Goal: Task Accomplishment & Management: Use online tool/utility

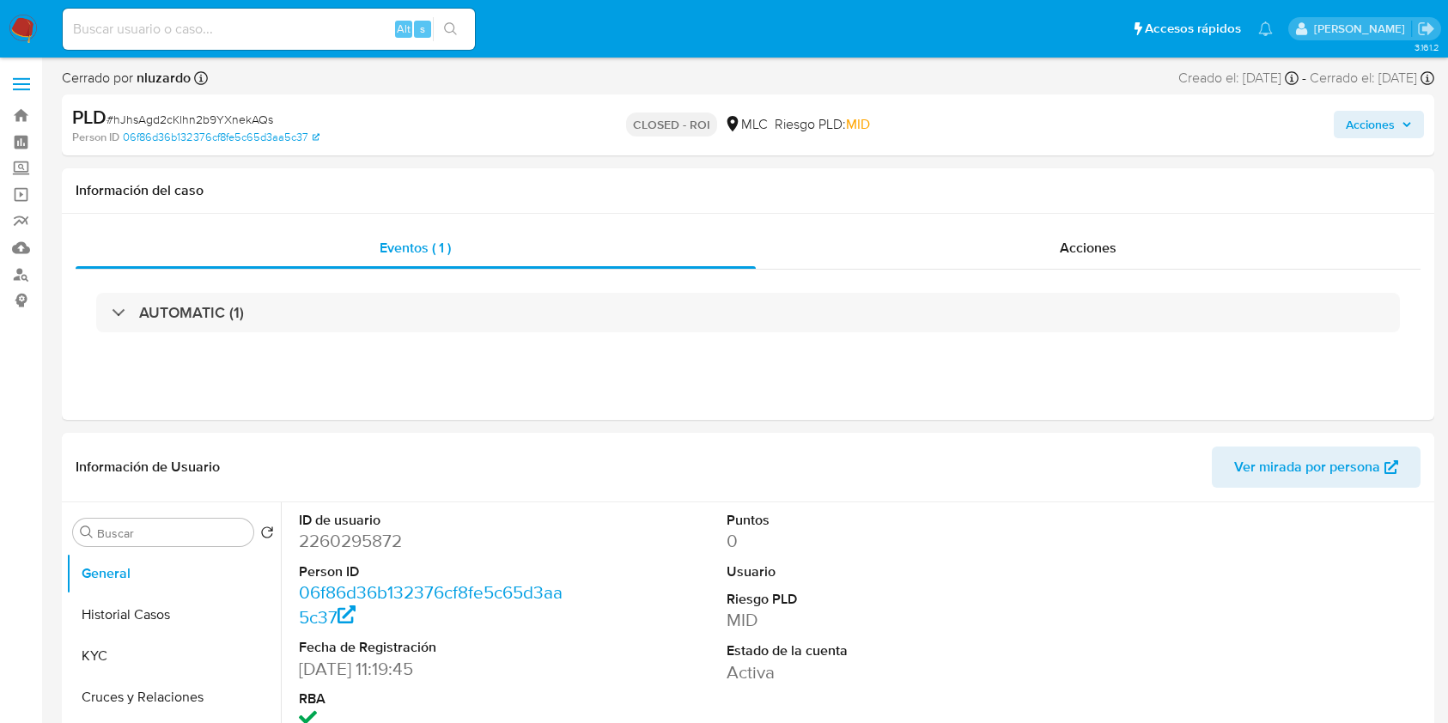
select select "10"
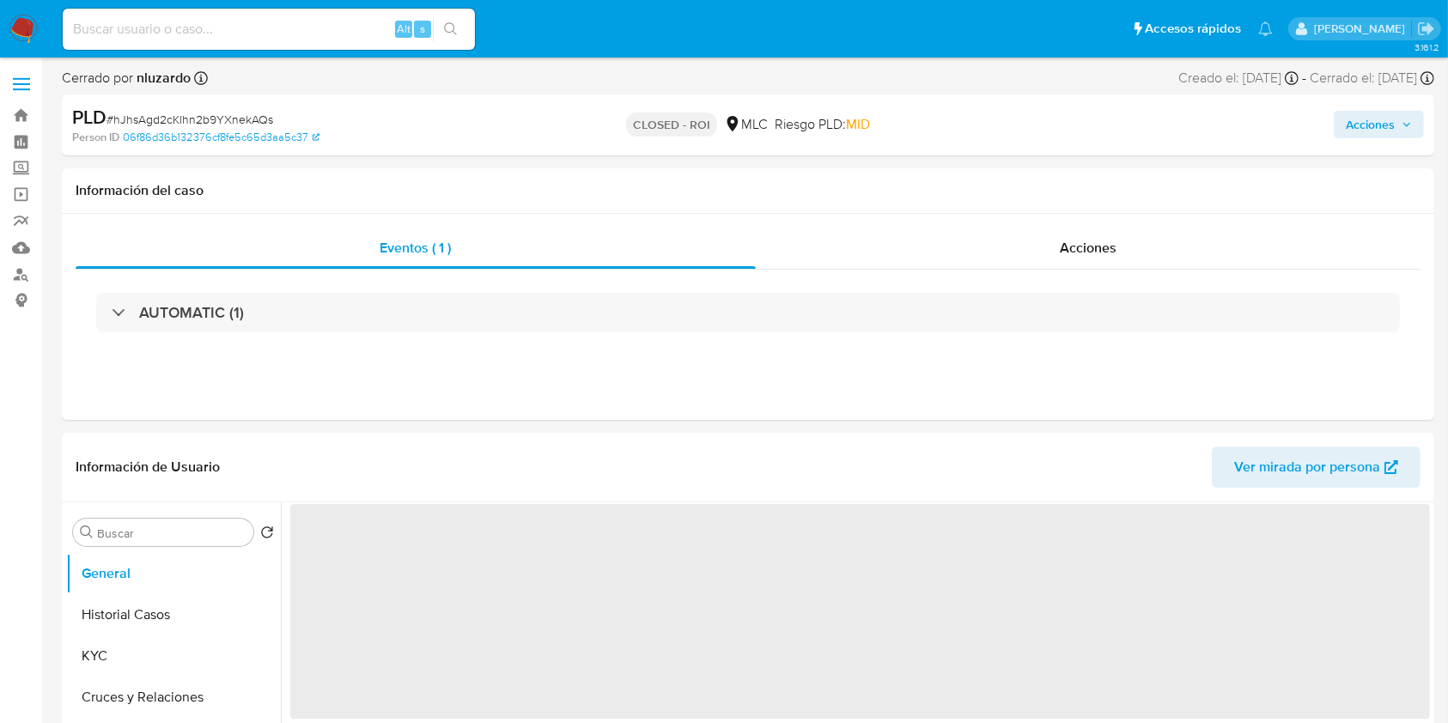
select select "10"
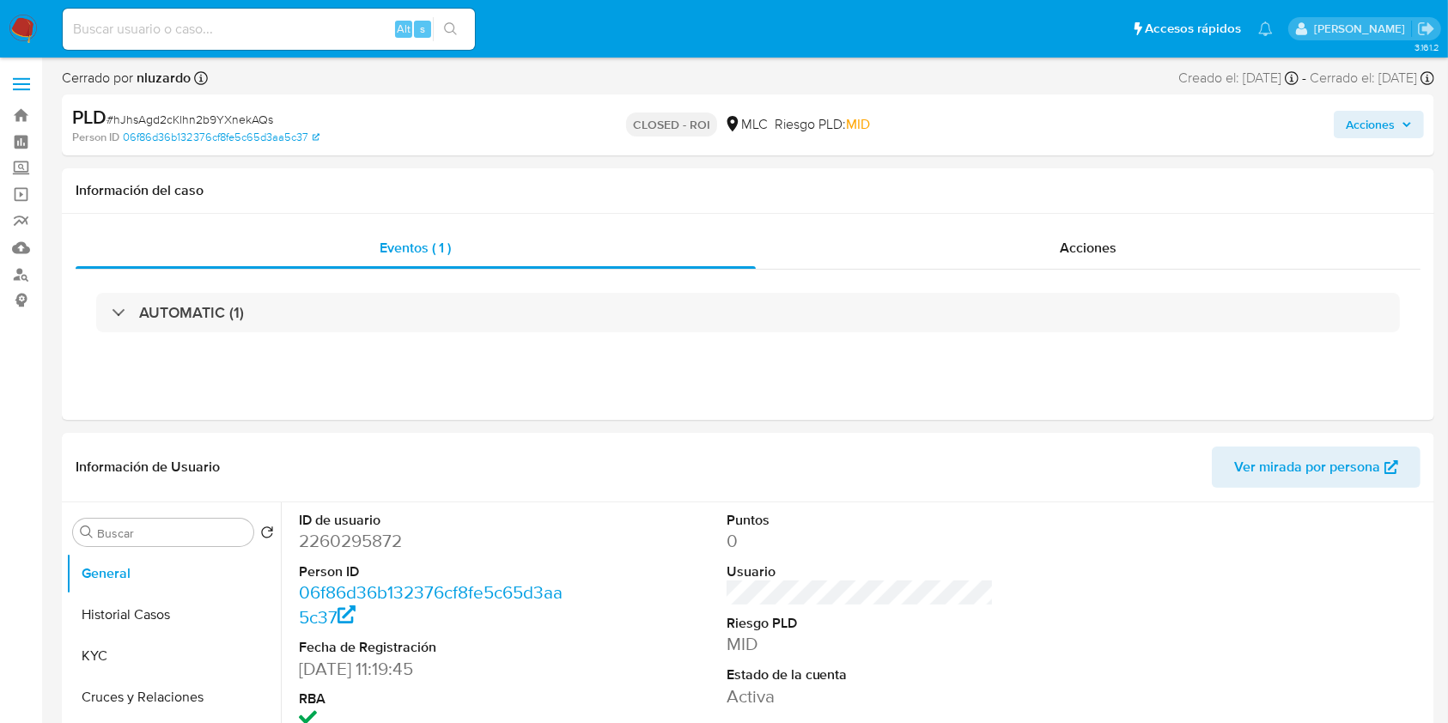
click at [367, 20] on input at bounding box center [269, 29] width 412 height 22
paste input "2162170774"
type input "2162170774"
click at [456, 32] on icon "search-icon" at bounding box center [451, 29] width 14 height 14
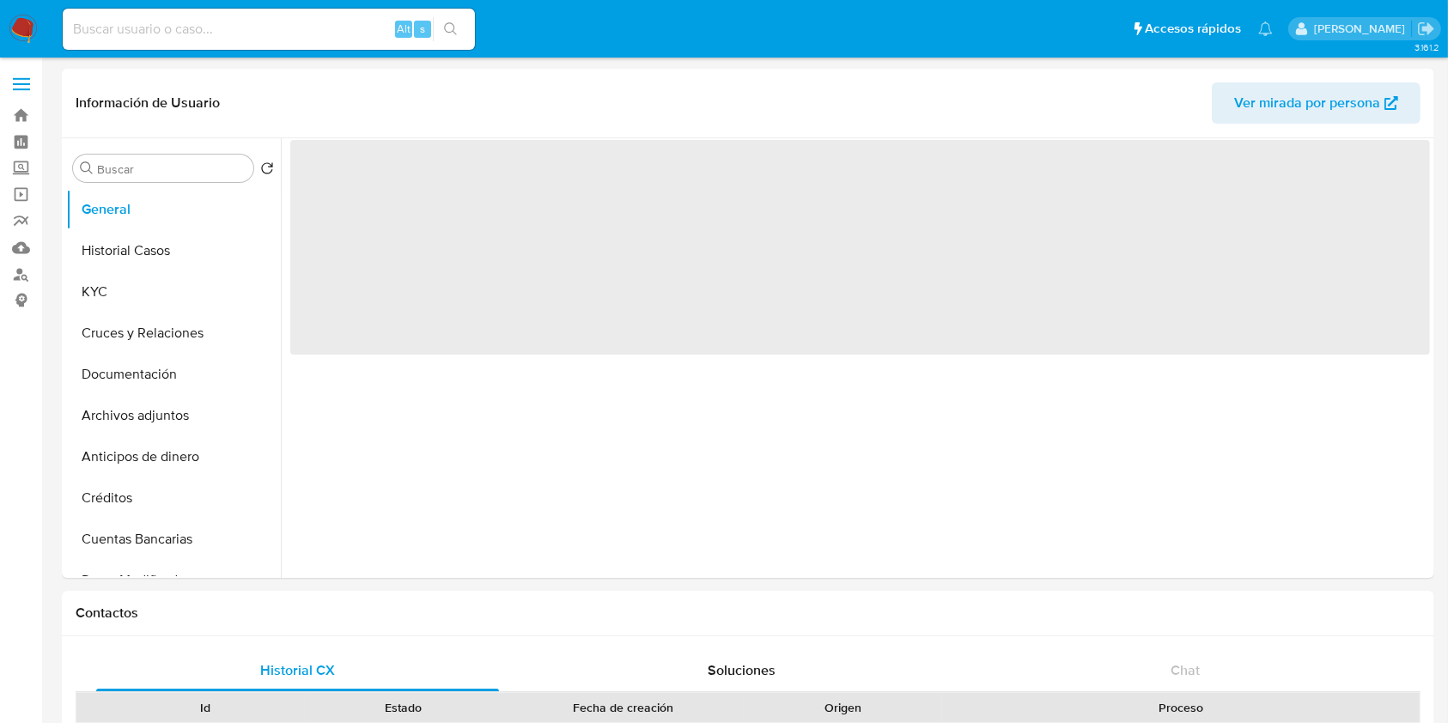
select select "10"
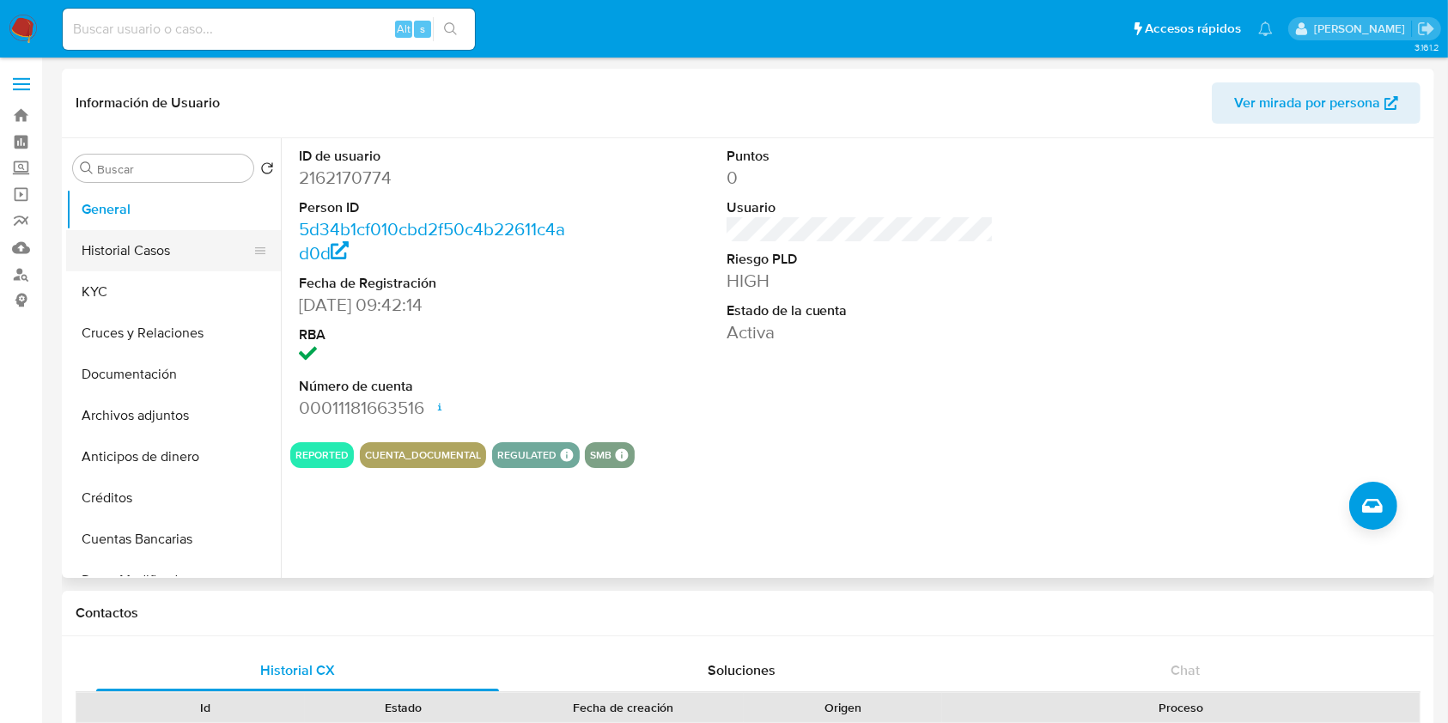
click at [149, 247] on button "Historial Casos" at bounding box center [166, 250] width 201 height 41
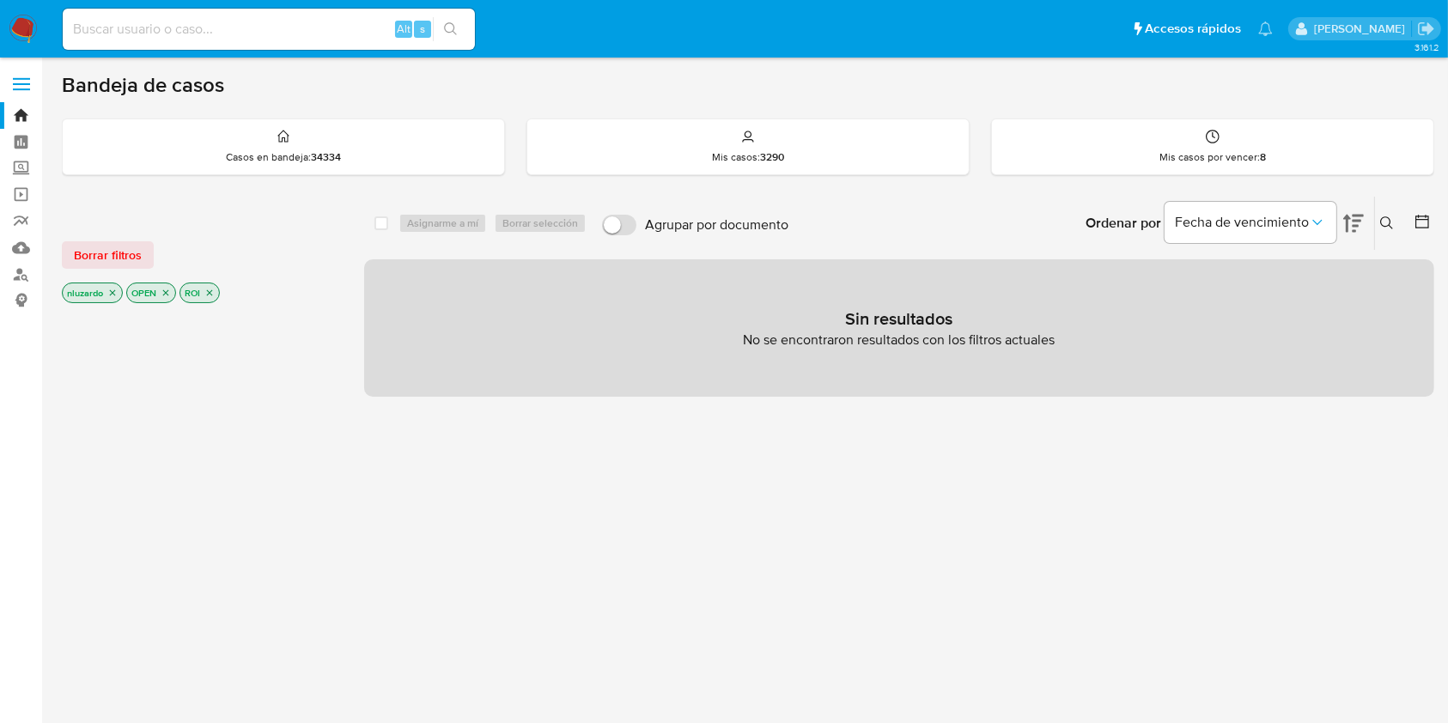
click at [215, 290] on icon "close-filter" at bounding box center [209, 293] width 10 height 10
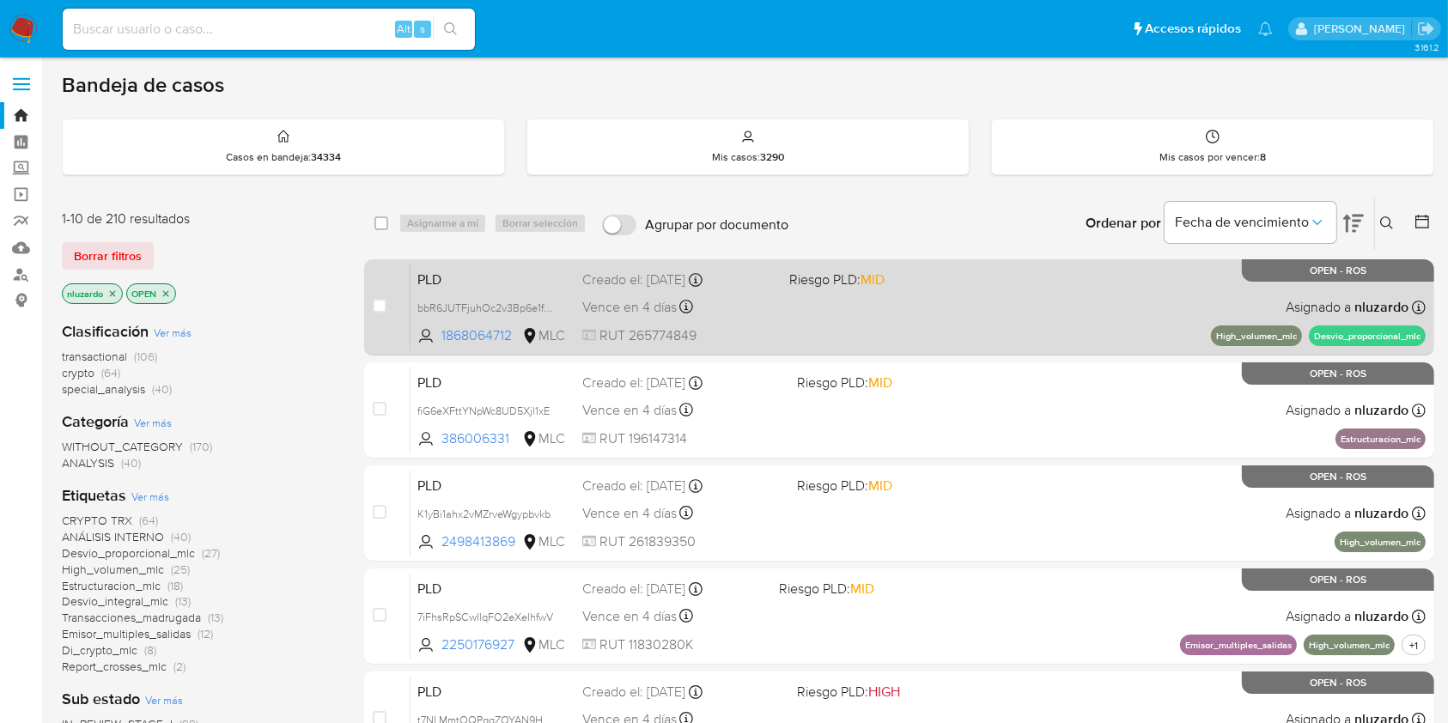
click at [813, 320] on div "PLD bbR6JUTFjuhOc2v3Bp6e1fa5 1868064712 MLC Riesgo PLD: MID Creado el: 12/07/20…" at bounding box center [918, 307] width 1015 height 87
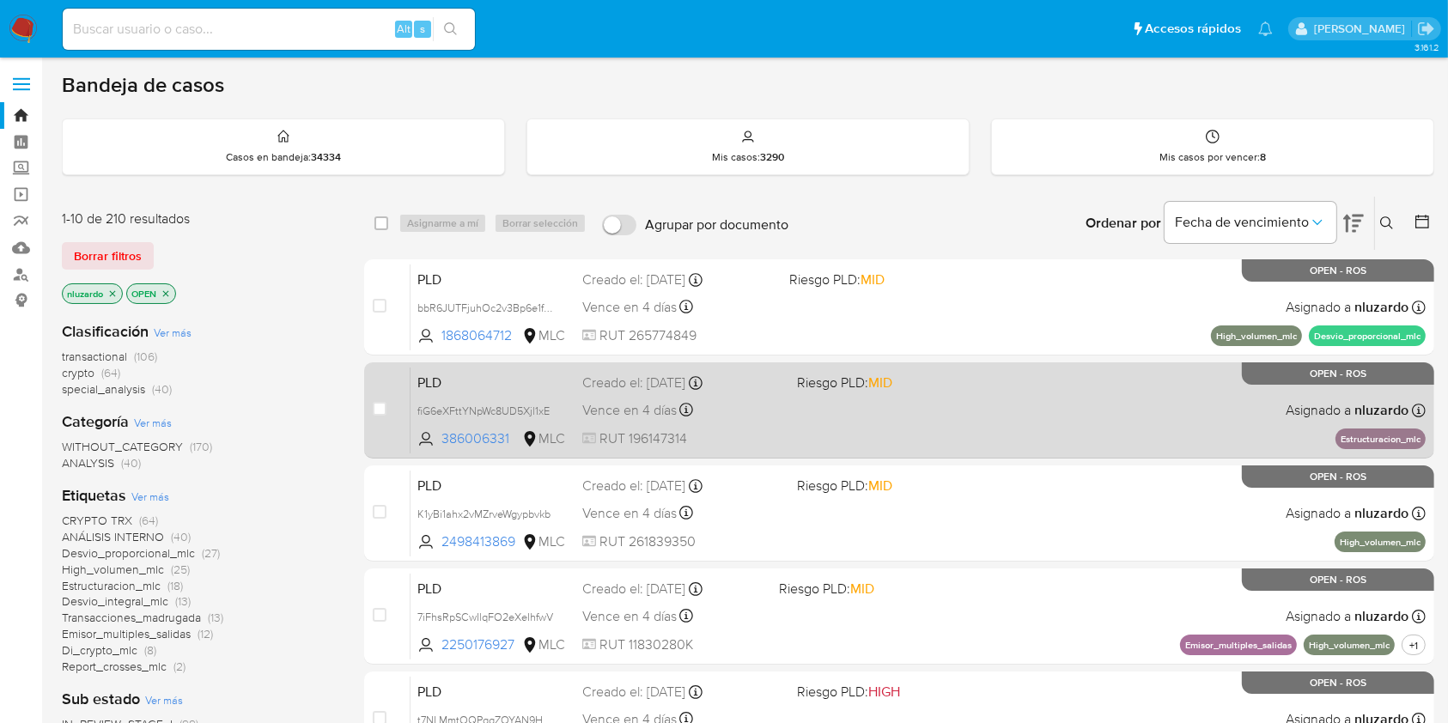
click at [814, 388] on span "Riesgo PLD: MID" at bounding box center [844, 382] width 95 height 19
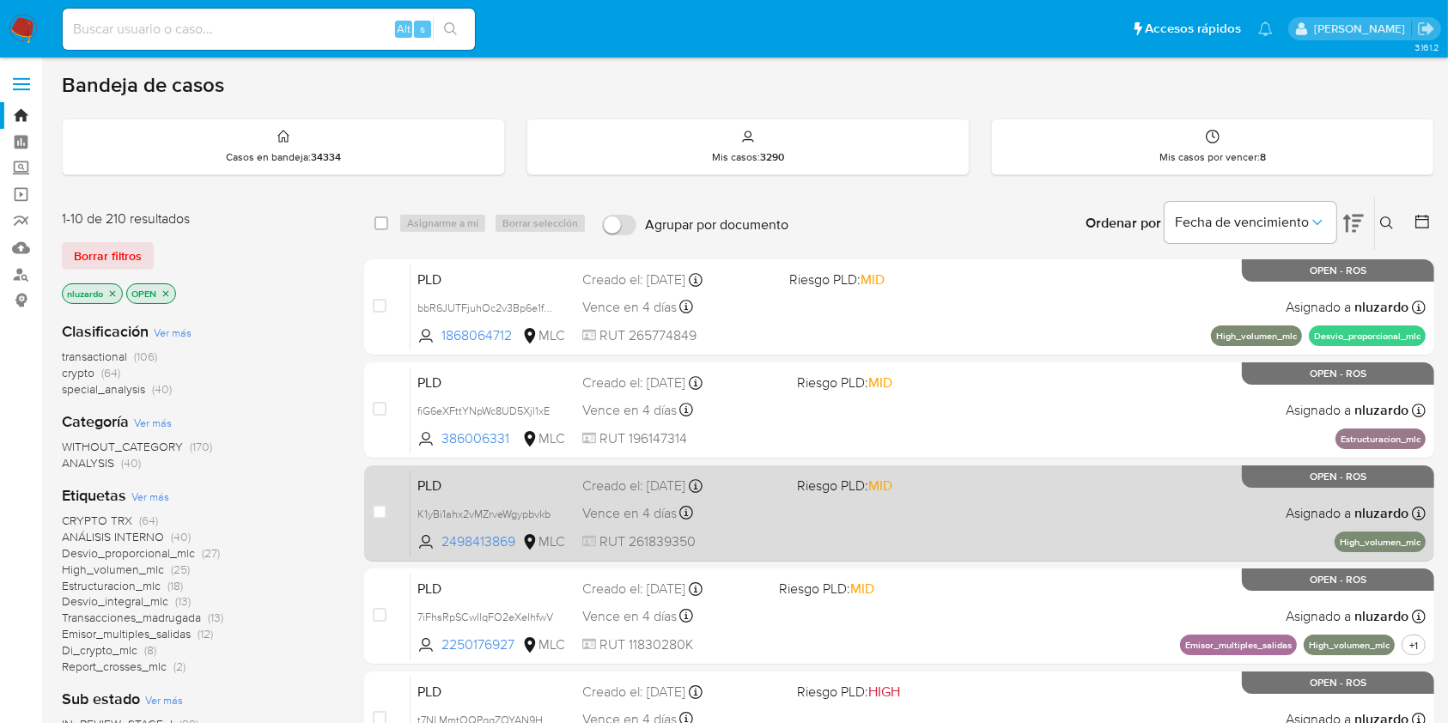
drag, startPoint x: 803, startPoint y: 502, endPoint x: 803, endPoint y: 484, distance: 17.2
click at [803, 500] on div "PLD K1yBi1ahx2vMZrveWgypbvkb 2498413869 MLC Riesgo PLD: MID Creado el: 12/07/20…" at bounding box center [918, 513] width 1015 height 87
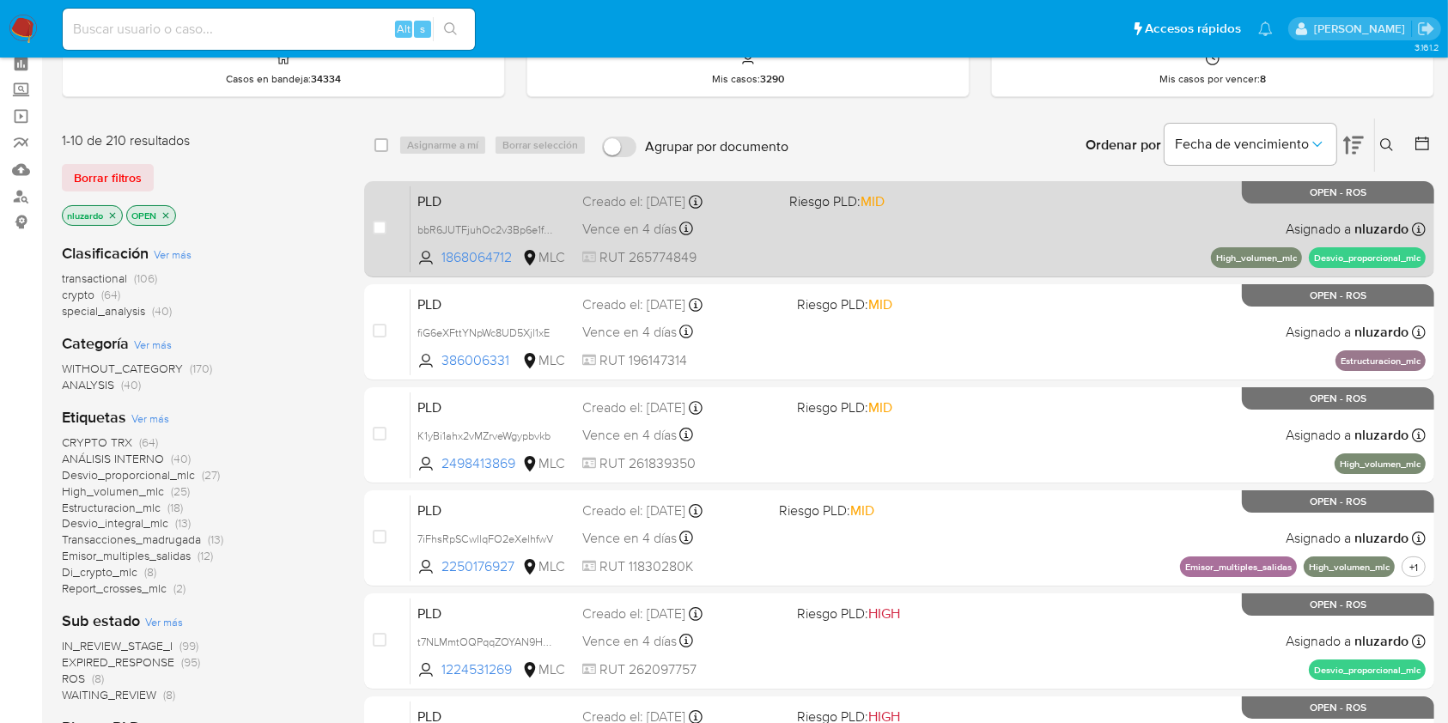
scroll to position [114, 0]
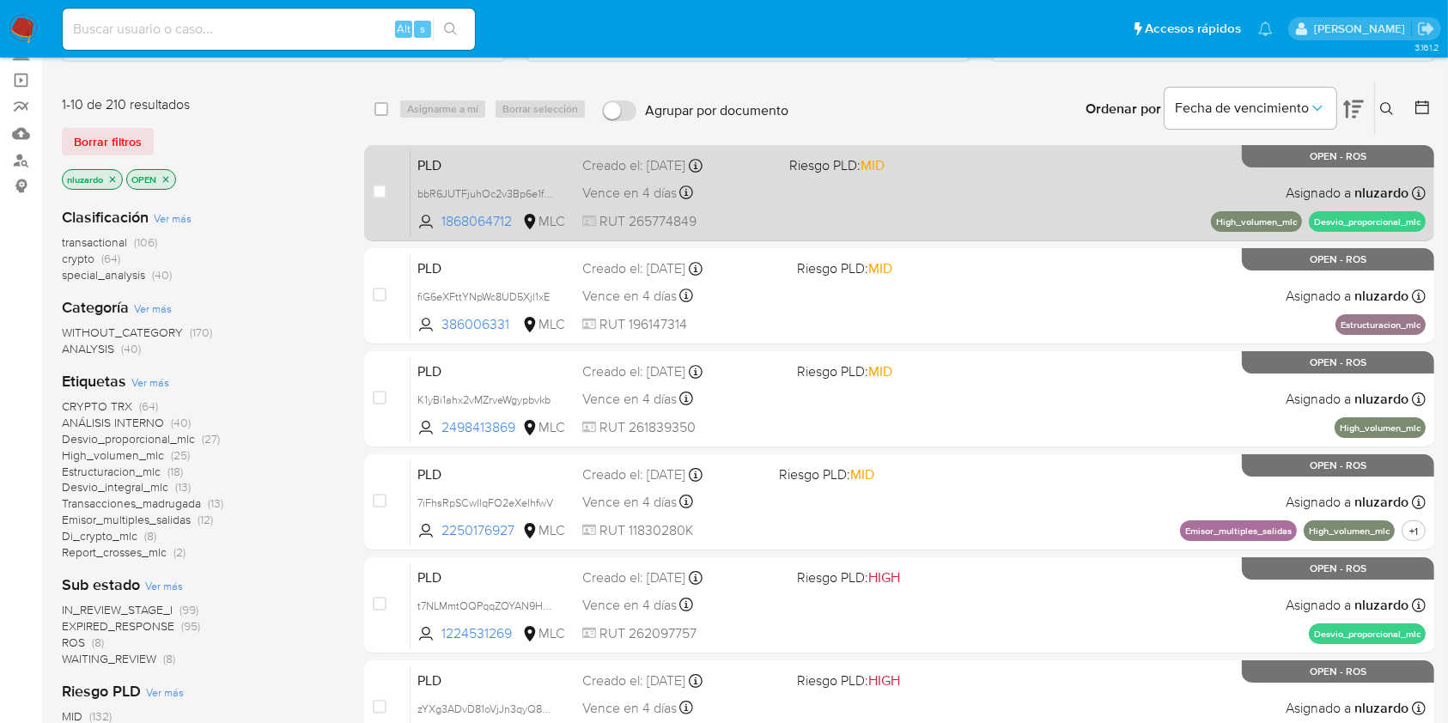
click at [962, 191] on span at bounding box center [885, 192] width 193 height 3
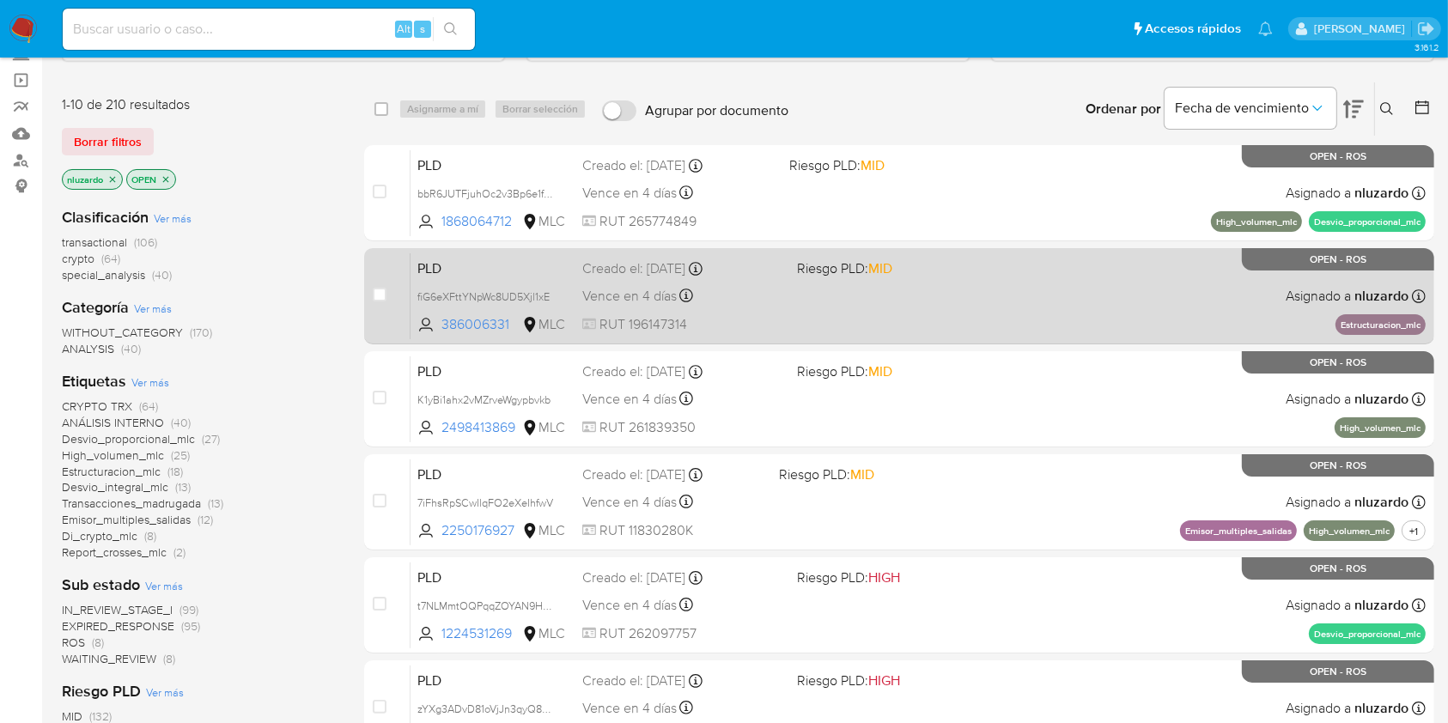
click at [962, 265] on span "Riesgo PLD: MID" at bounding box center [897, 267] width 200 height 22
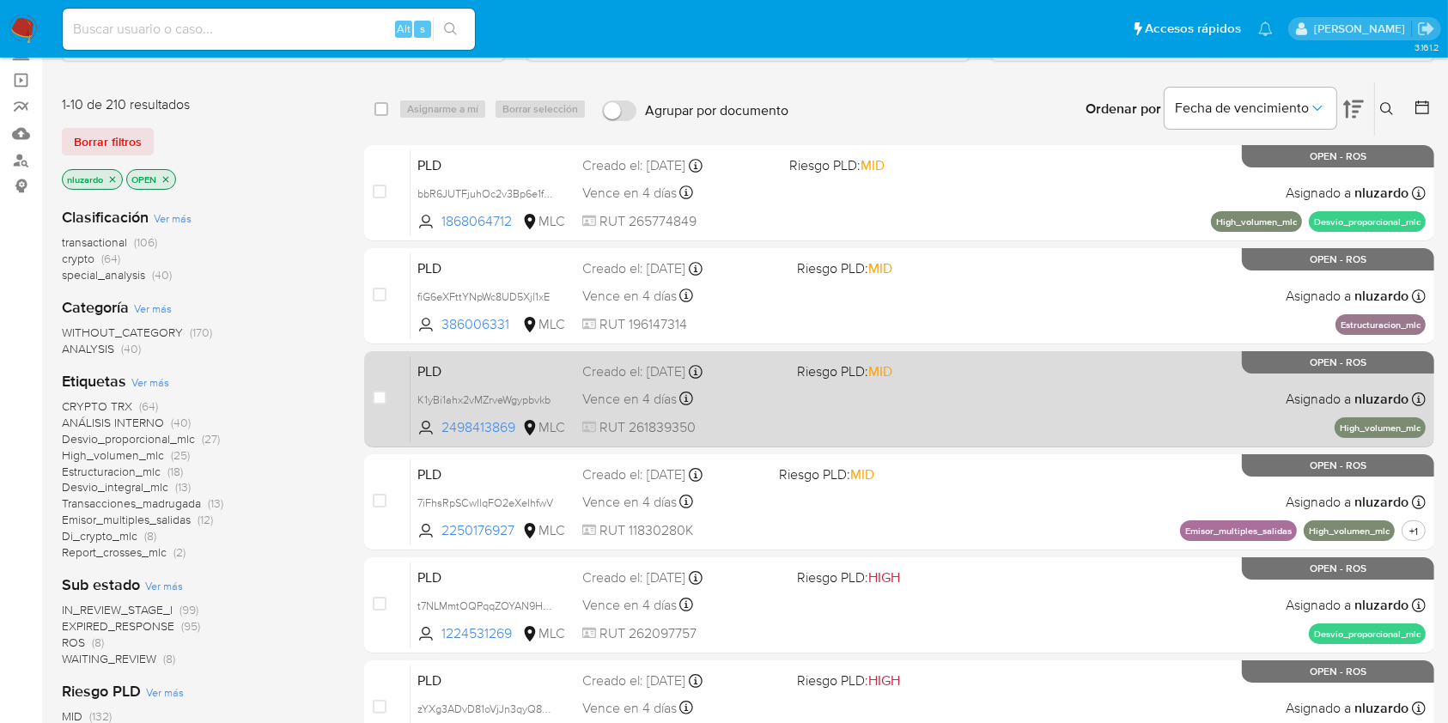
click at [959, 368] on span "Riesgo PLD: MID" at bounding box center [897, 370] width 200 height 22
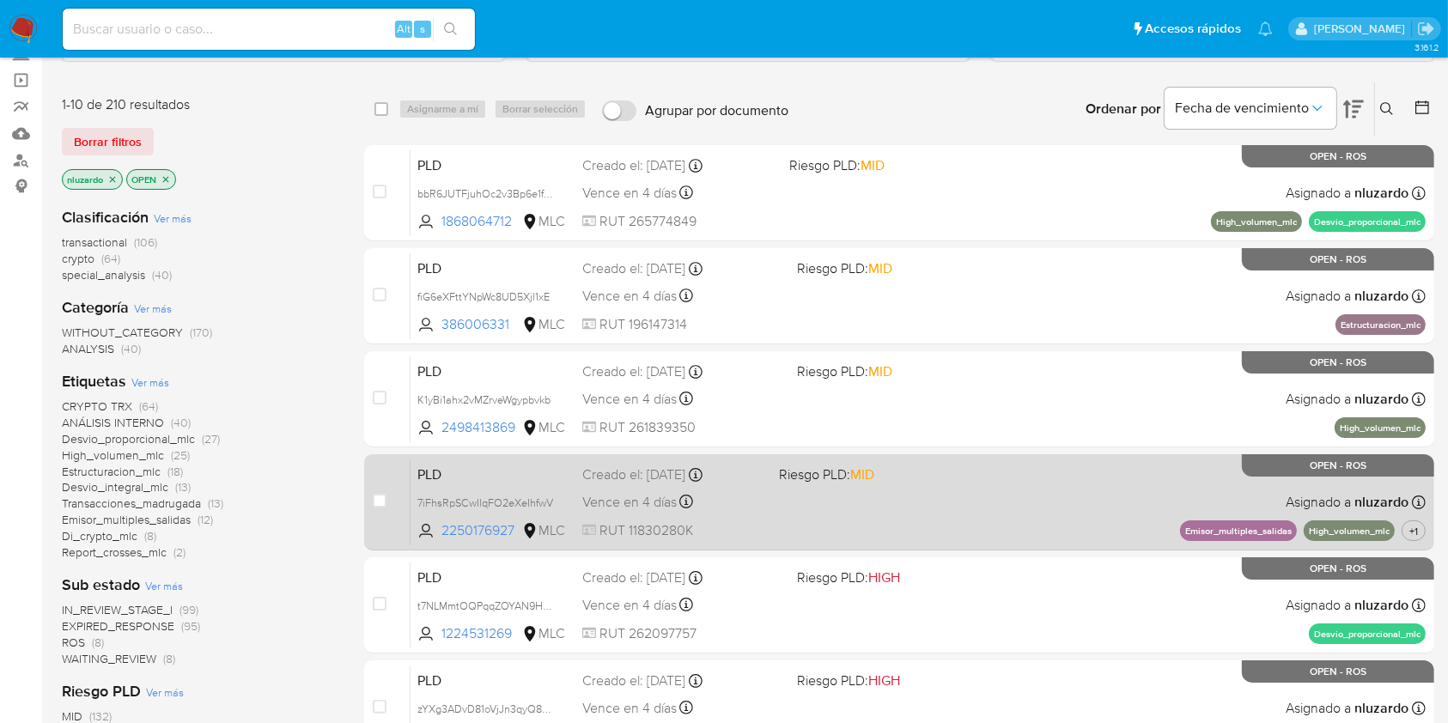
click at [1007, 485] on div "PLD 7iFhsRpSCwIlqFO2eXeIhfwV 2250176927 MLC Riesgo PLD: MID Creado el: 12/07/20…" at bounding box center [918, 502] width 1015 height 87
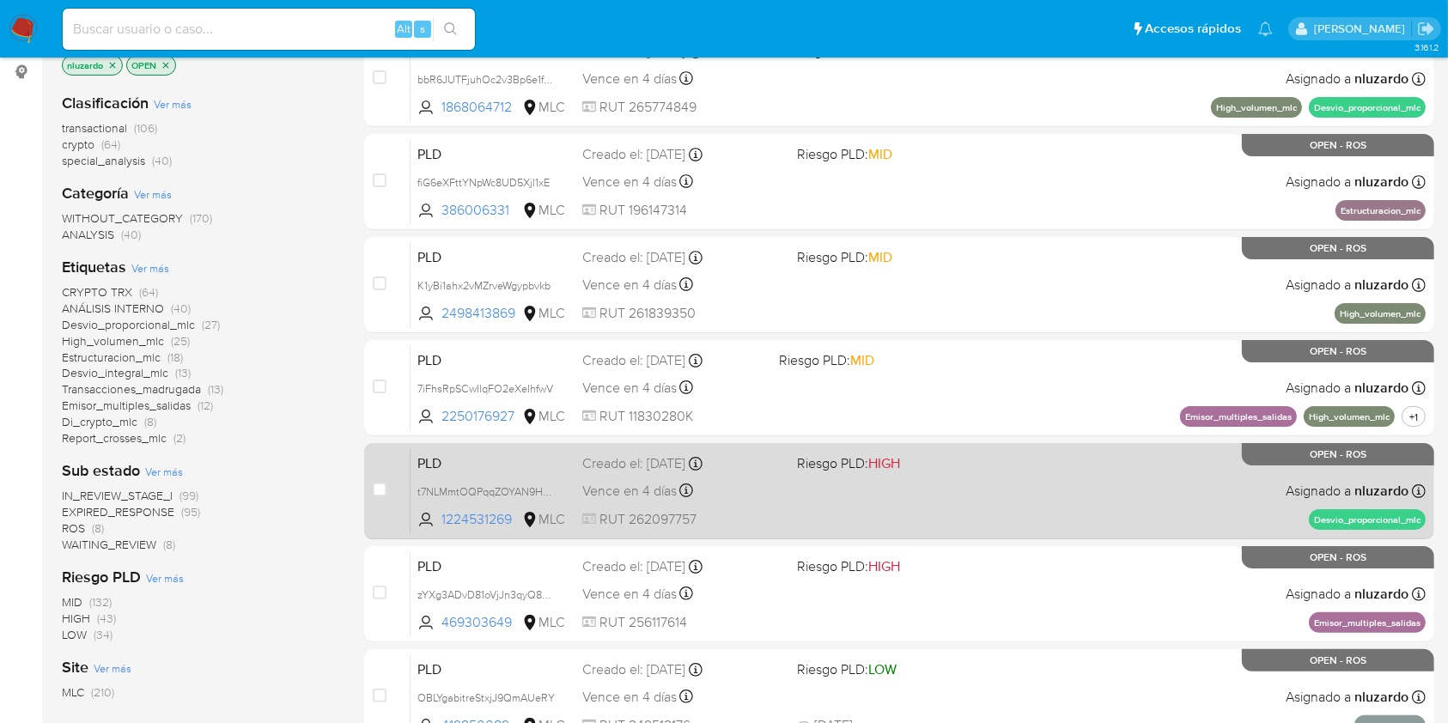
click at [1072, 484] on div "PLD t7NLMmtOQPqqZOYAN9HqWf8n 1224531269 MLC Riesgo PLD: HIGH Creado el: 12/07/2…" at bounding box center [918, 490] width 1015 height 87
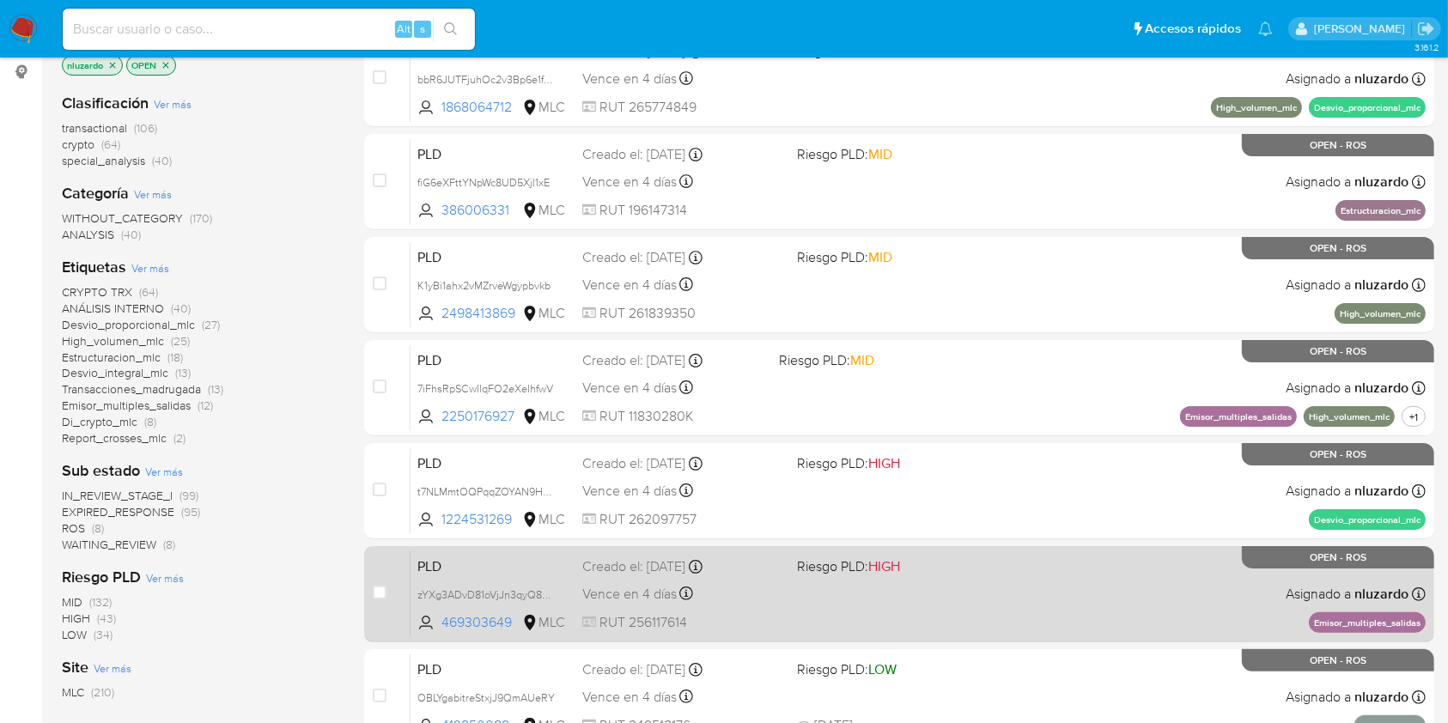
click at [1062, 596] on div "PLD zYXg3ADvD81oVjJn3qyQ8Bew 469303649 MLC Riesgo PLD: HIGH Creado el: 12/07/20…" at bounding box center [918, 594] width 1015 height 87
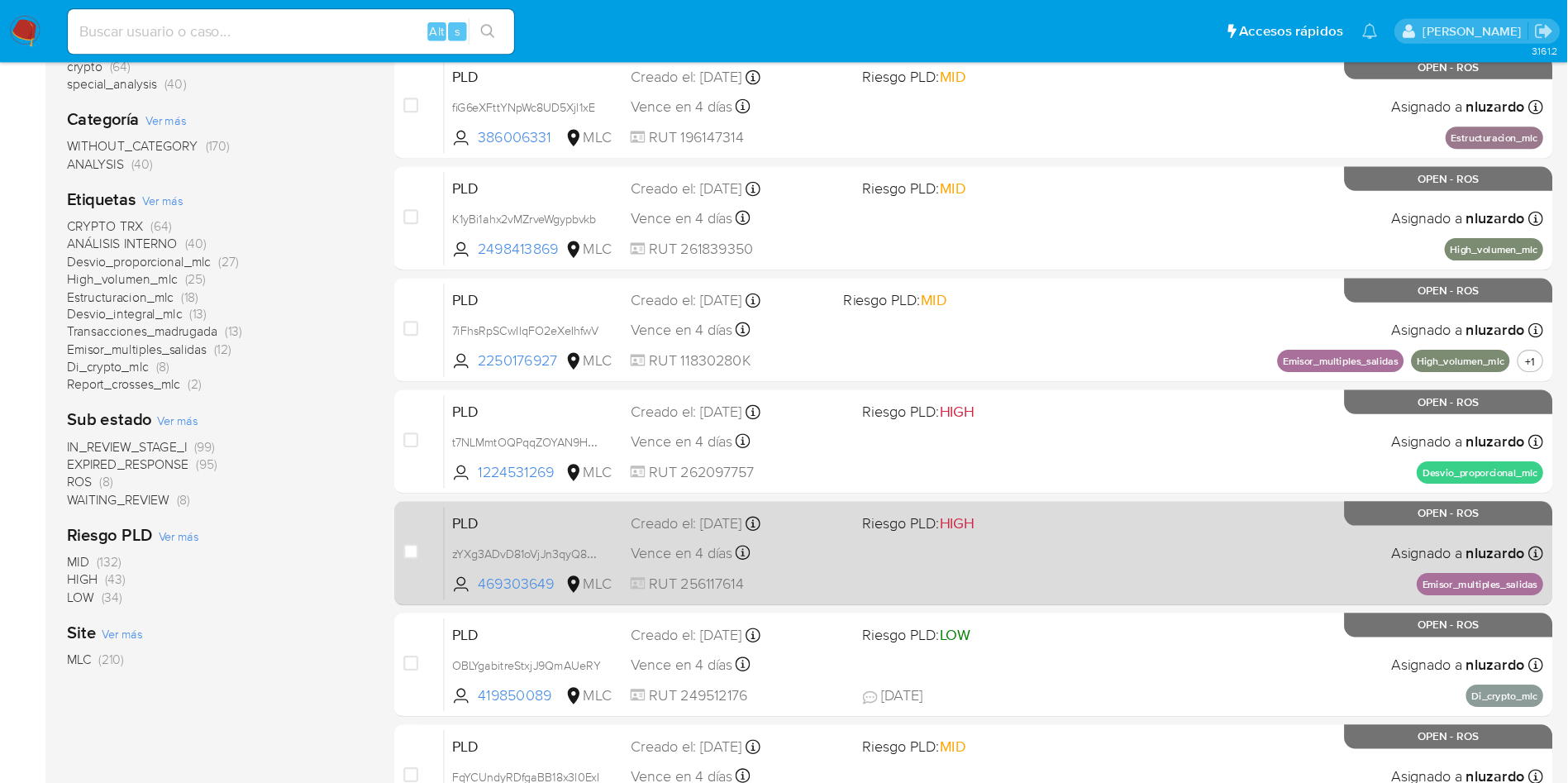
scroll to position [331, 0]
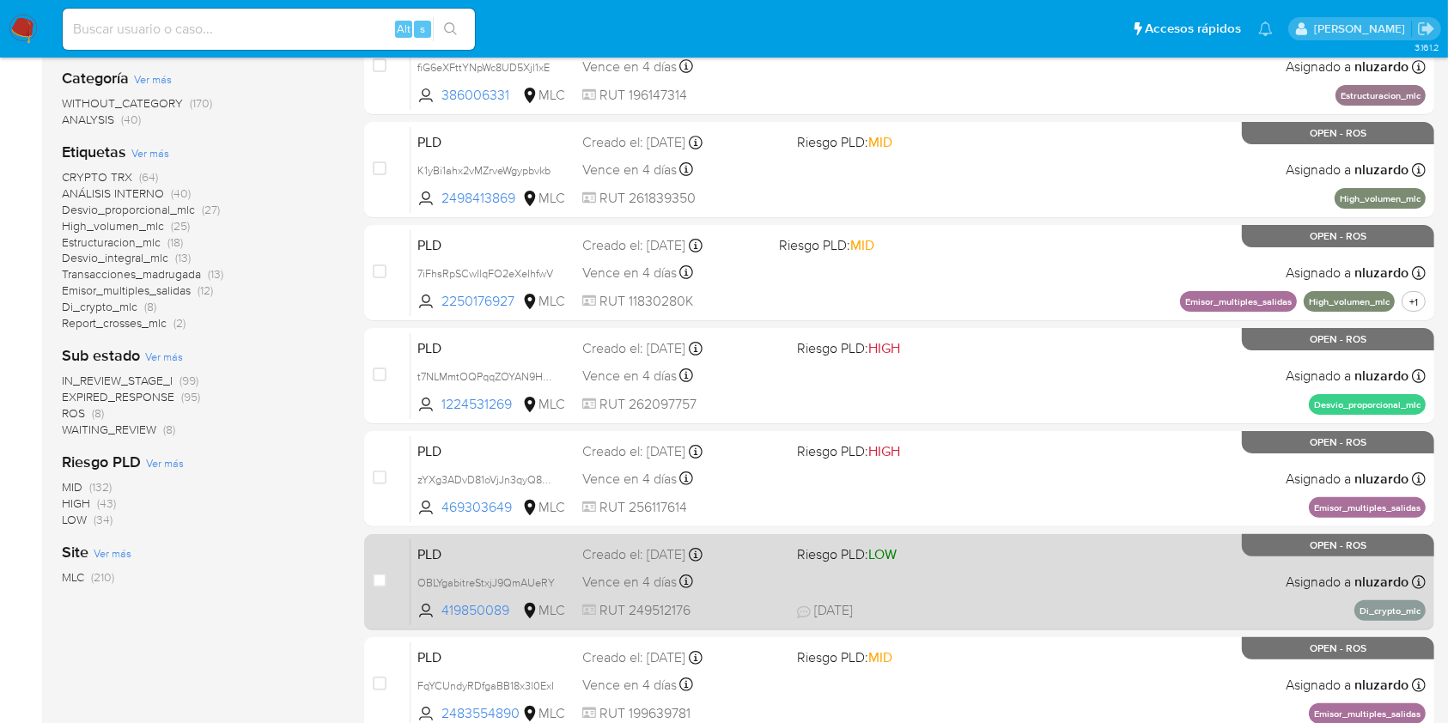
click at [1058, 557] on div "PLD OBLYgabitreStxjJ9QmAUeRY 419850089 MLC Riesgo PLD: LOW Creado el: 12/07/202…" at bounding box center [918, 582] width 1015 height 87
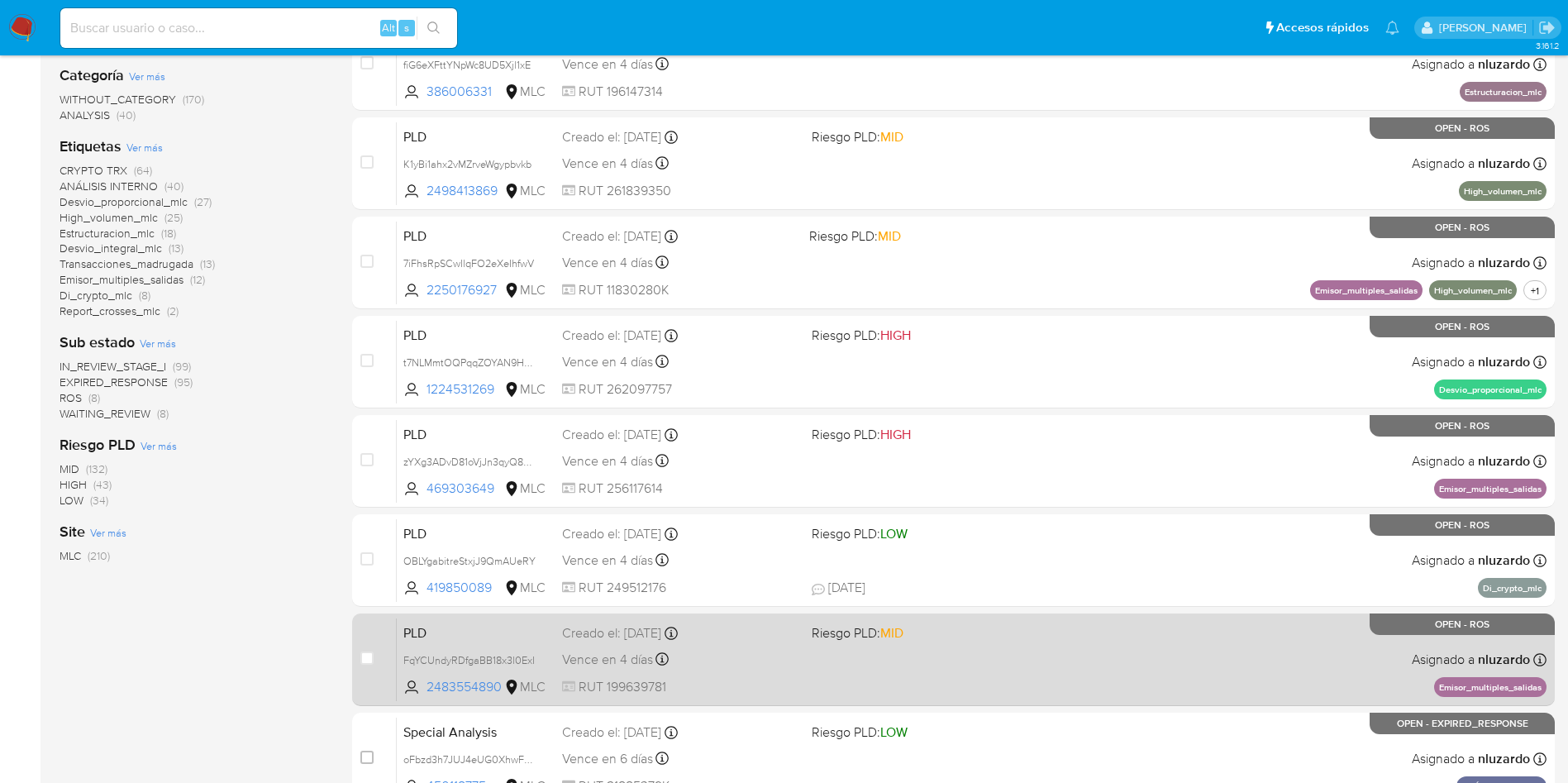
click at [1040, 637] on span "Riesgo PLD: MID" at bounding box center [930, 632] width 237 height 21
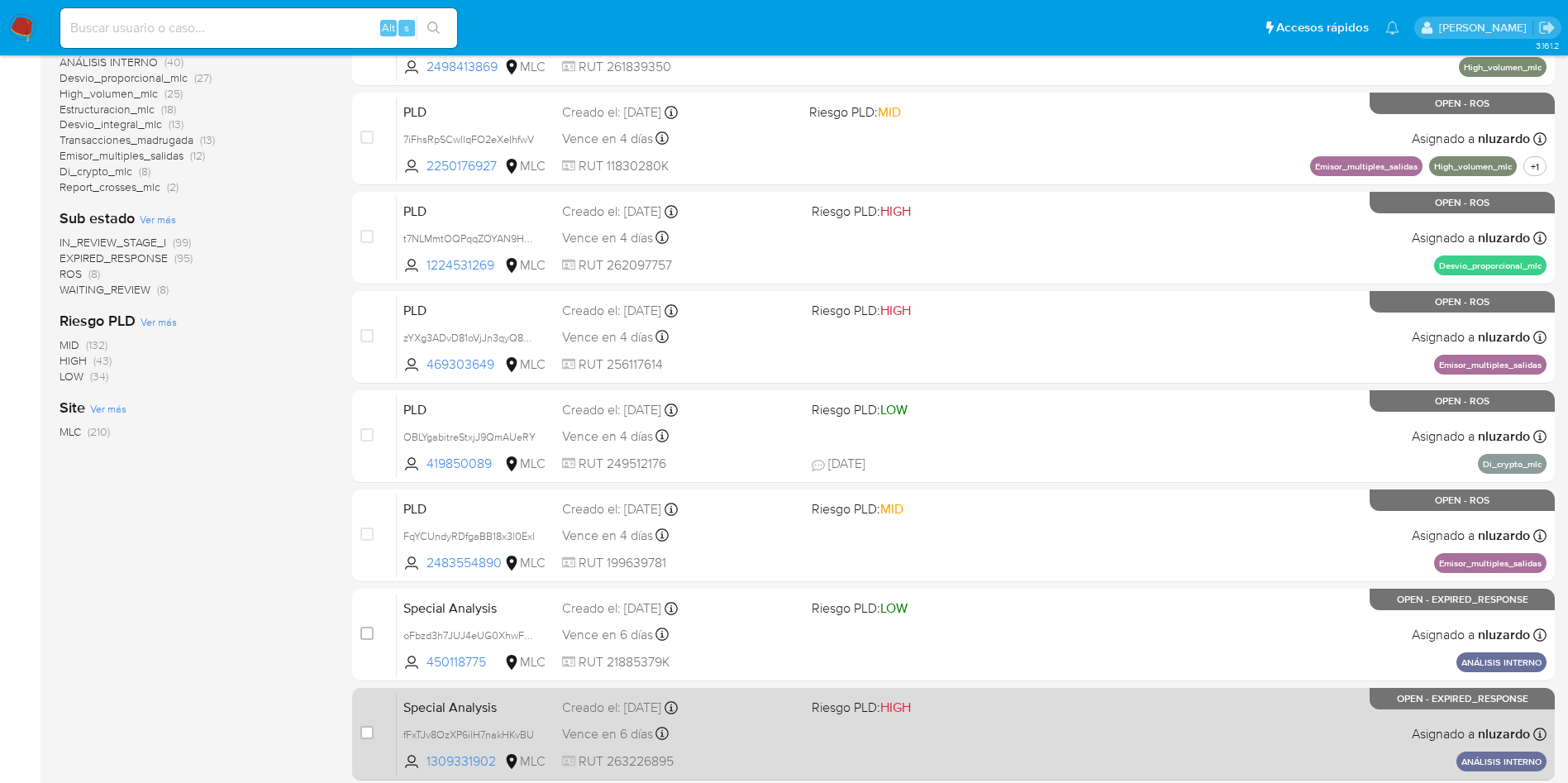
scroll to position [583, 0]
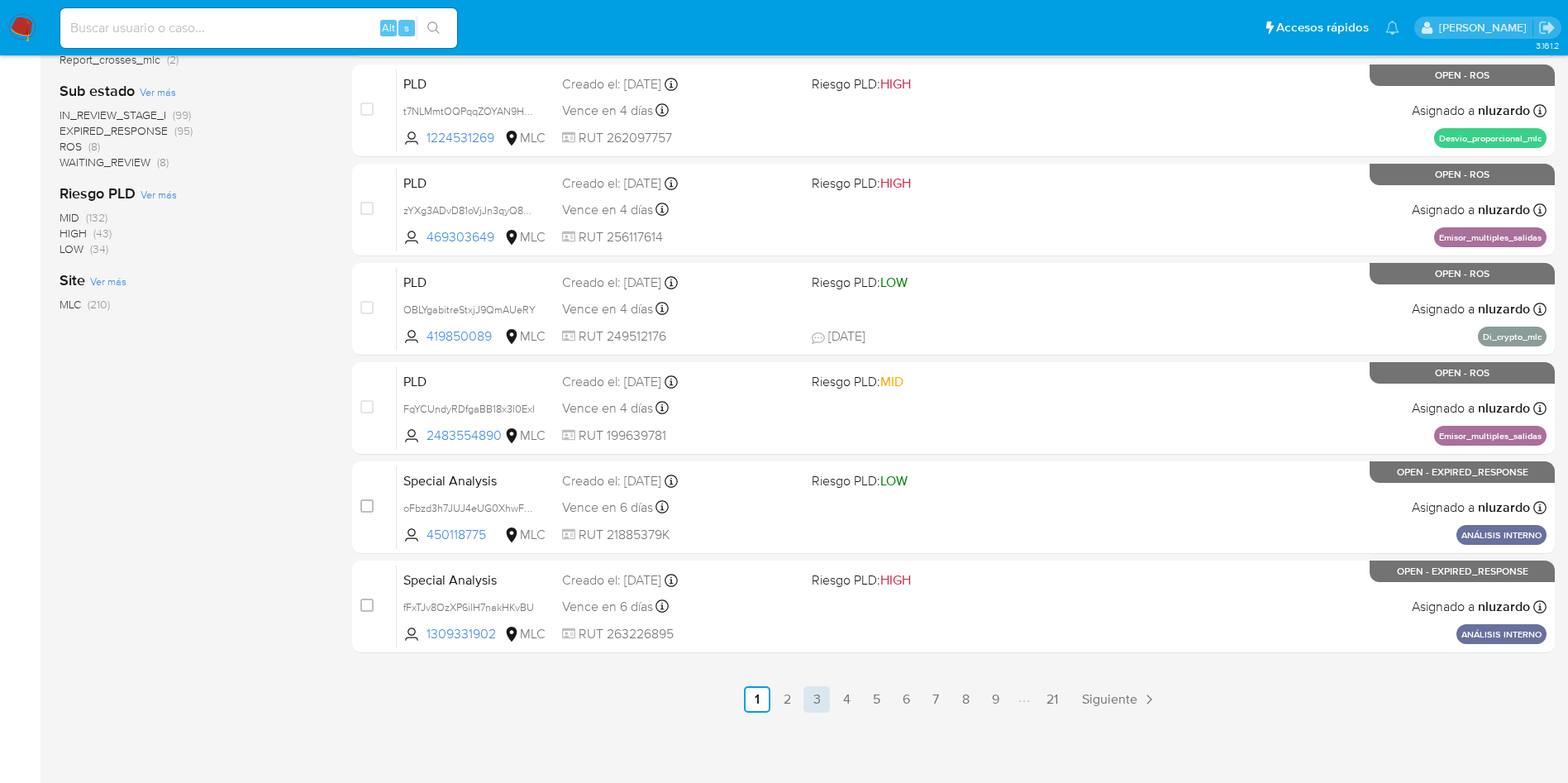
click at [806, 695] on link "3" at bounding box center [816, 699] width 26 height 26
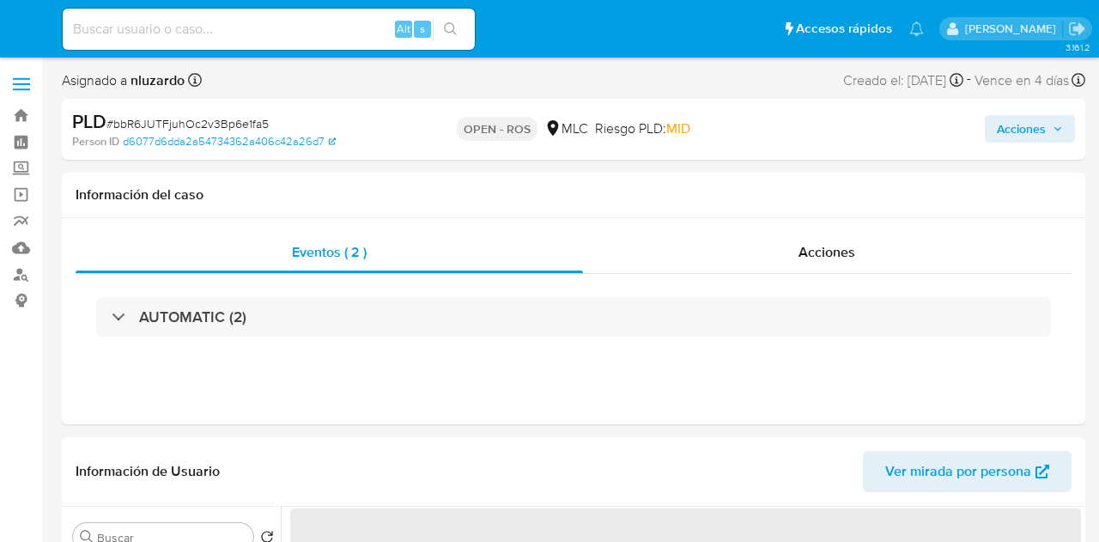
select select "10"
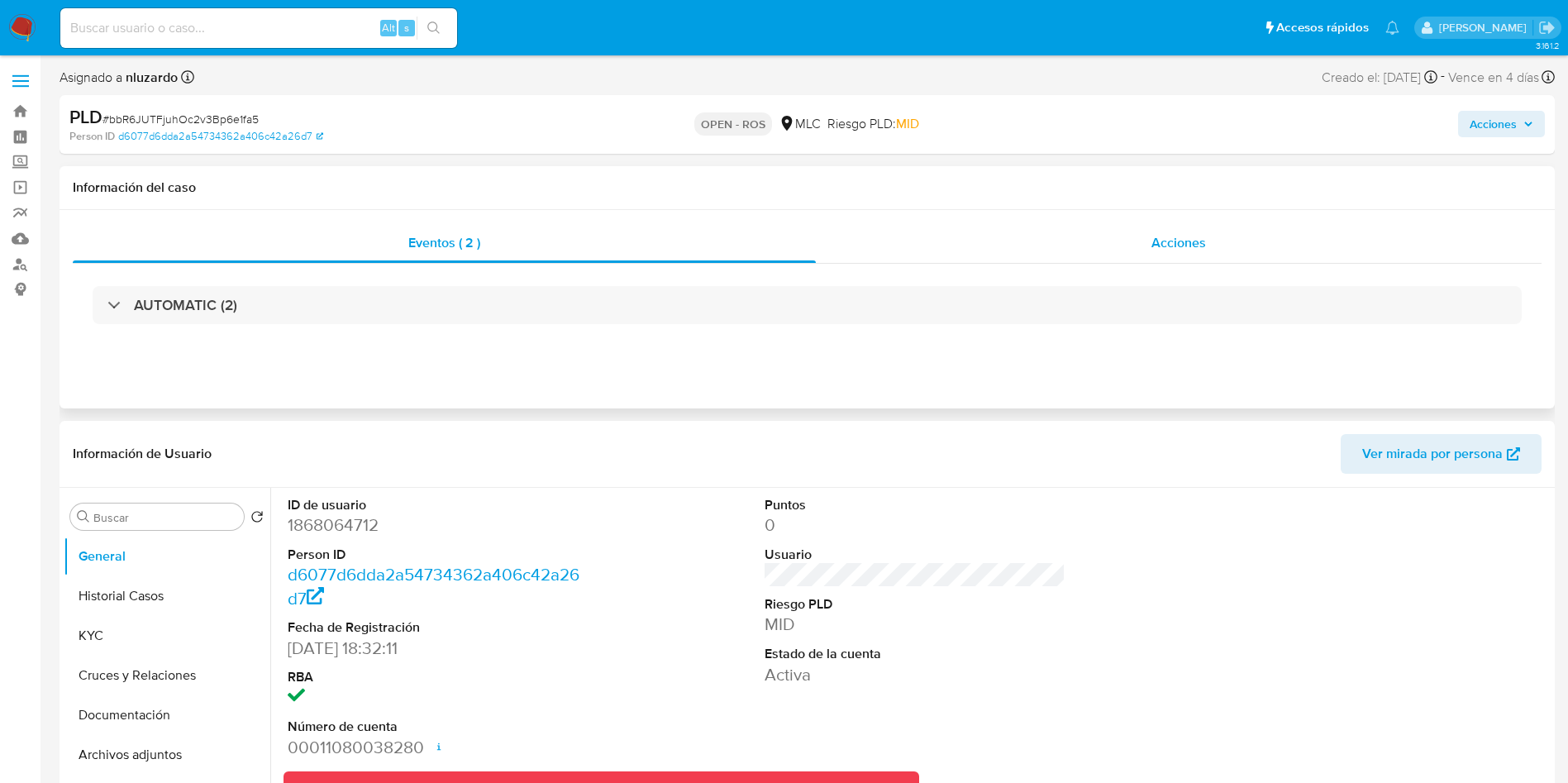
click at [1058, 253] on div "Acciones" at bounding box center [1179, 243] width 726 height 39
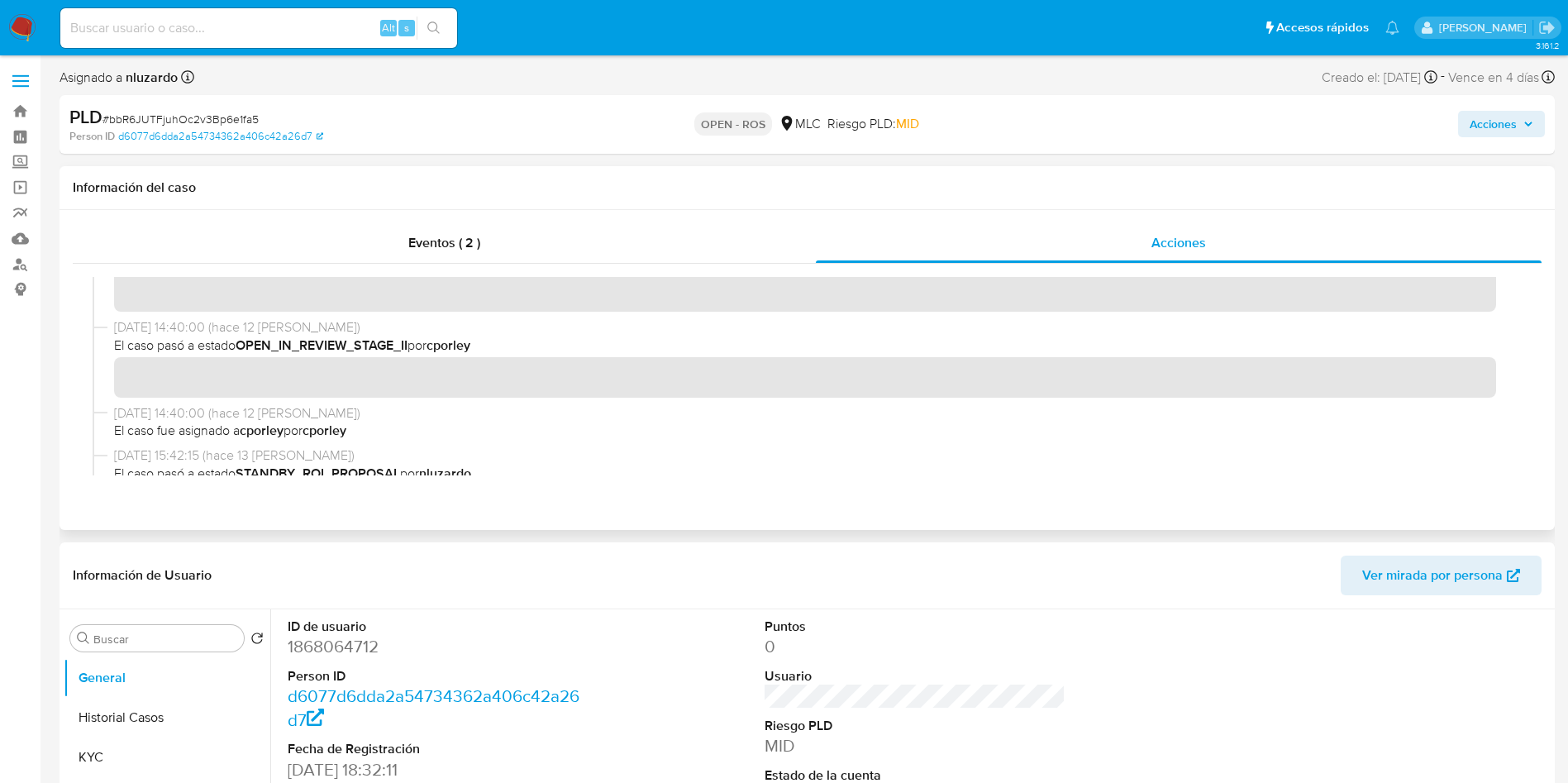
scroll to position [620, 0]
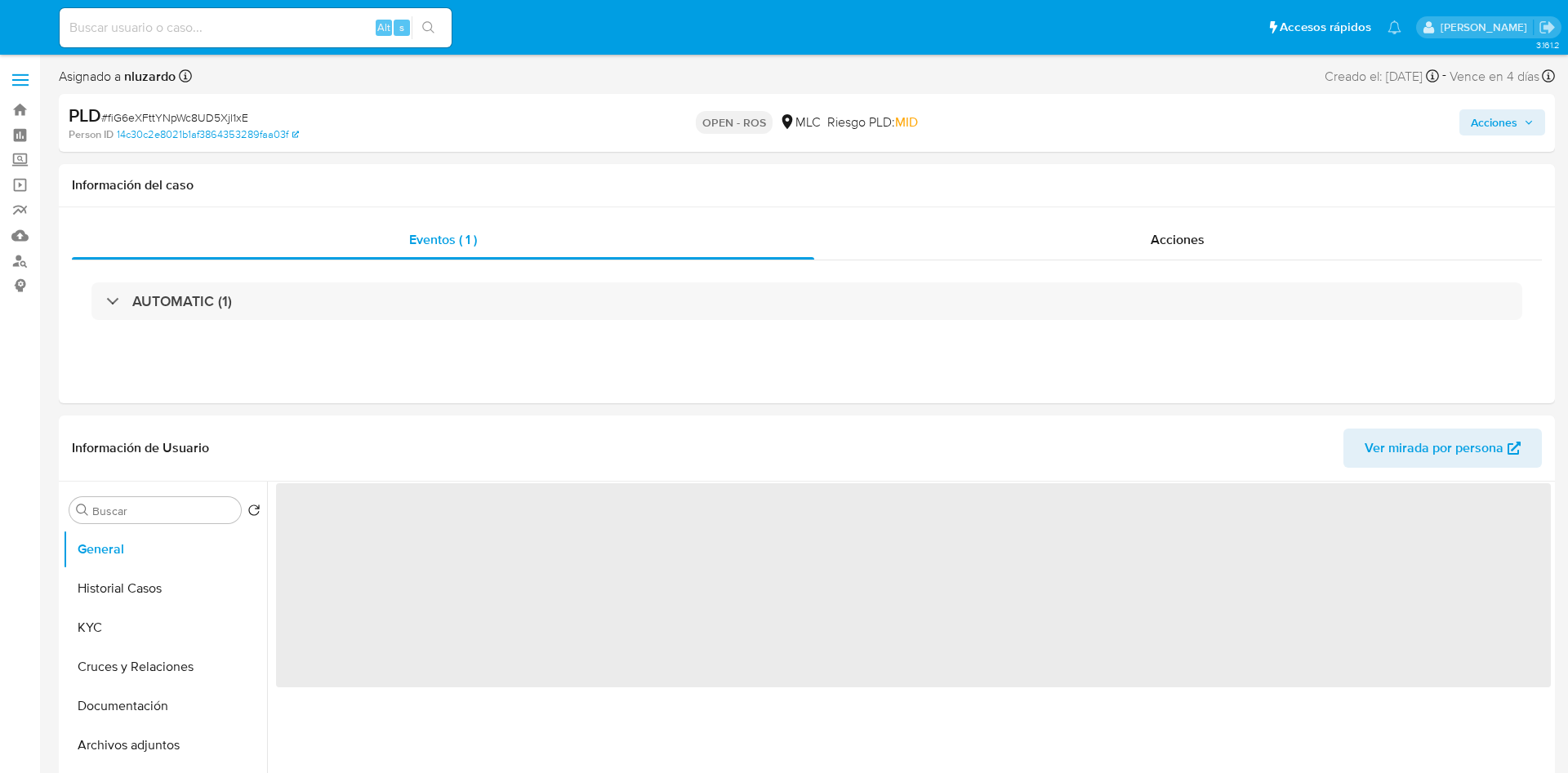
select select "10"
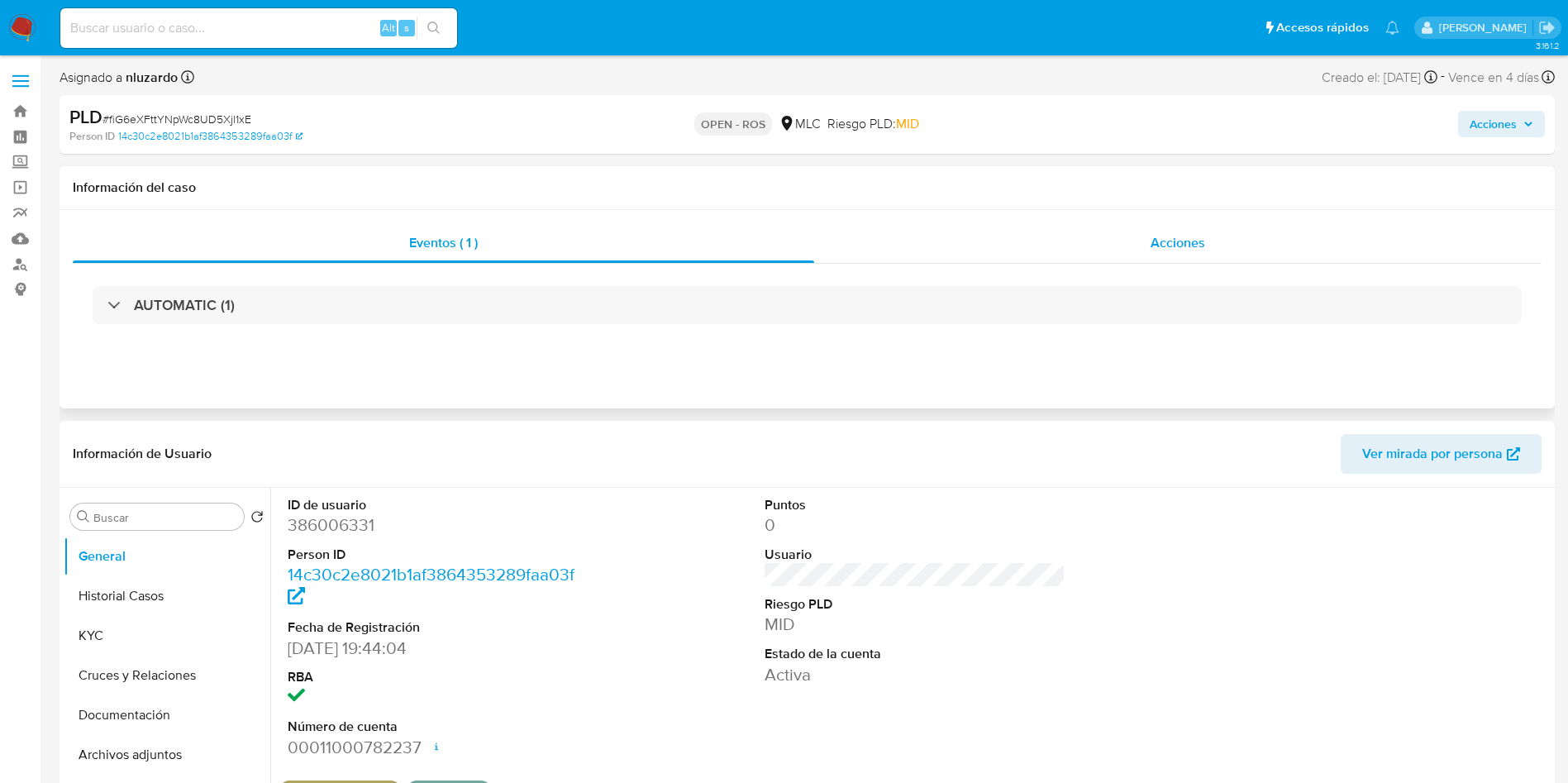
click at [1100, 231] on div "Acciones" at bounding box center [1178, 243] width 728 height 39
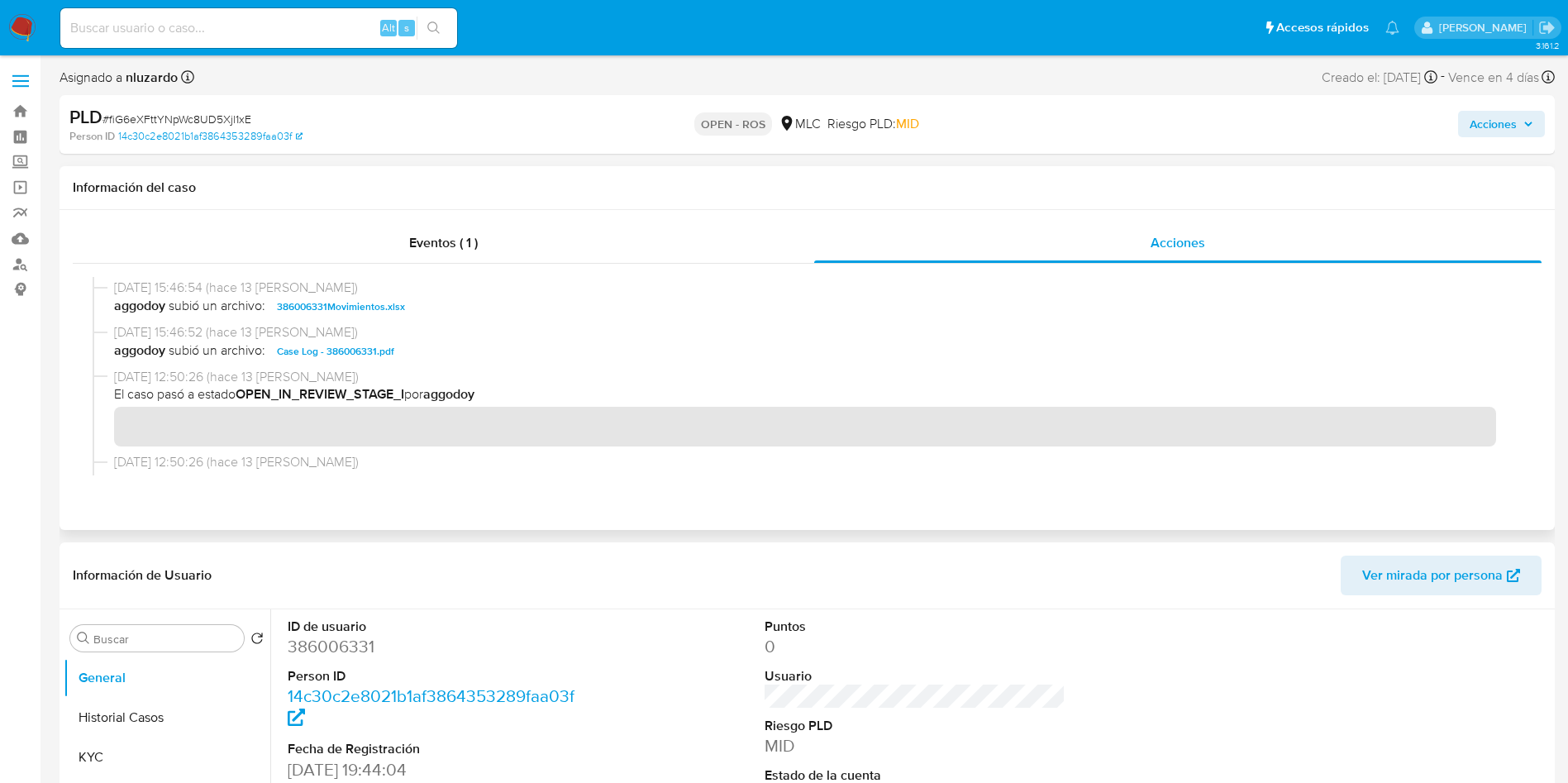
scroll to position [620, 0]
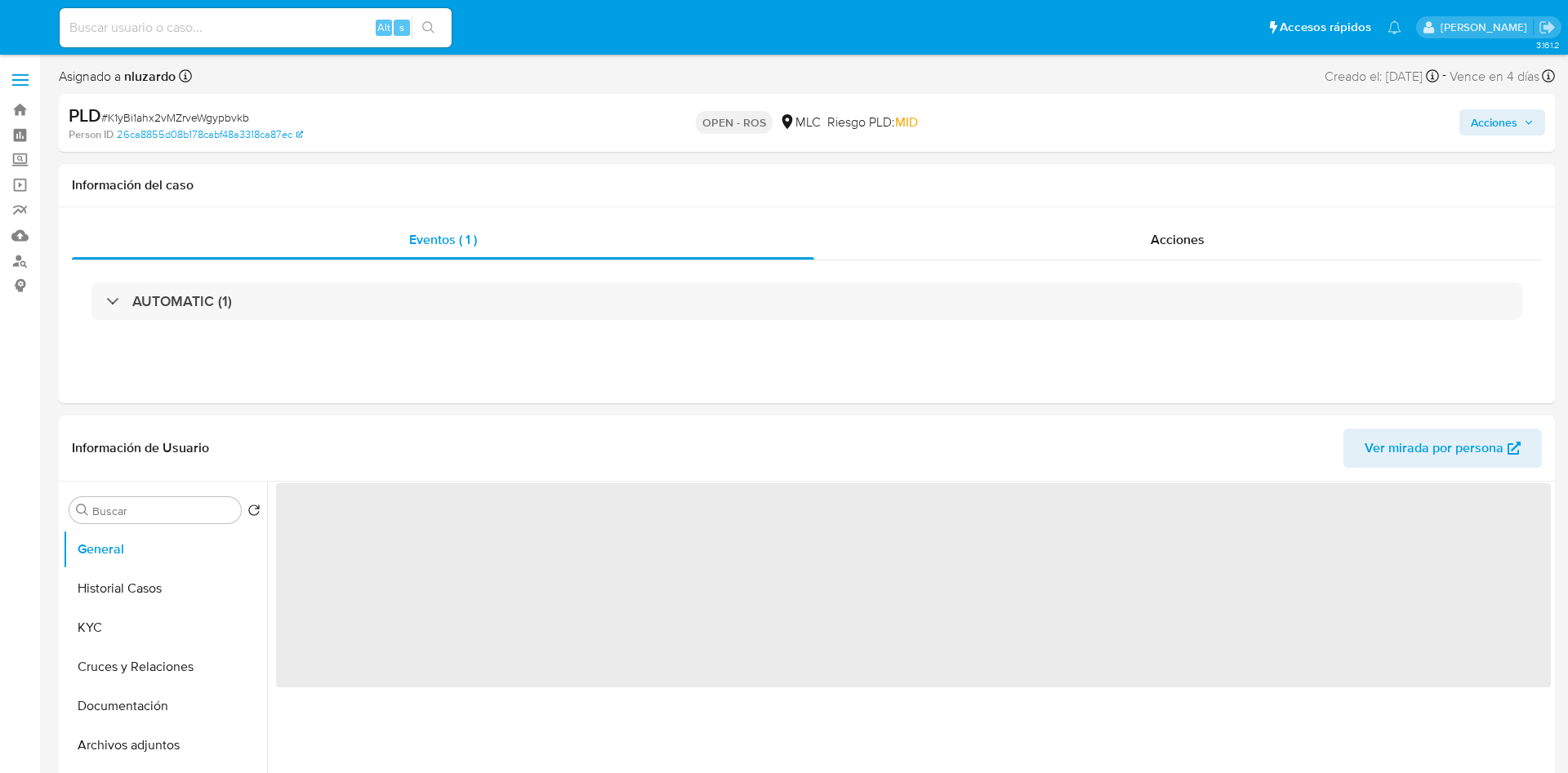
select select "10"
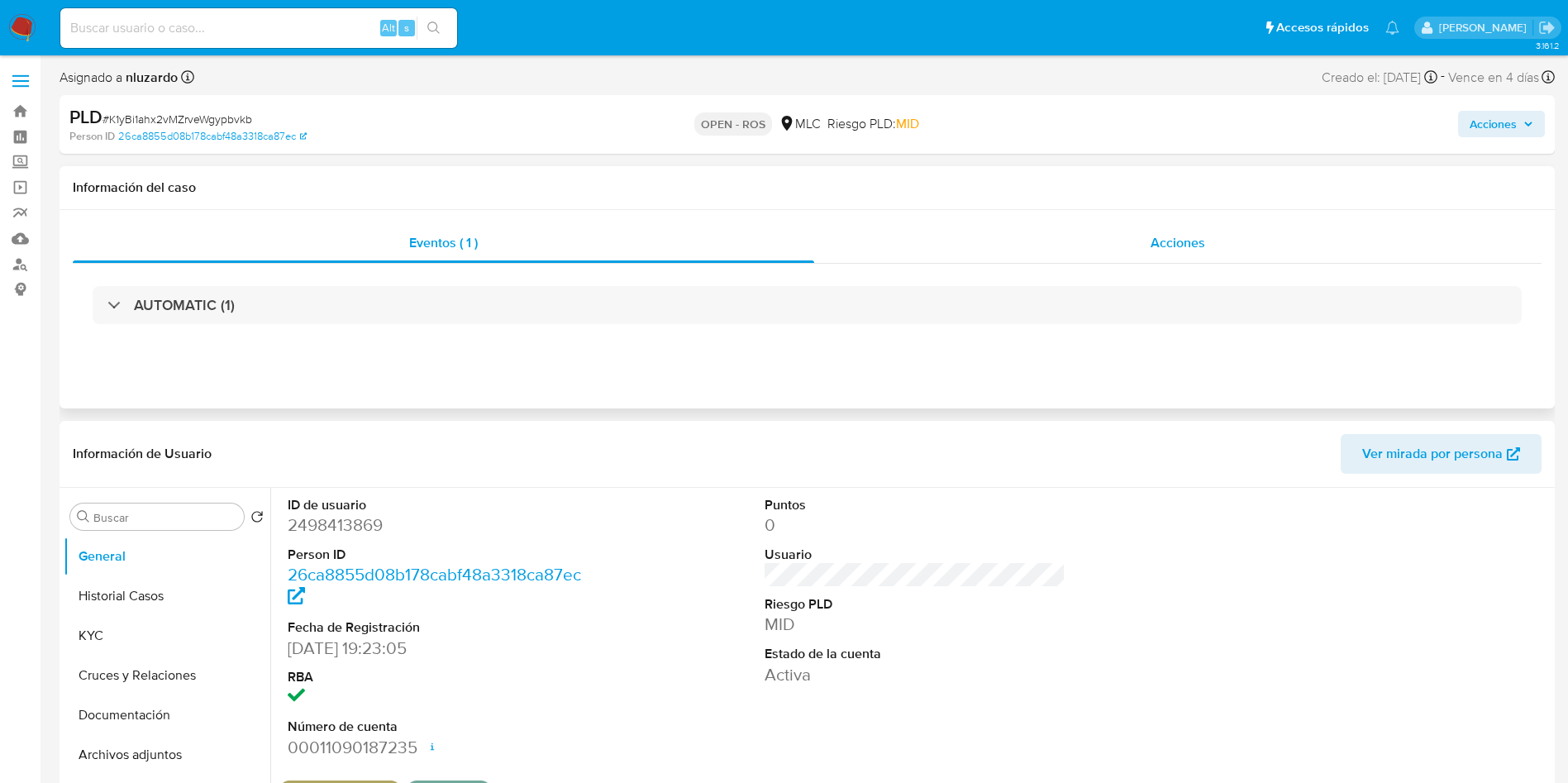
click at [1174, 235] on span "Acciones" at bounding box center [1178, 243] width 55 height 19
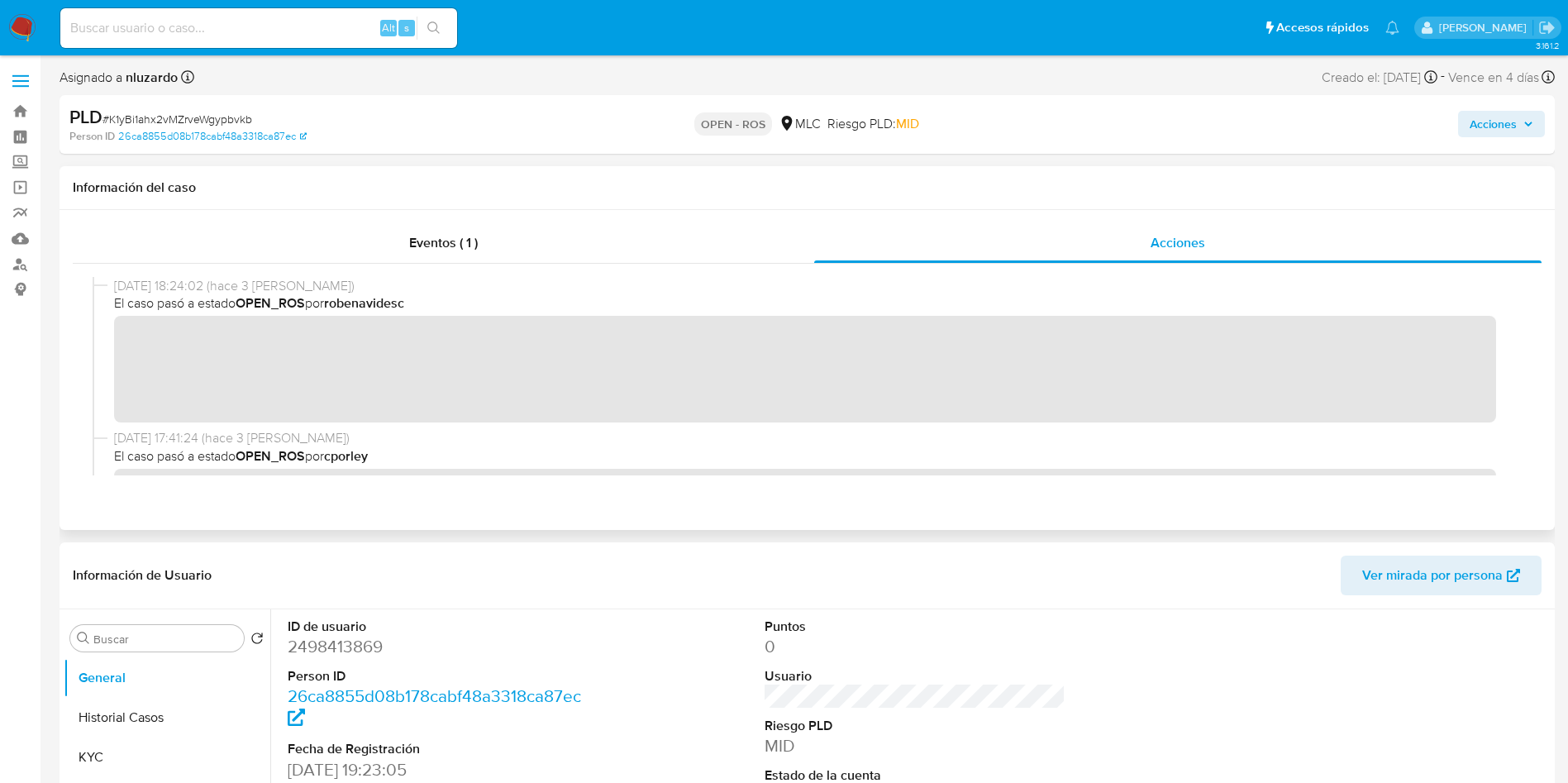
scroll to position [620, 0]
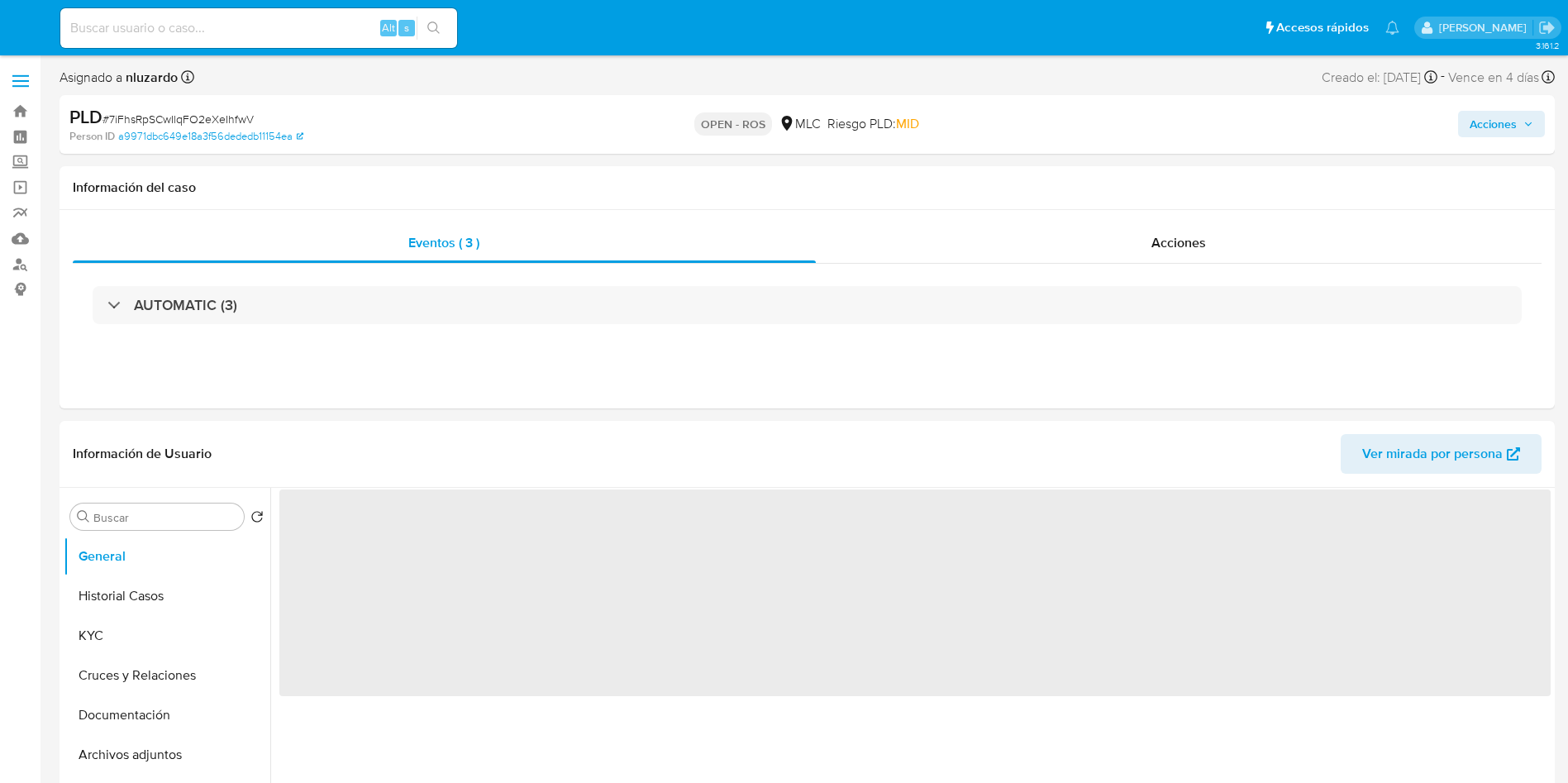
select select "10"
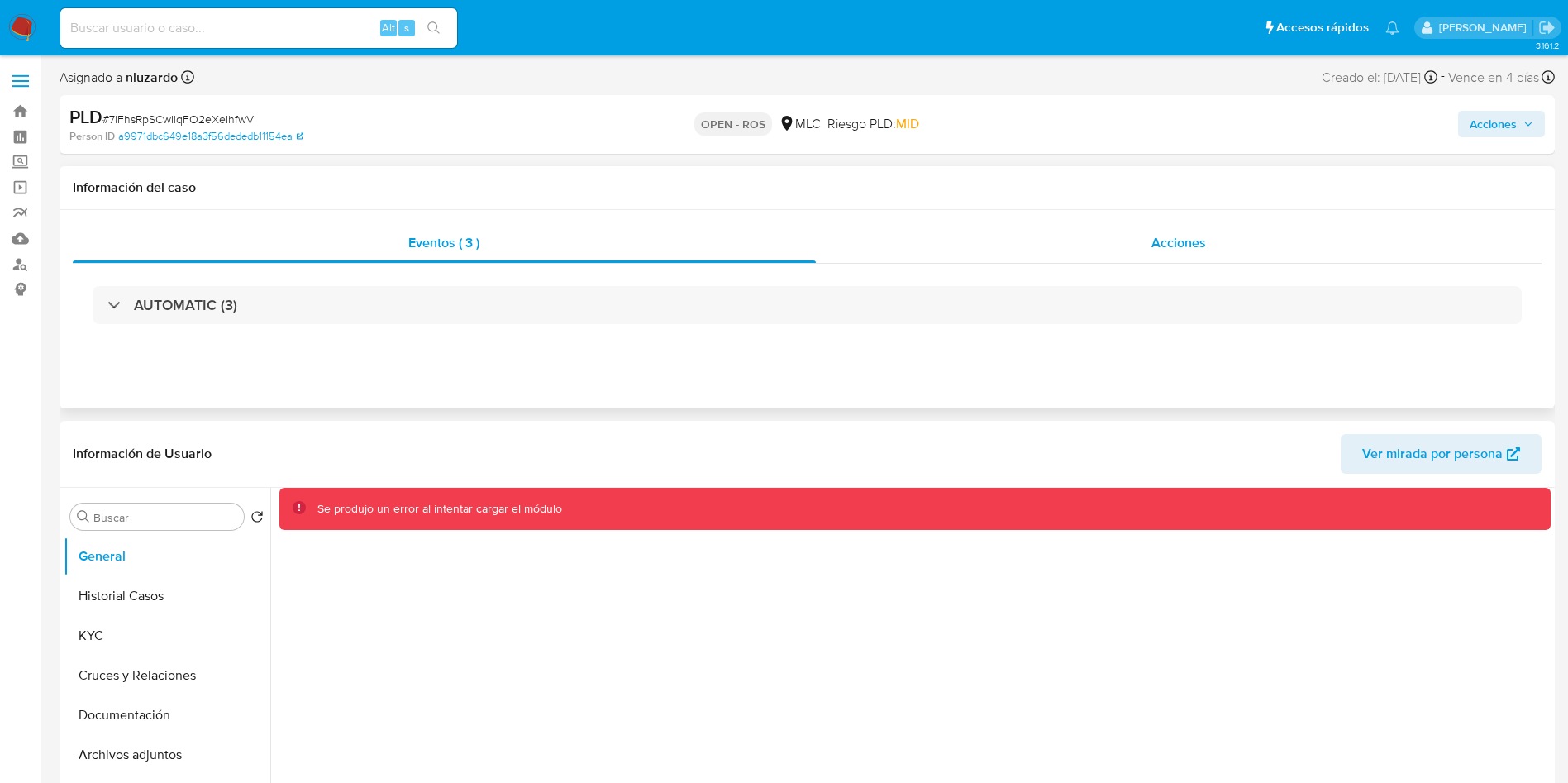
click at [1193, 229] on div "Acciones" at bounding box center [1179, 243] width 727 height 39
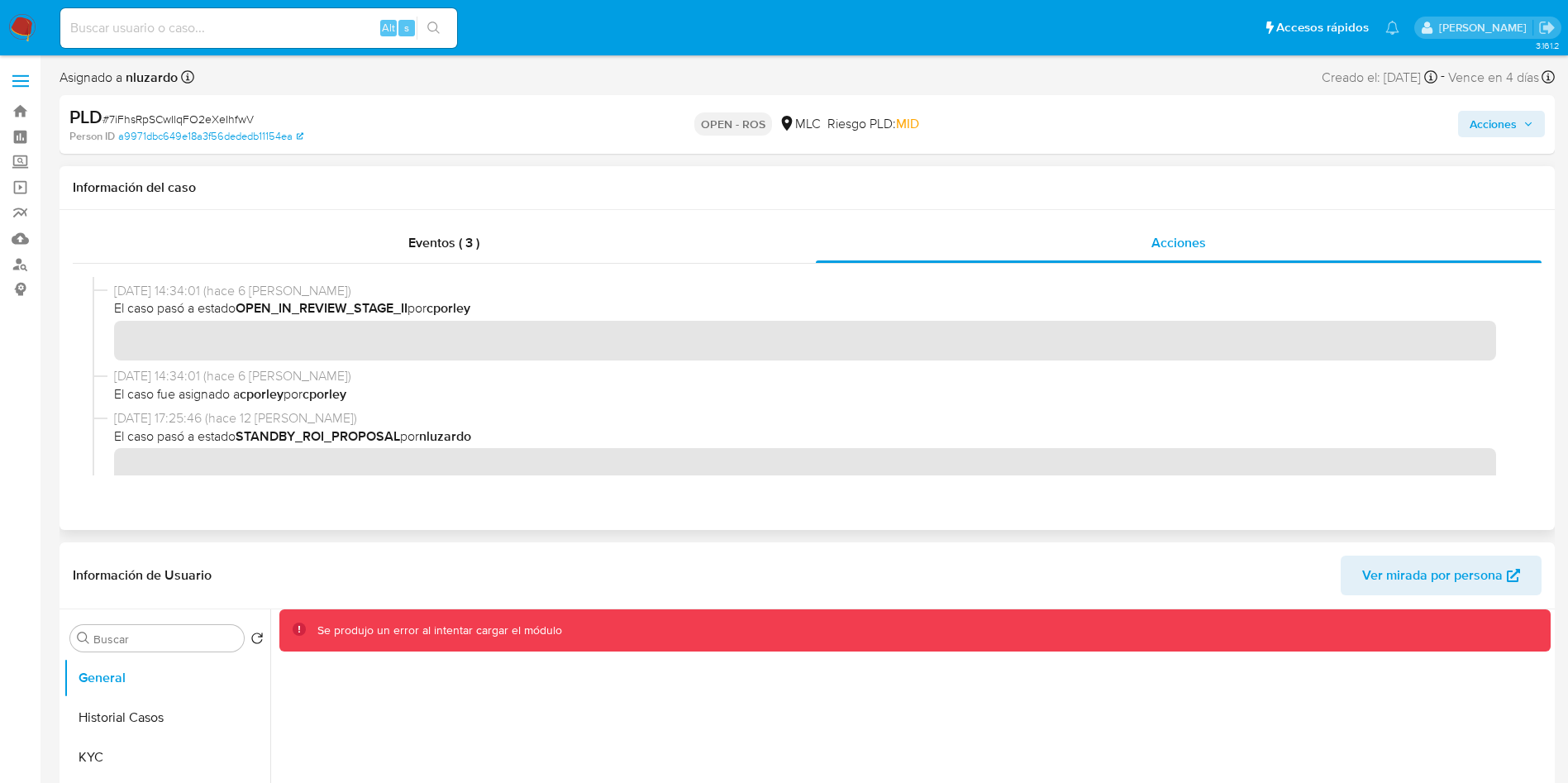
scroll to position [496, 0]
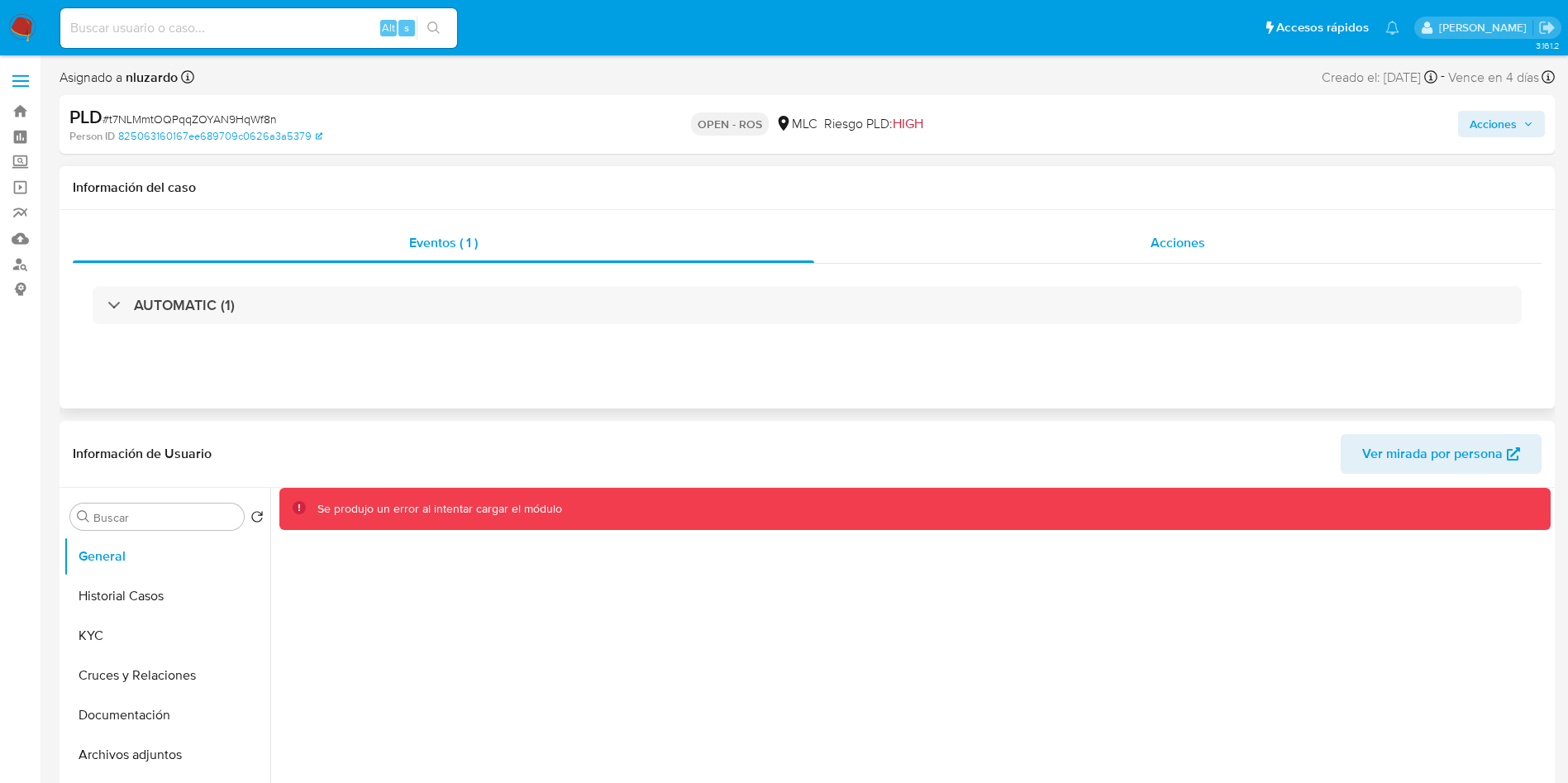
click at [1054, 243] on div "Acciones" at bounding box center [1178, 243] width 728 height 39
click at [1058, 243] on div "Acciones" at bounding box center [1178, 243] width 728 height 39
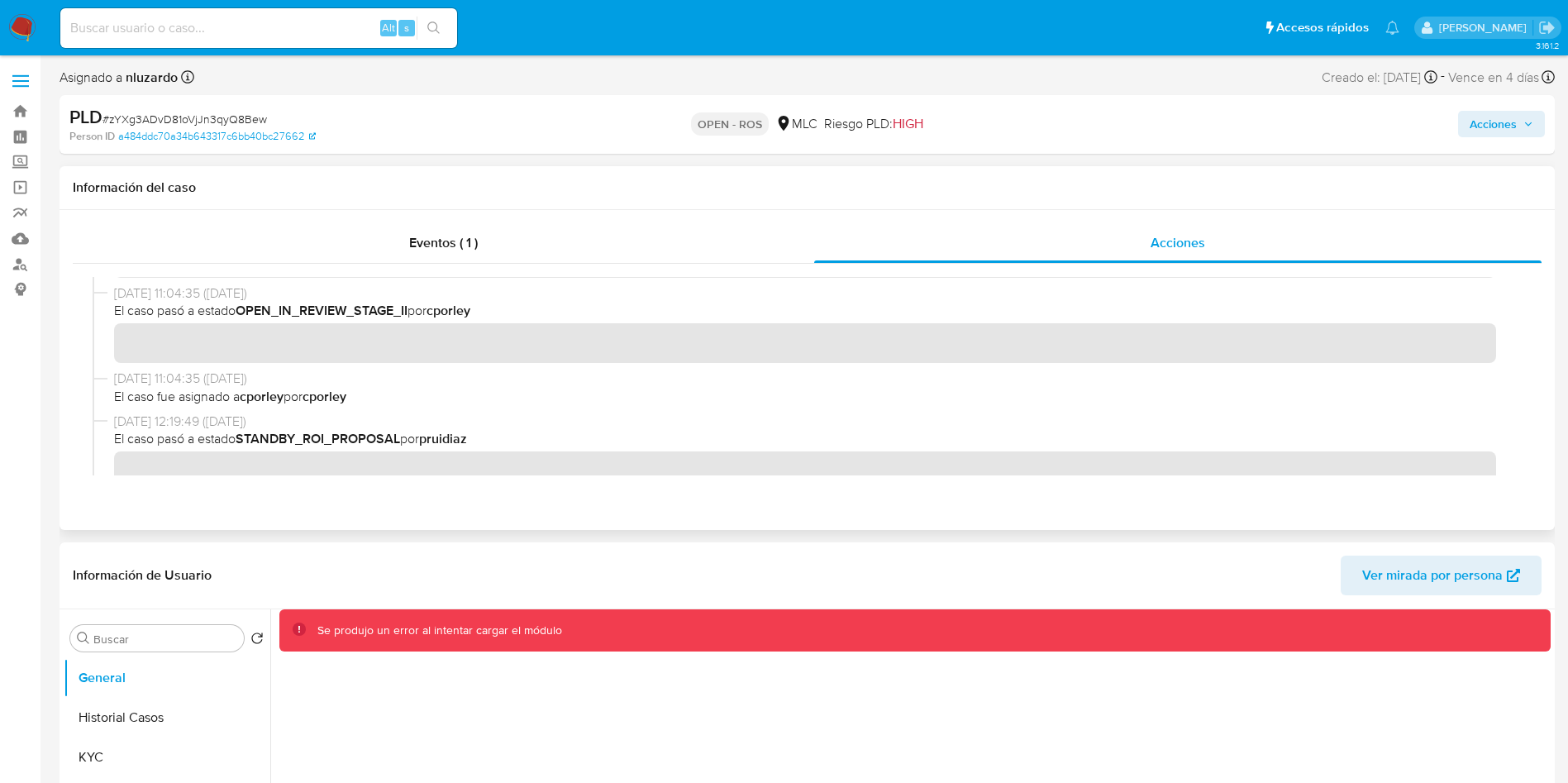
scroll to position [496, 0]
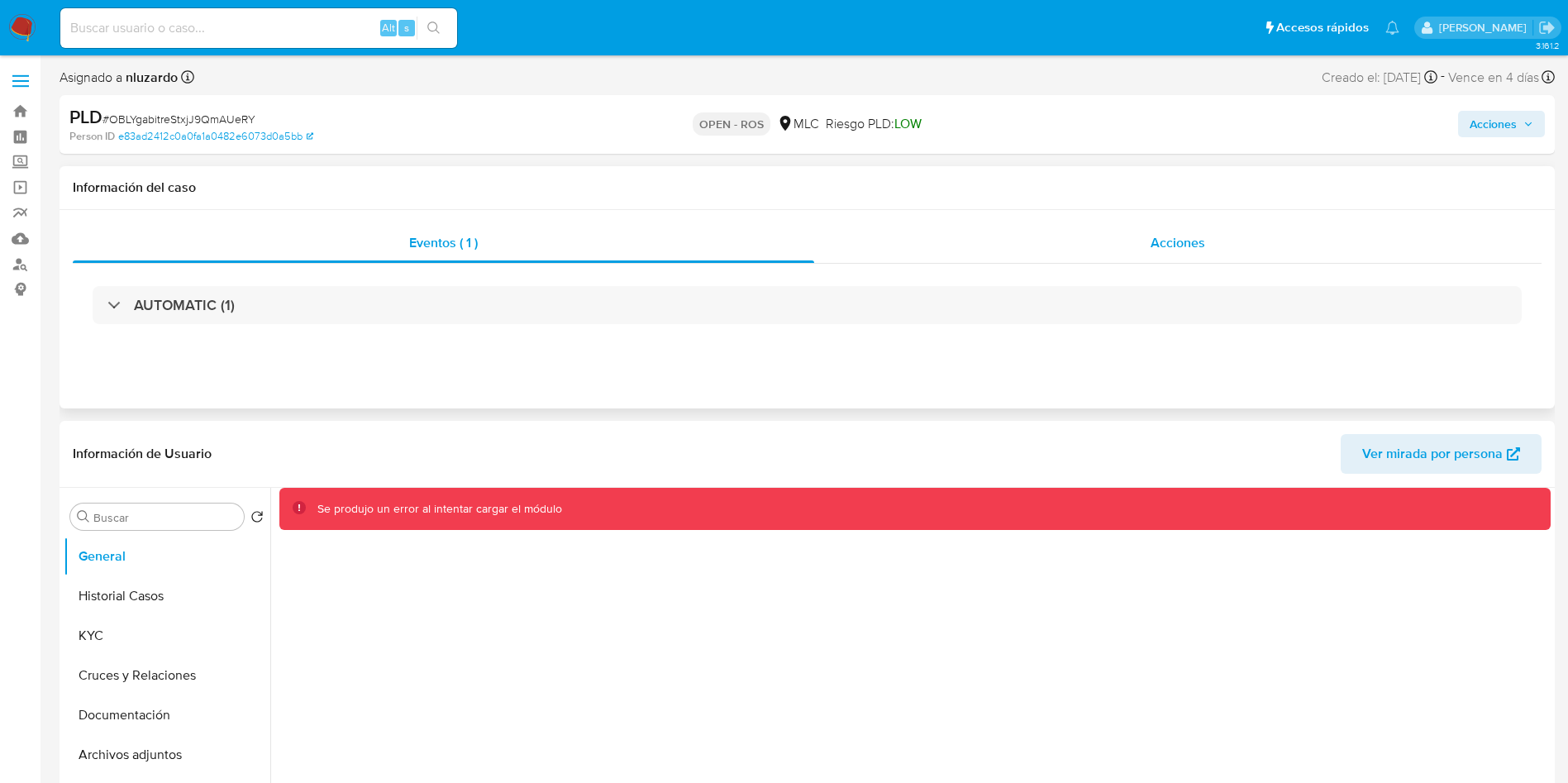
click at [1058, 241] on div "Acciones" at bounding box center [1178, 243] width 728 height 39
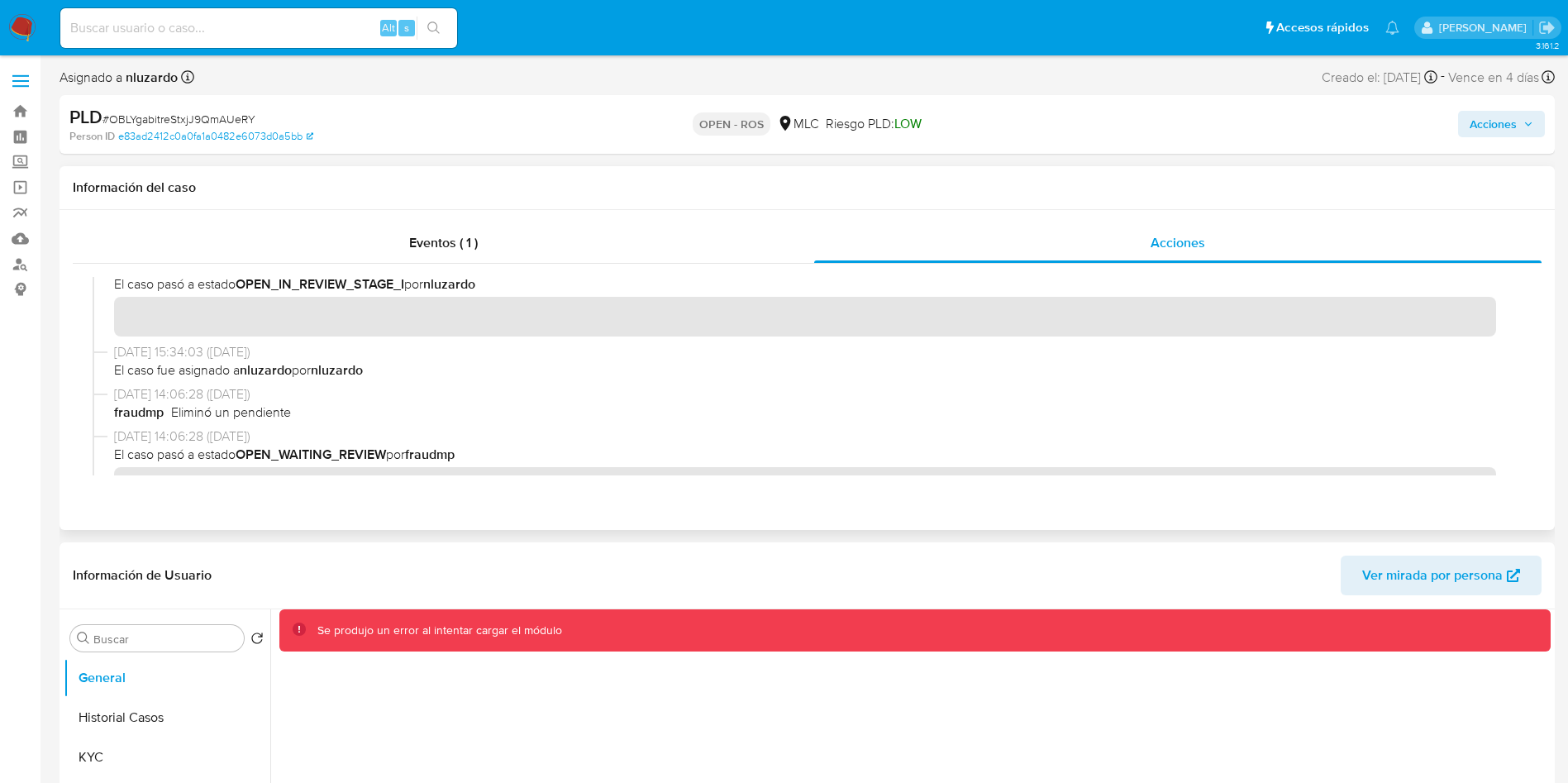
scroll to position [744, 0]
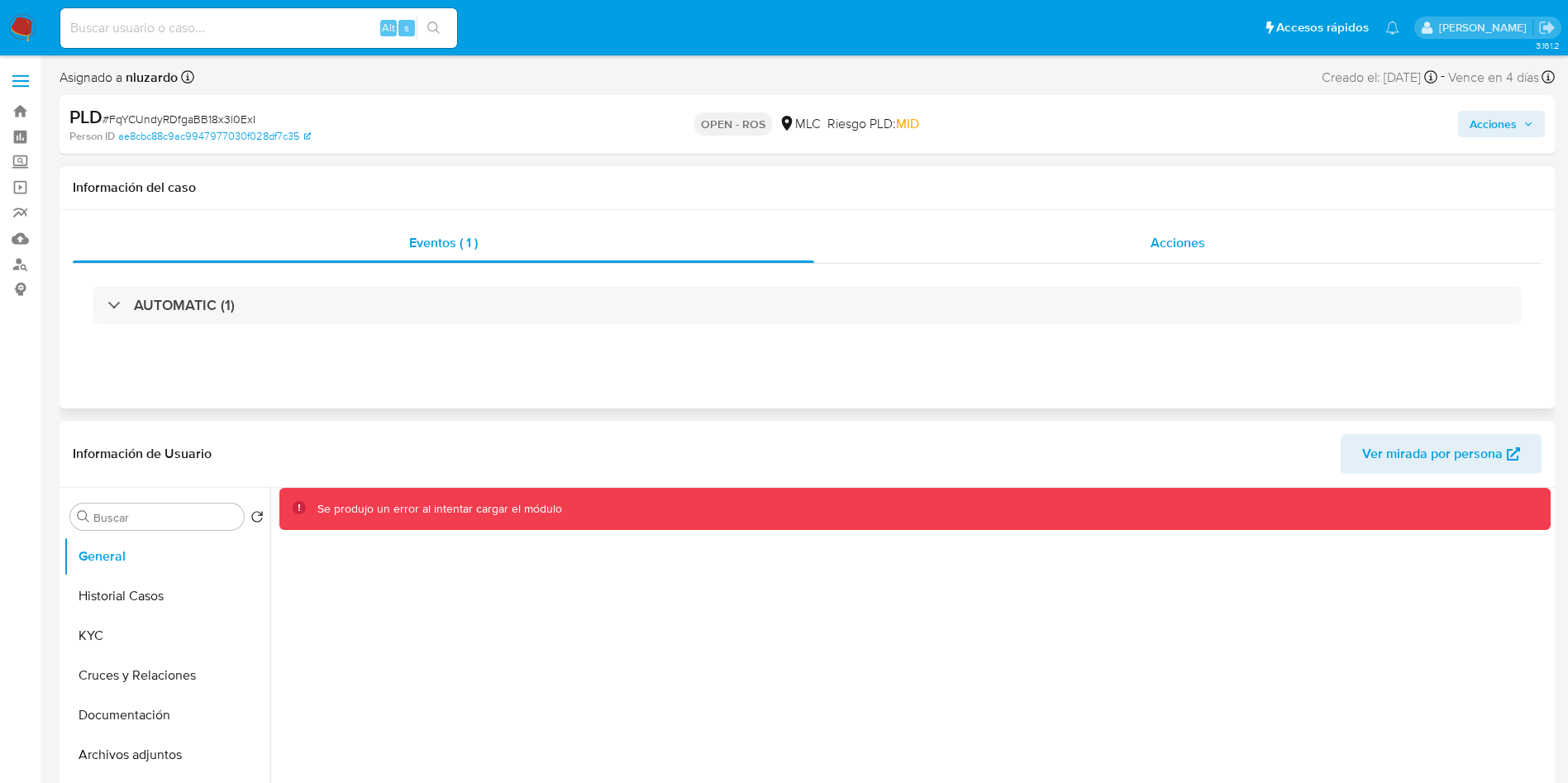
click at [1058, 244] on span "Acciones" at bounding box center [1178, 243] width 55 height 19
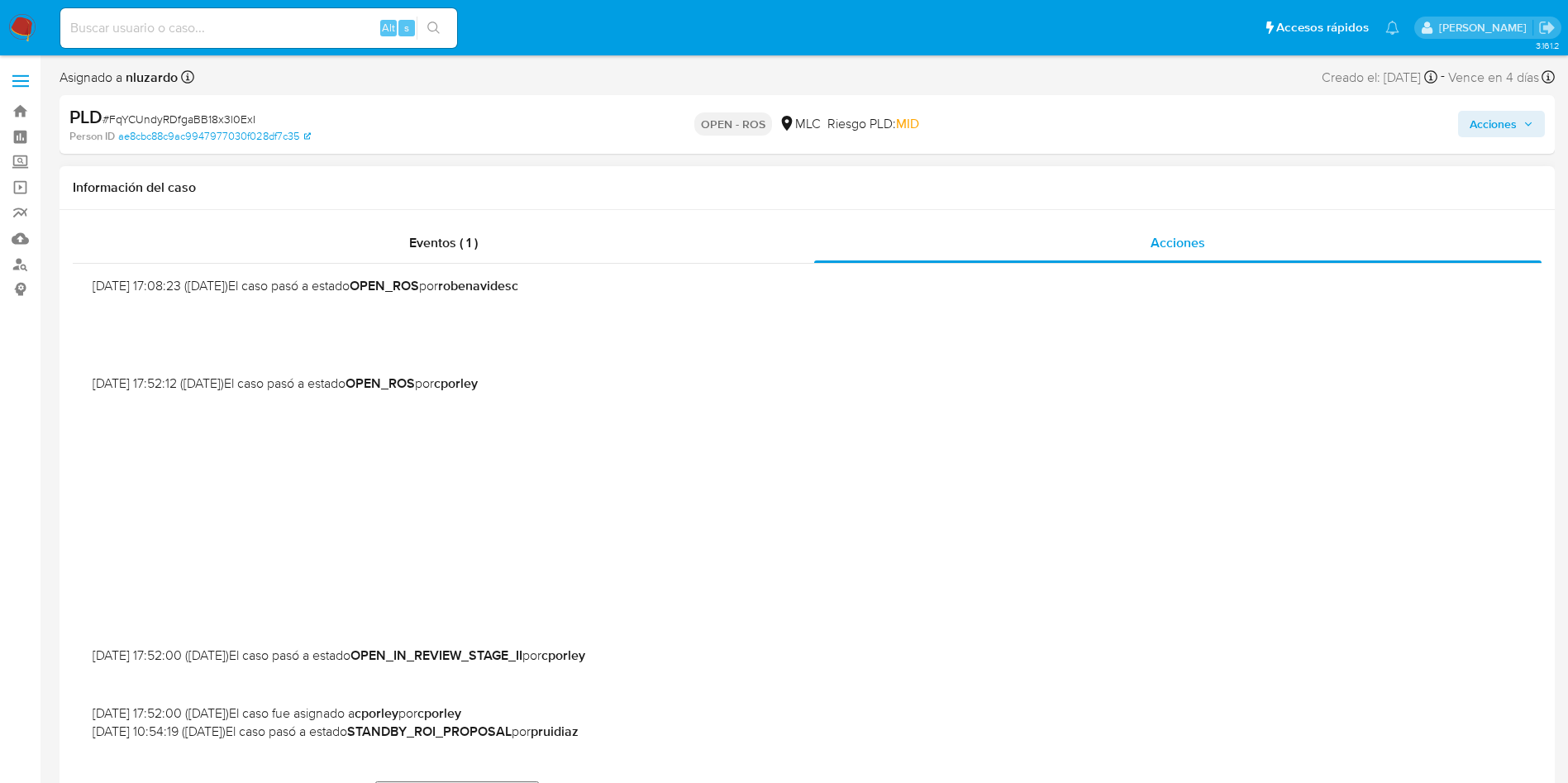
scroll to position [620, 0]
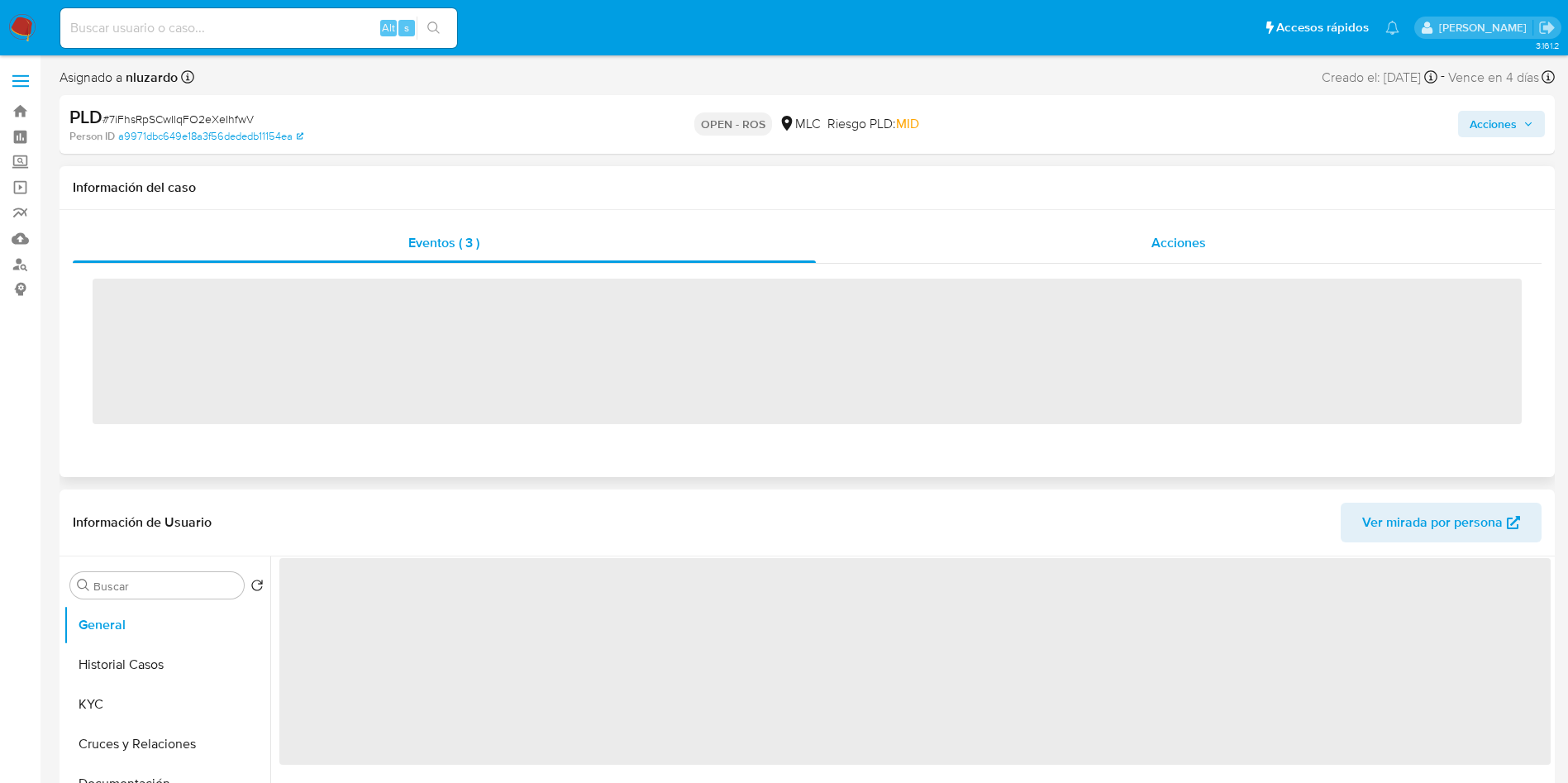
click at [1074, 246] on div "Acciones" at bounding box center [1179, 243] width 727 height 39
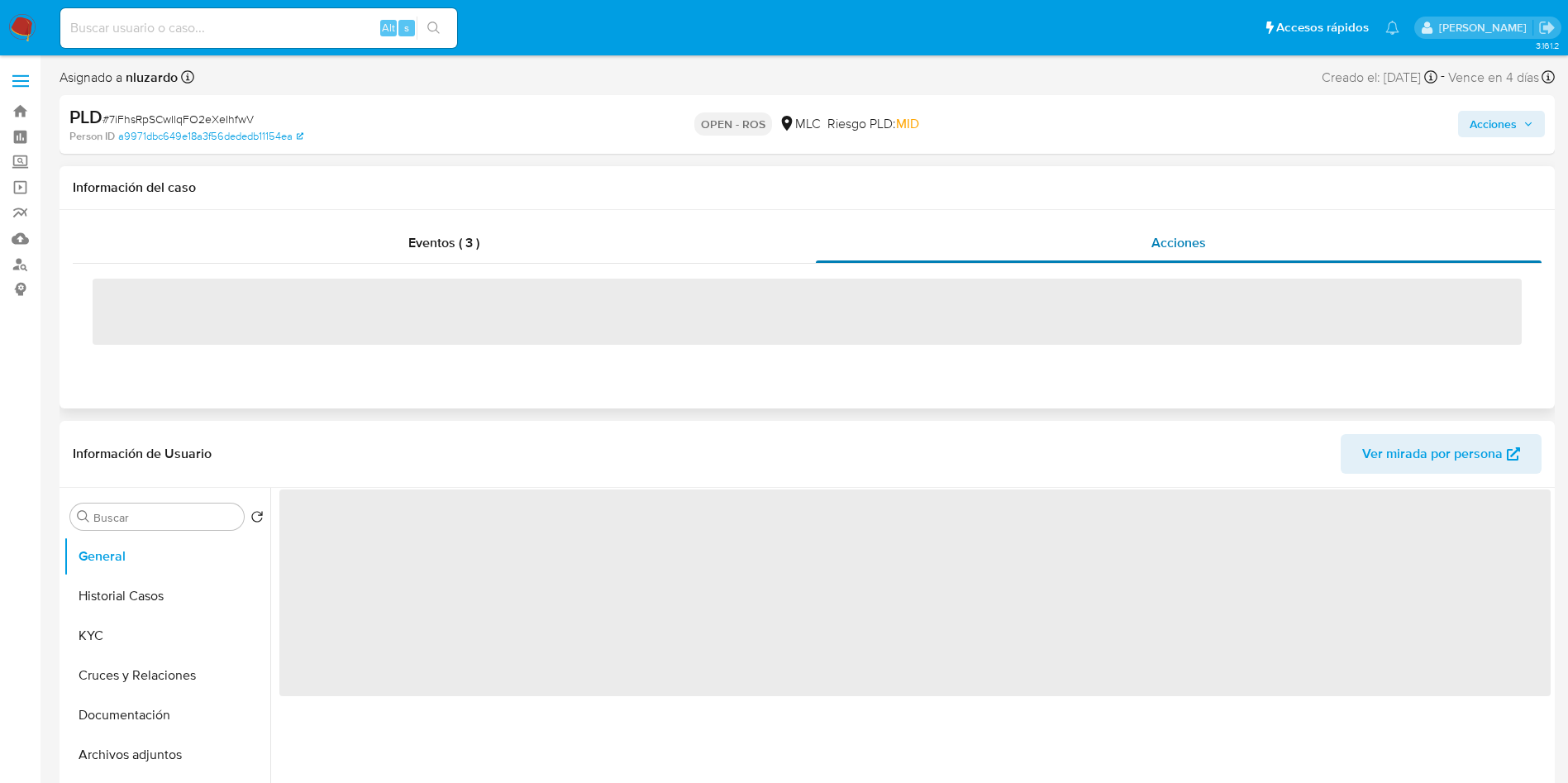
select select "10"
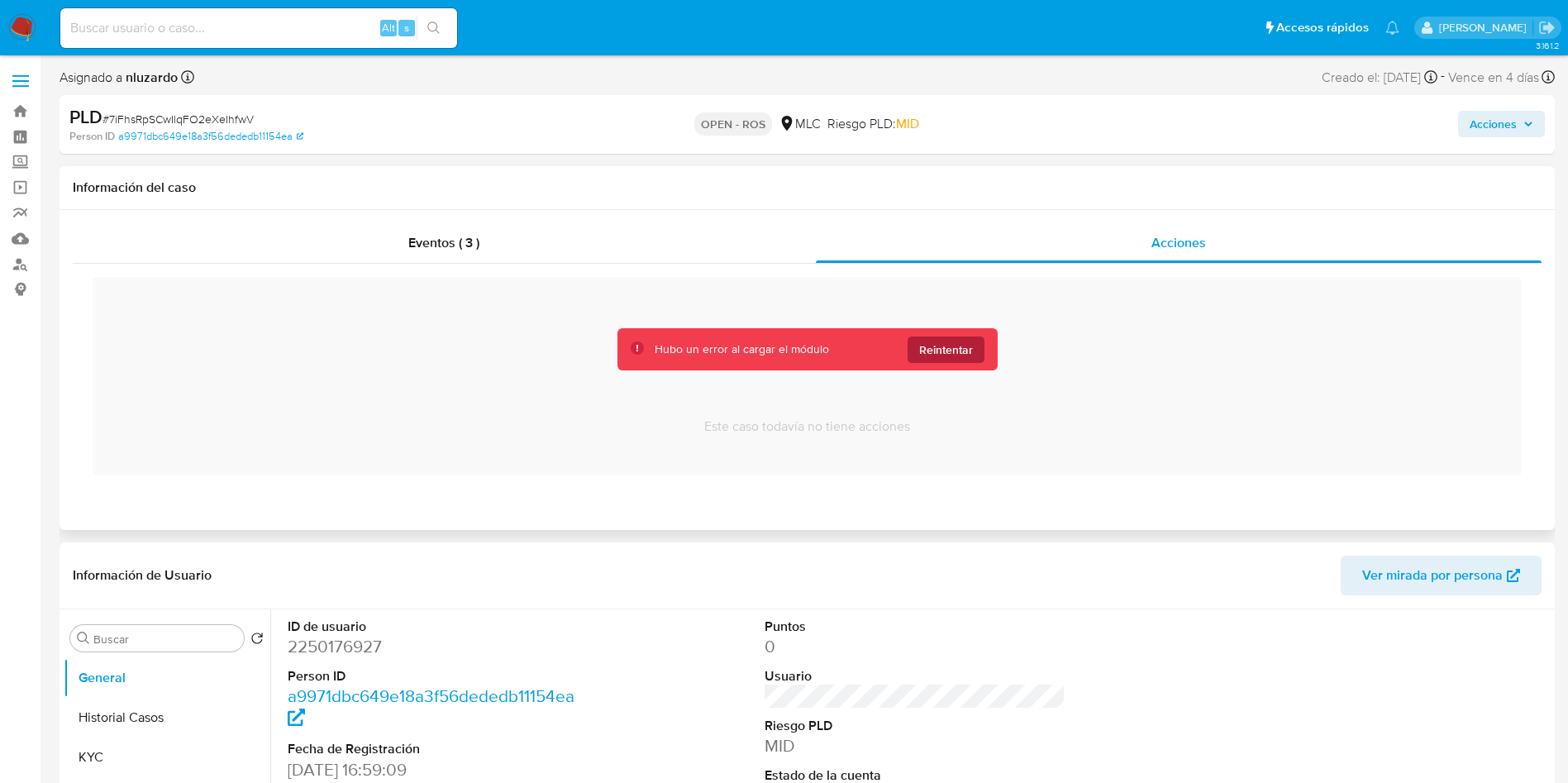
click at [964, 361] on button "Reintentar" at bounding box center [946, 350] width 77 height 26
click at [1124, 230] on div "Acciones" at bounding box center [1179, 243] width 727 height 39
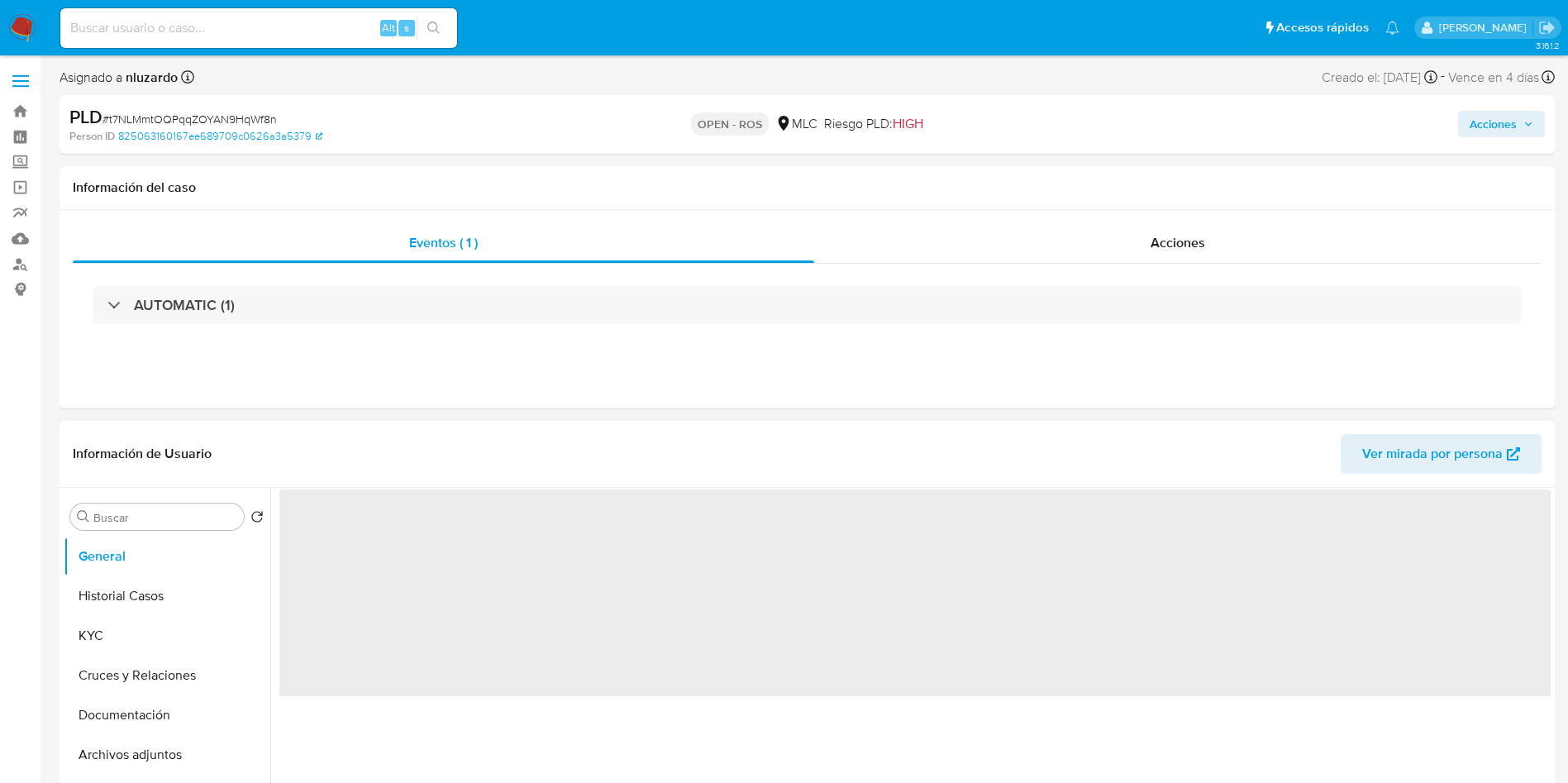
select select "10"
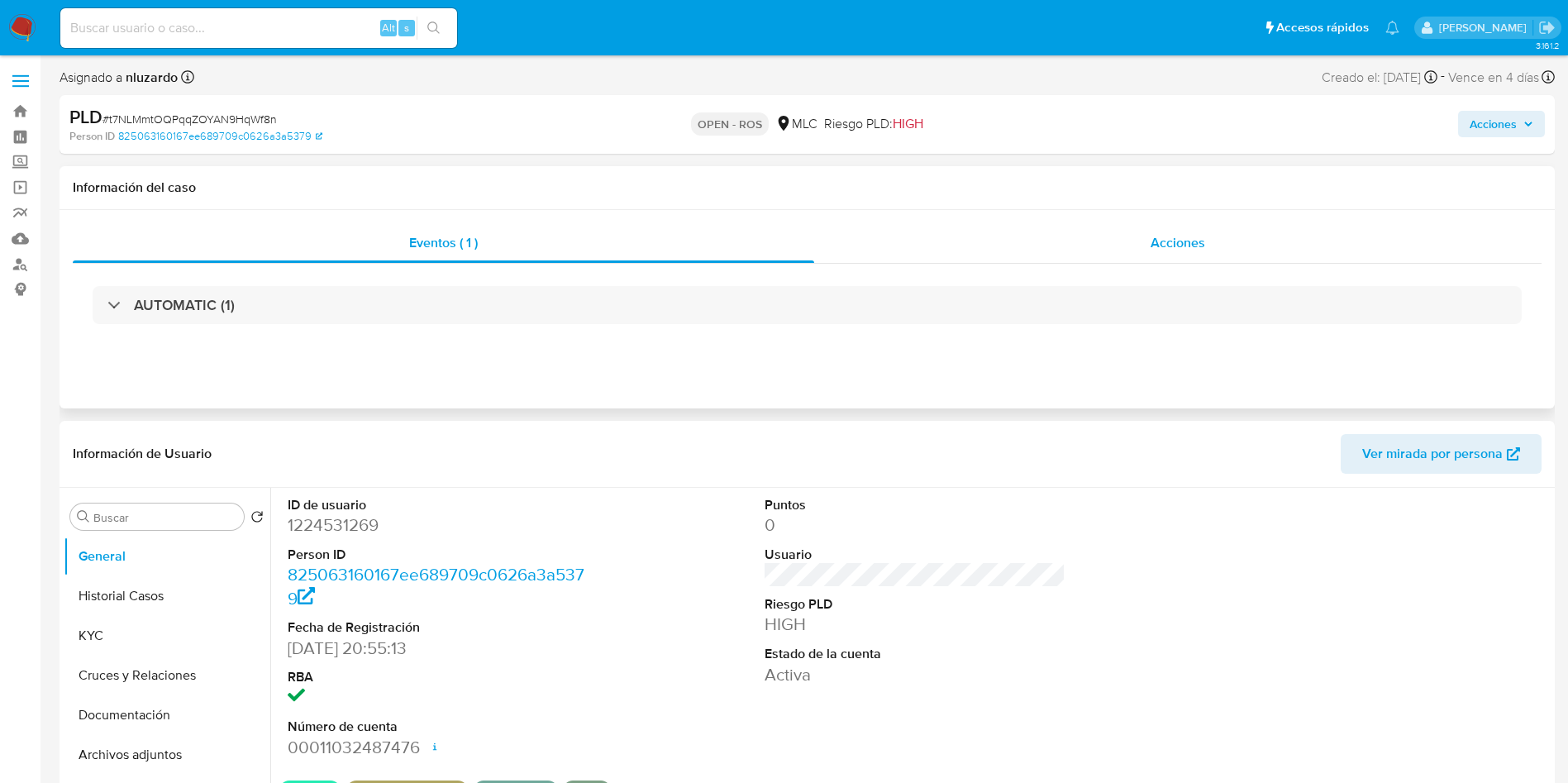
click at [1115, 238] on div "Acciones" at bounding box center [1178, 243] width 728 height 39
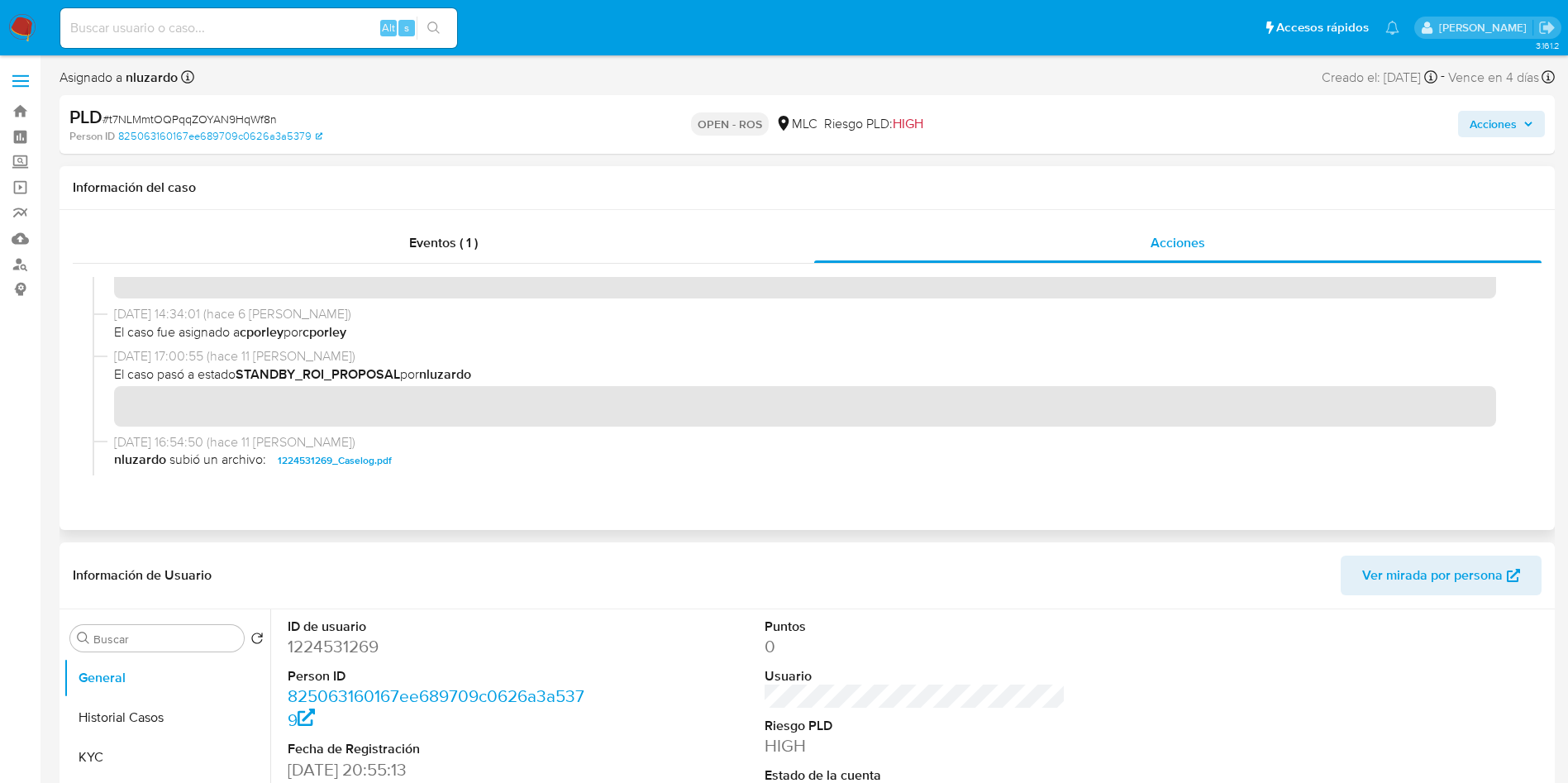
scroll to position [620, 0]
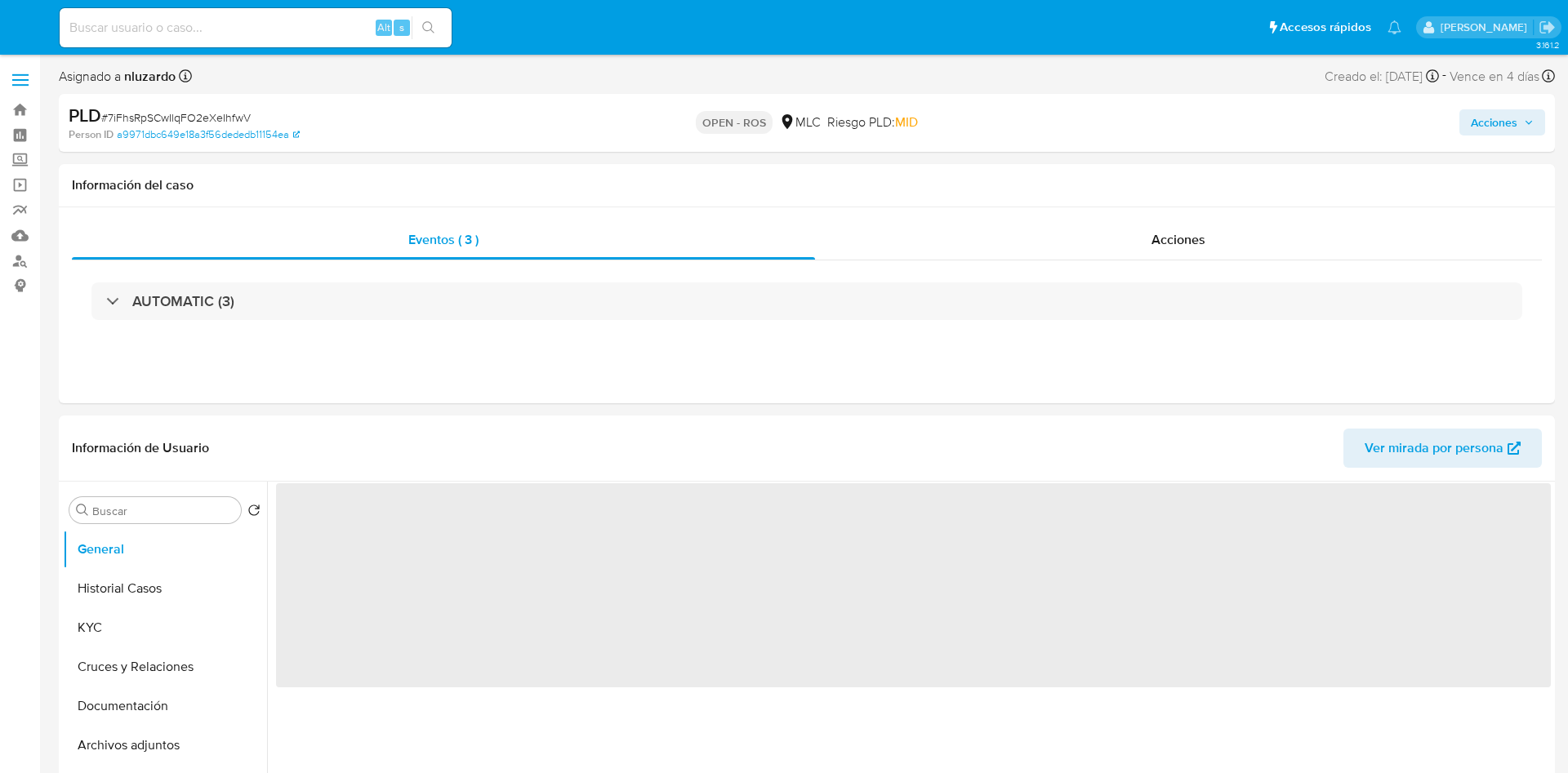
select select "10"
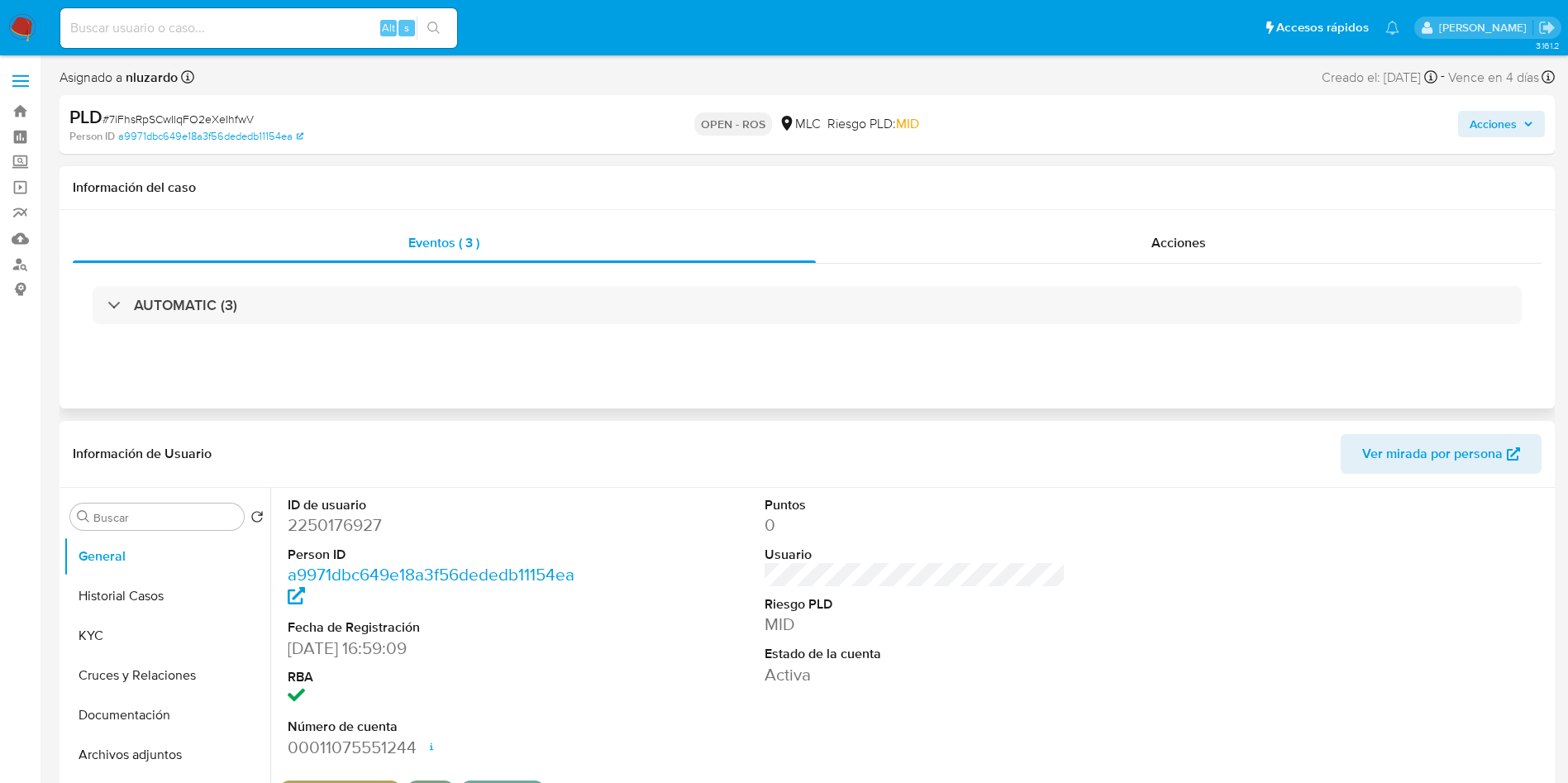
click at [1097, 282] on div "AUTOMATIC (3)" at bounding box center [808, 305] width 1469 height 83
click at [1098, 255] on div "Acciones" at bounding box center [1179, 243] width 727 height 39
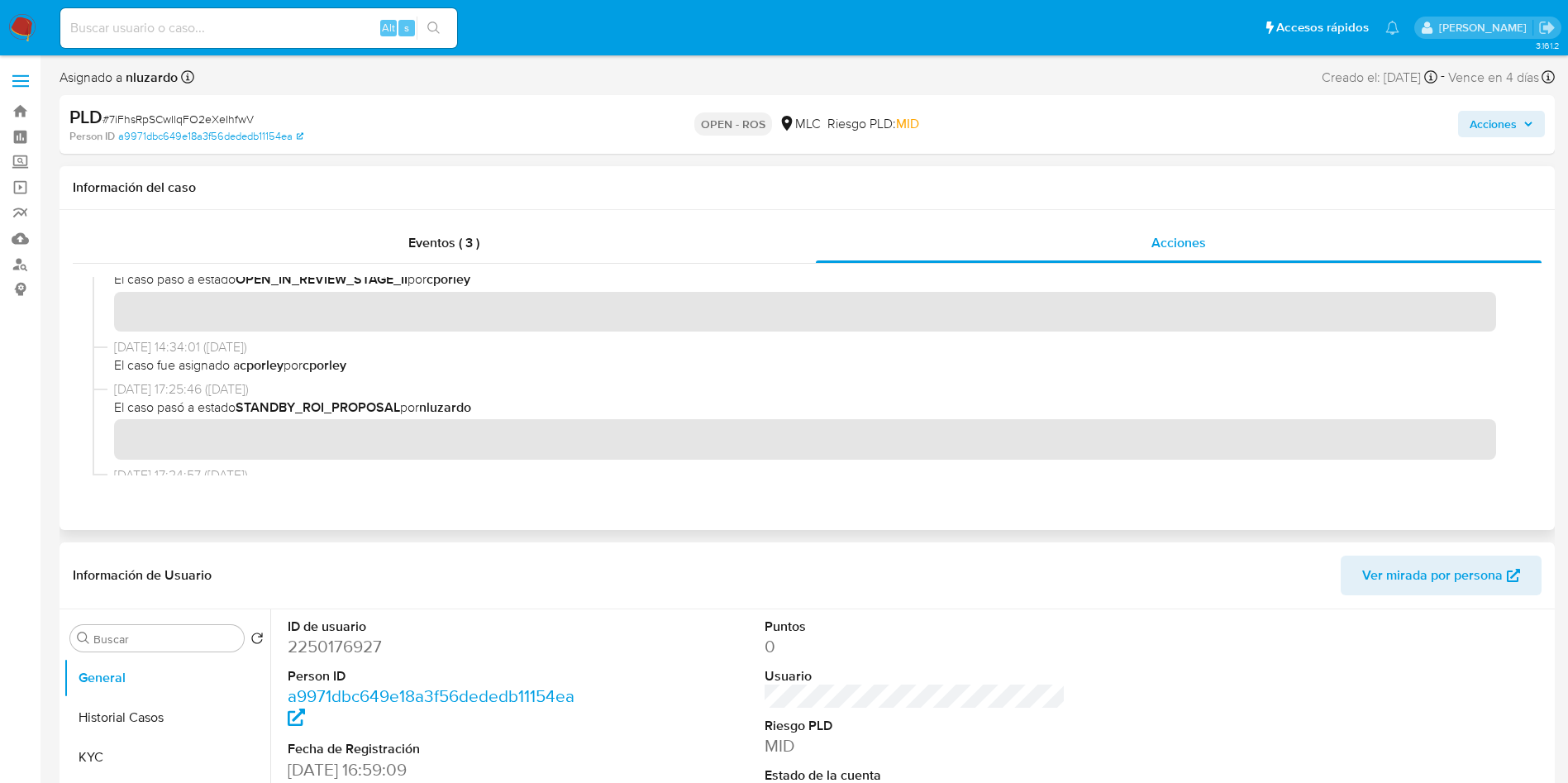
scroll to position [496, 0]
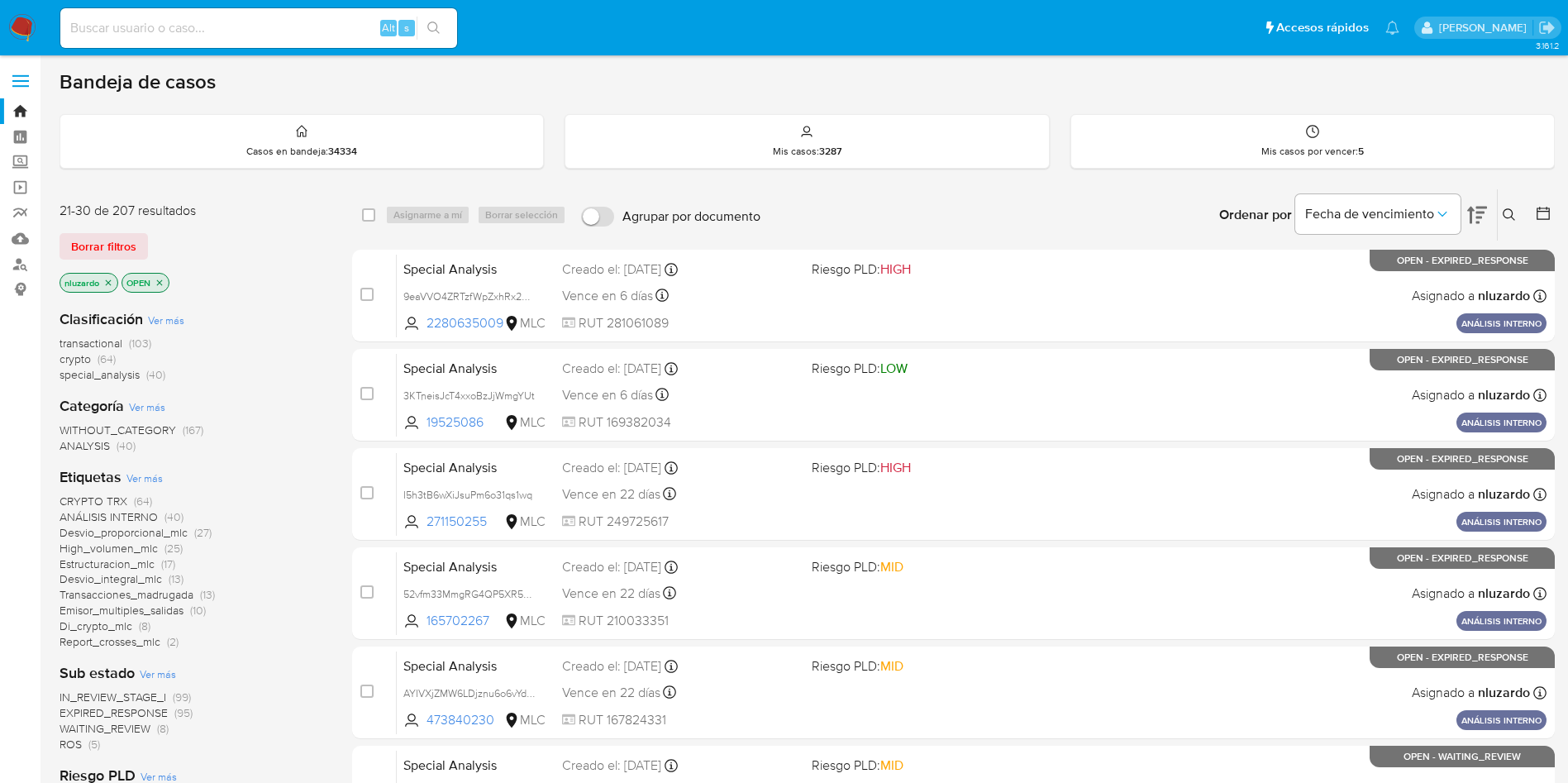
drag, startPoint x: 504, startPoint y: 330, endPoint x: 293, endPoint y: 419, distance: 229.0
click at [295, 419] on div "21-30 de 207 resultados Borrar filtros nluzardo OPEN Clasificación Ver más tran…" at bounding box center [808, 742] width 1496 height 1107
click at [288, 419] on div "Categoría Ver más WITHOUT_CATEGORY (167) ANALYSIS (40)" at bounding box center [193, 425] width 267 height 58
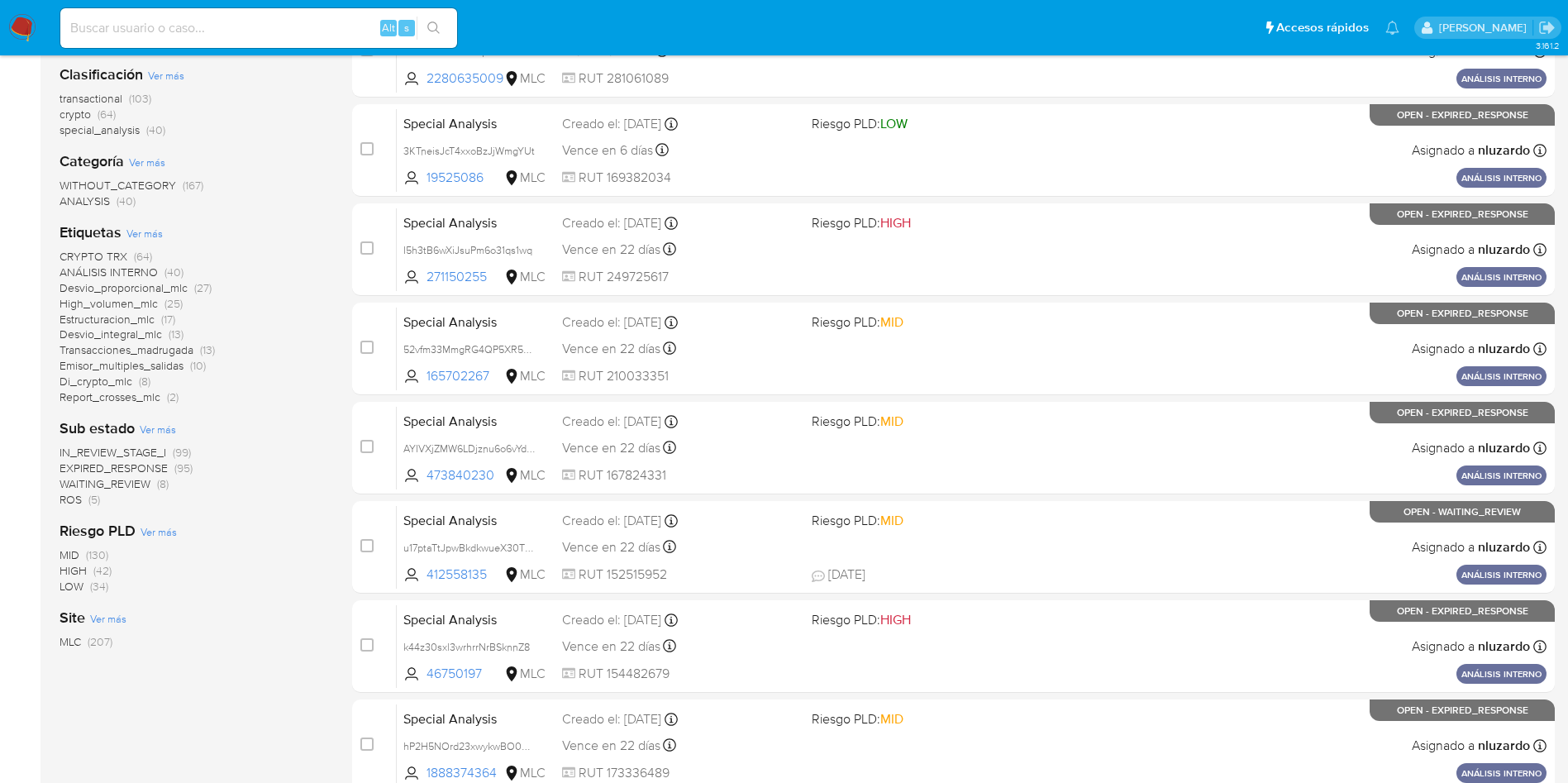
scroll to position [583, 0]
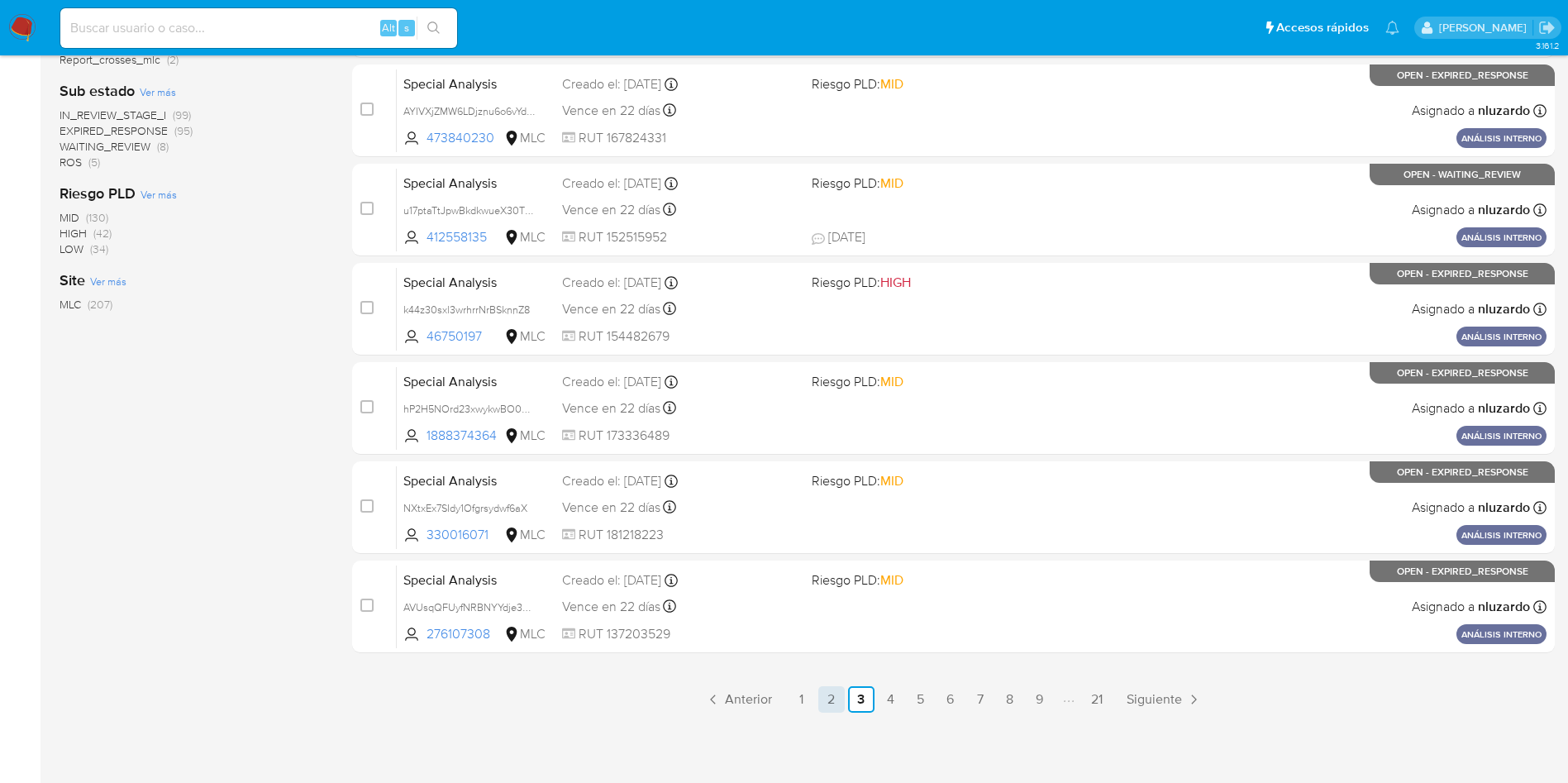
click at [823, 696] on link "2" at bounding box center [831, 699] width 26 height 26
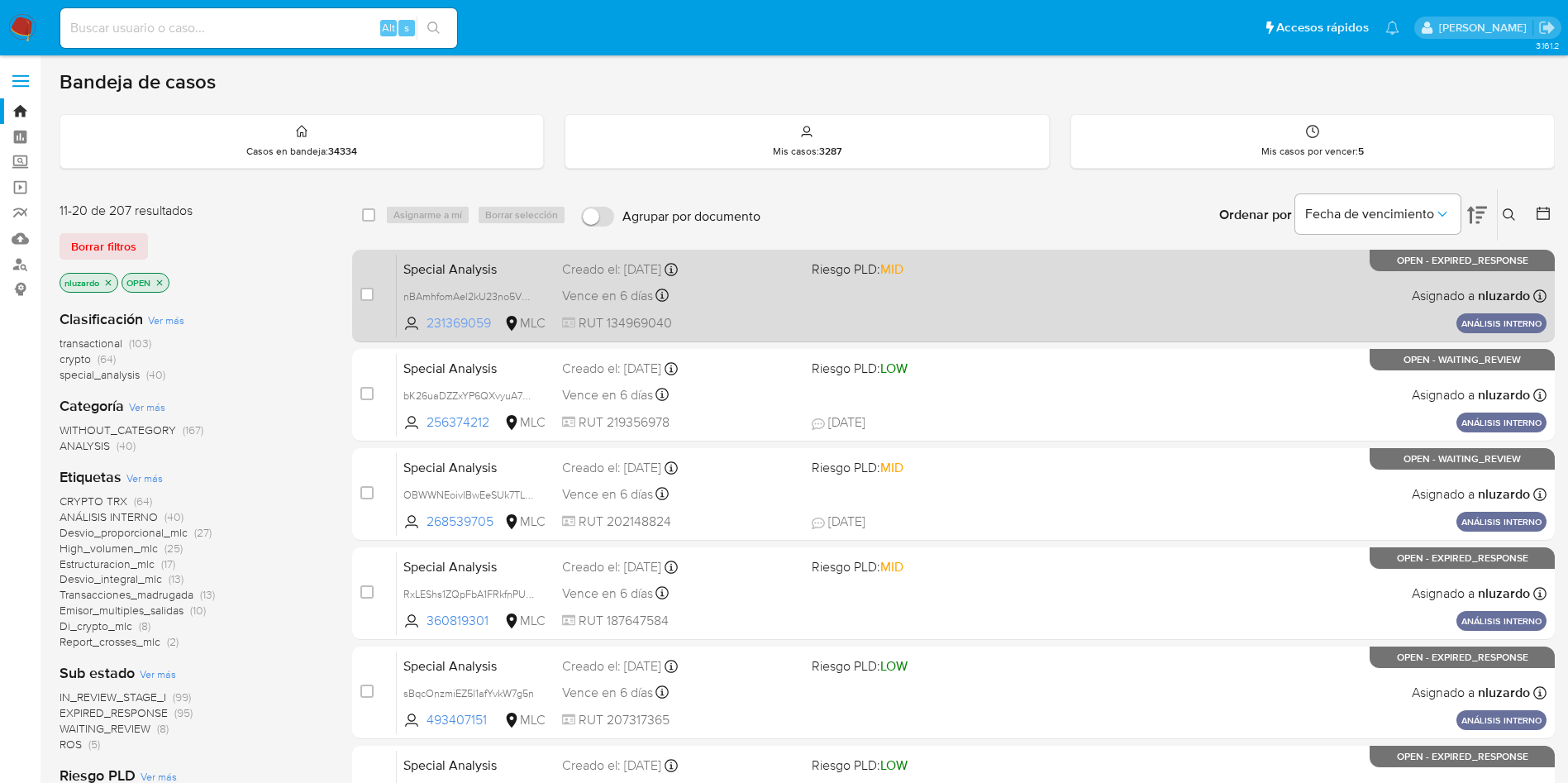
click at [501, 324] on span "231369059 MLC" at bounding box center [476, 323] width 145 height 18
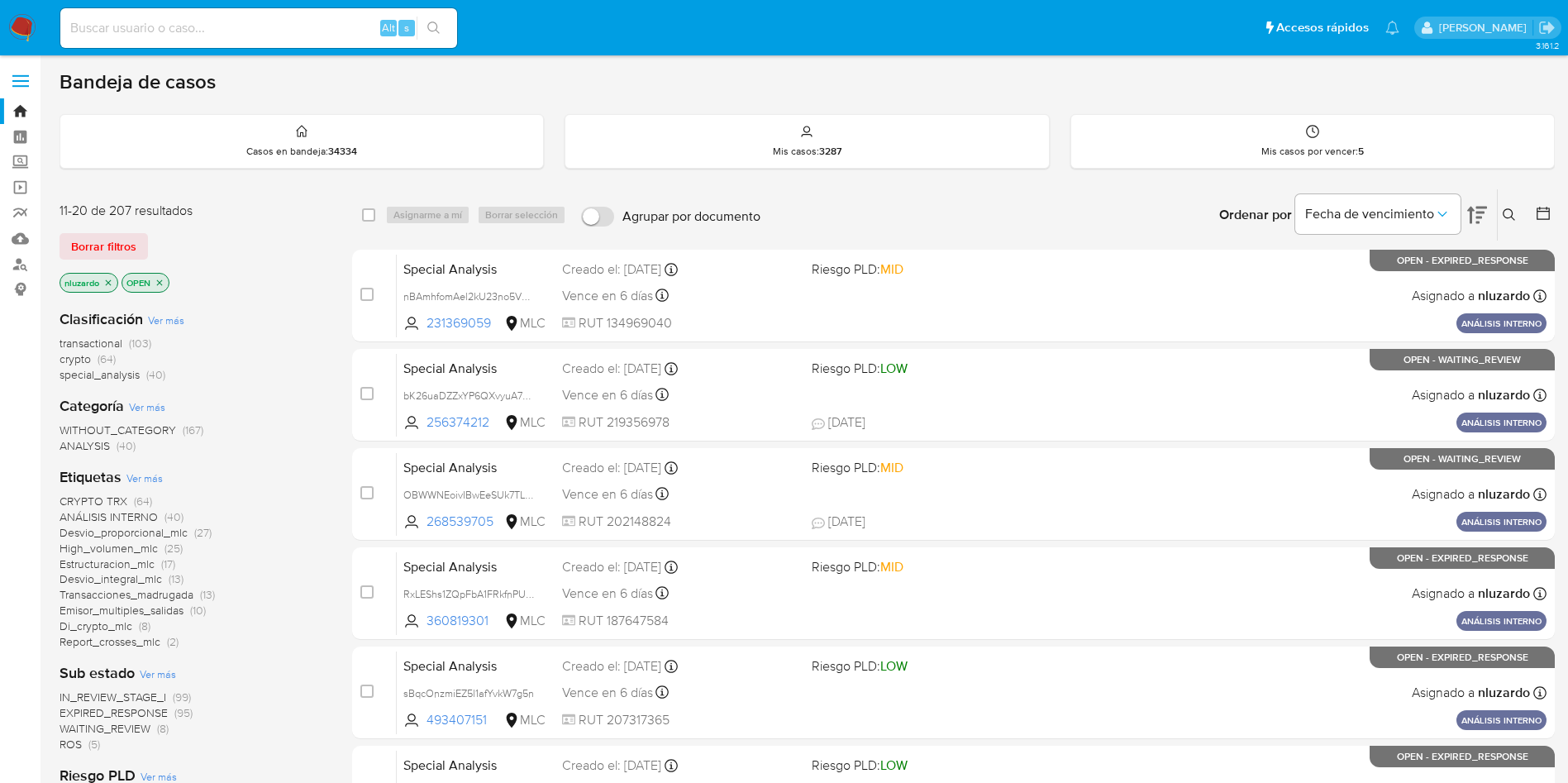
drag, startPoint x: 501, startPoint y: 327, endPoint x: 319, endPoint y: 375, distance: 188.2
click at [319, 375] on div "11-20 de 207 resultados Borrar filtros nluzardo OPEN Clasificación Ver más tran…" at bounding box center [808, 742] width 1496 height 1107
click at [284, 368] on div "transactional (103) crypto (64) special_analysis (40)" at bounding box center [193, 359] width 267 height 47
click at [175, 14] on div "Alt s" at bounding box center [259, 28] width 397 height 39
click at [185, 28] on input at bounding box center [259, 28] width 397 height 21
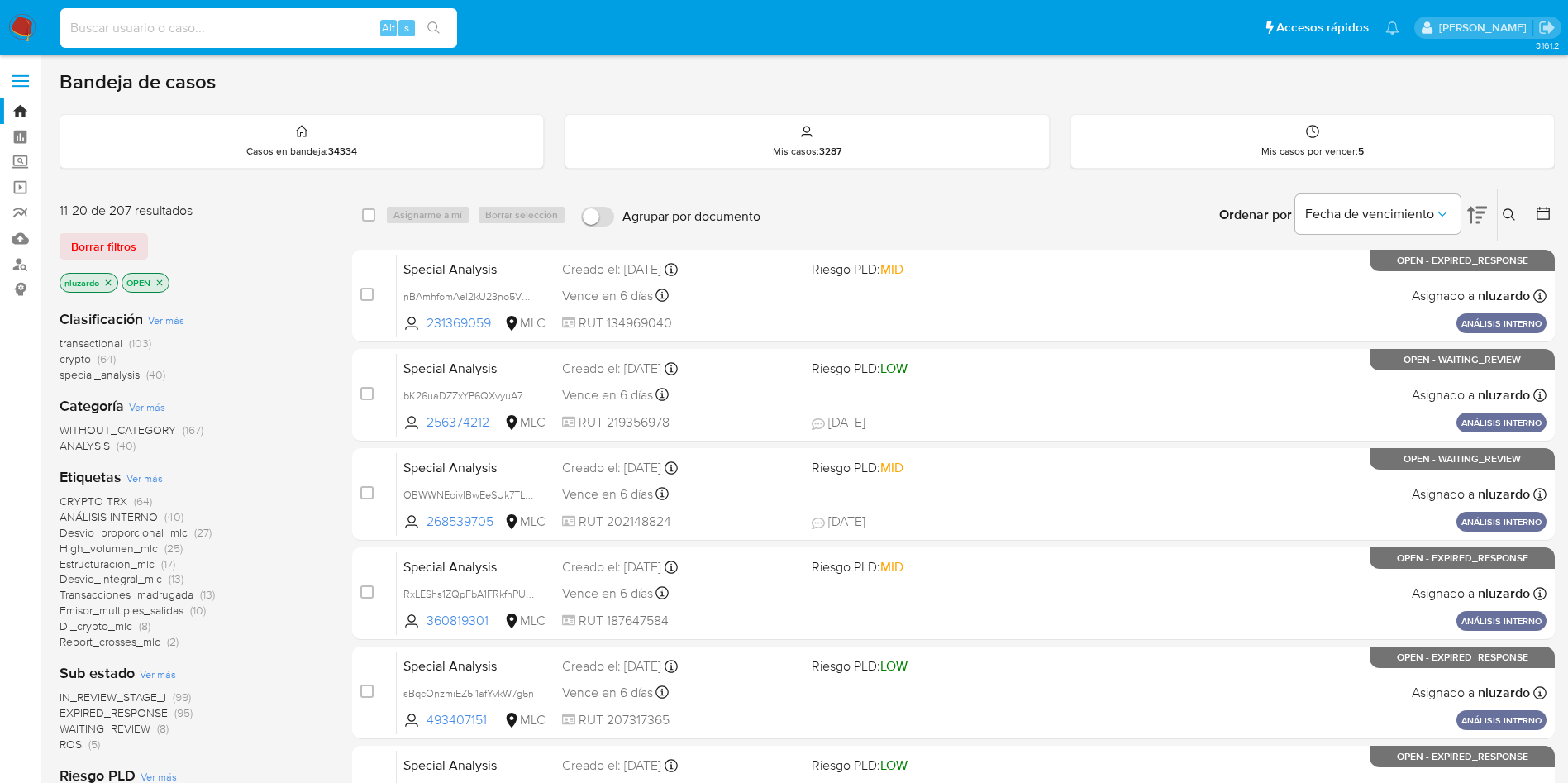
paste input "2cf7d127-1de7-1086-45ce-affa859a1cd7"
type input "2cf7d127-1de7-1086-45ce-affa859a1cd7"
drag, startPoint x: 412, startPoint y: 27, endPoint x: 437, endPoint y: 31, distance: 25.3
click at [437, 31] on div "2cf7d127-1de7-1086-45ce-affa859a1cd7 Alt s" at bounding box center [259, 28] width 397 height 46
click at [437, 31] on icon "search-icon" at bounding box center [434, 28] width 13 height 13
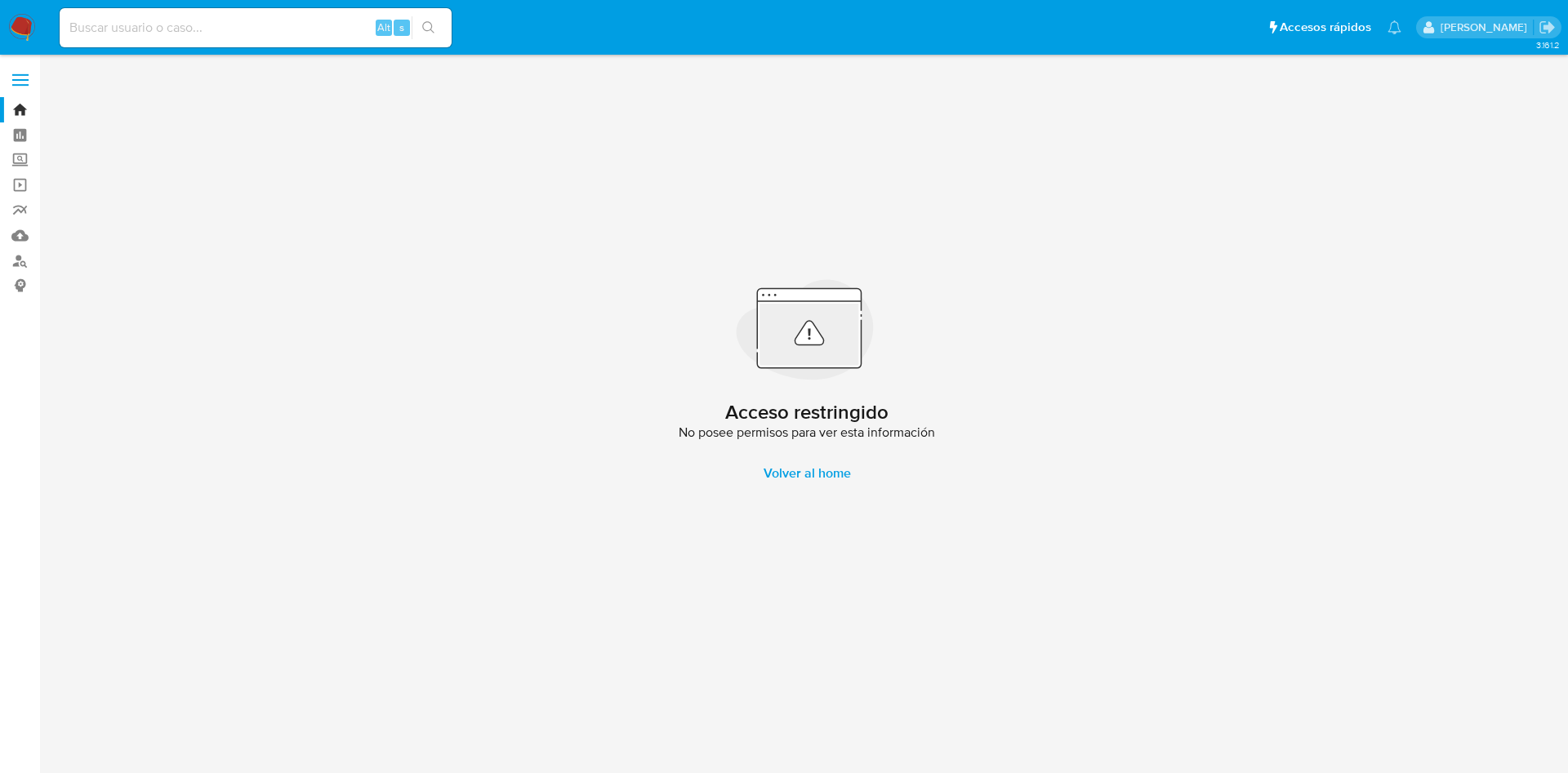
click at [32, 27] on img at bounding box center [22, 28] width 28 height 28
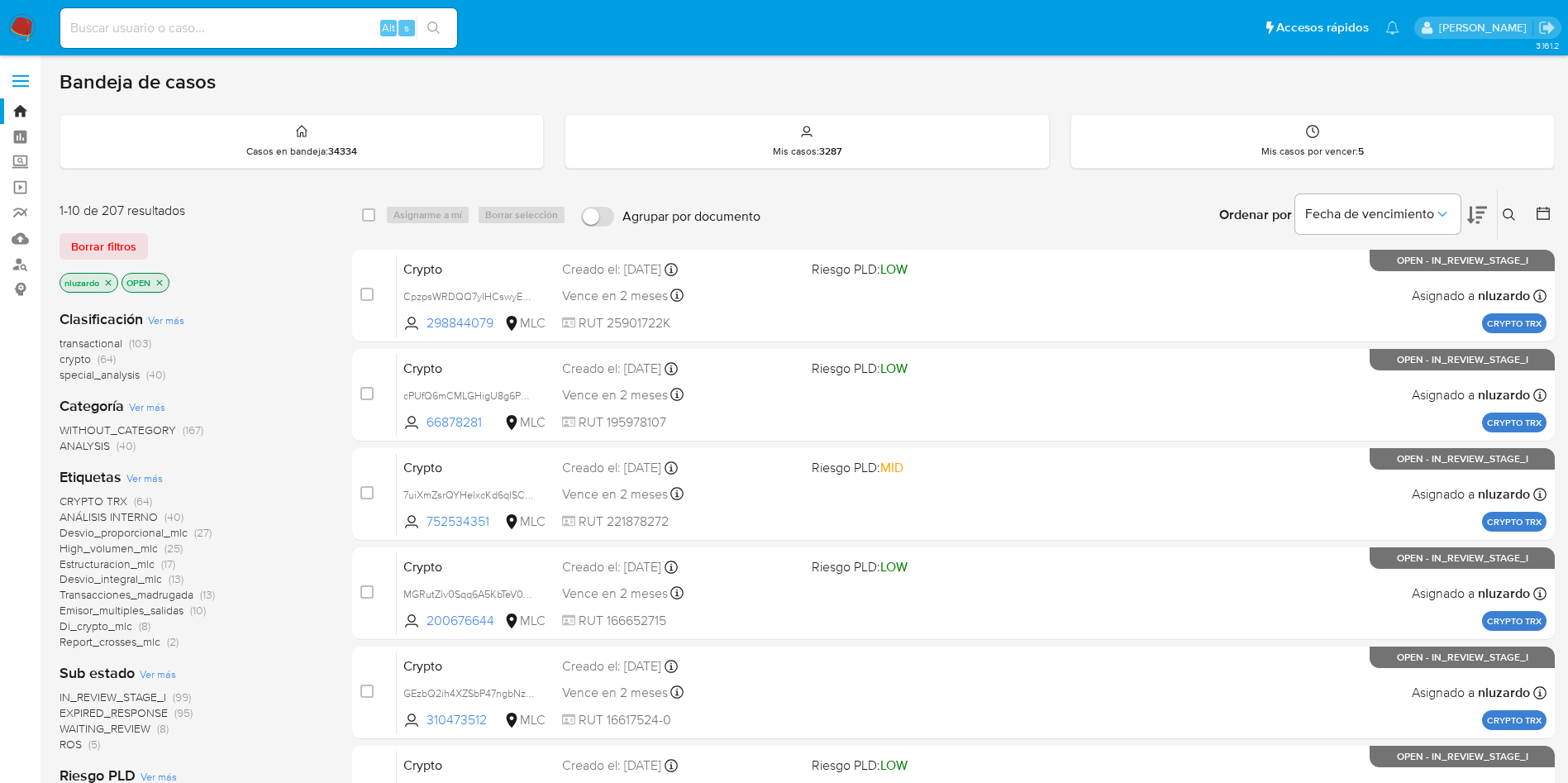
click at [1466, 222] on div "Fecha de vencimiento" at bounding box center [1391, 215] width 192 height 51
click at [1474, 208] on icon at bounding box center [1478, 215] width 20 height 20
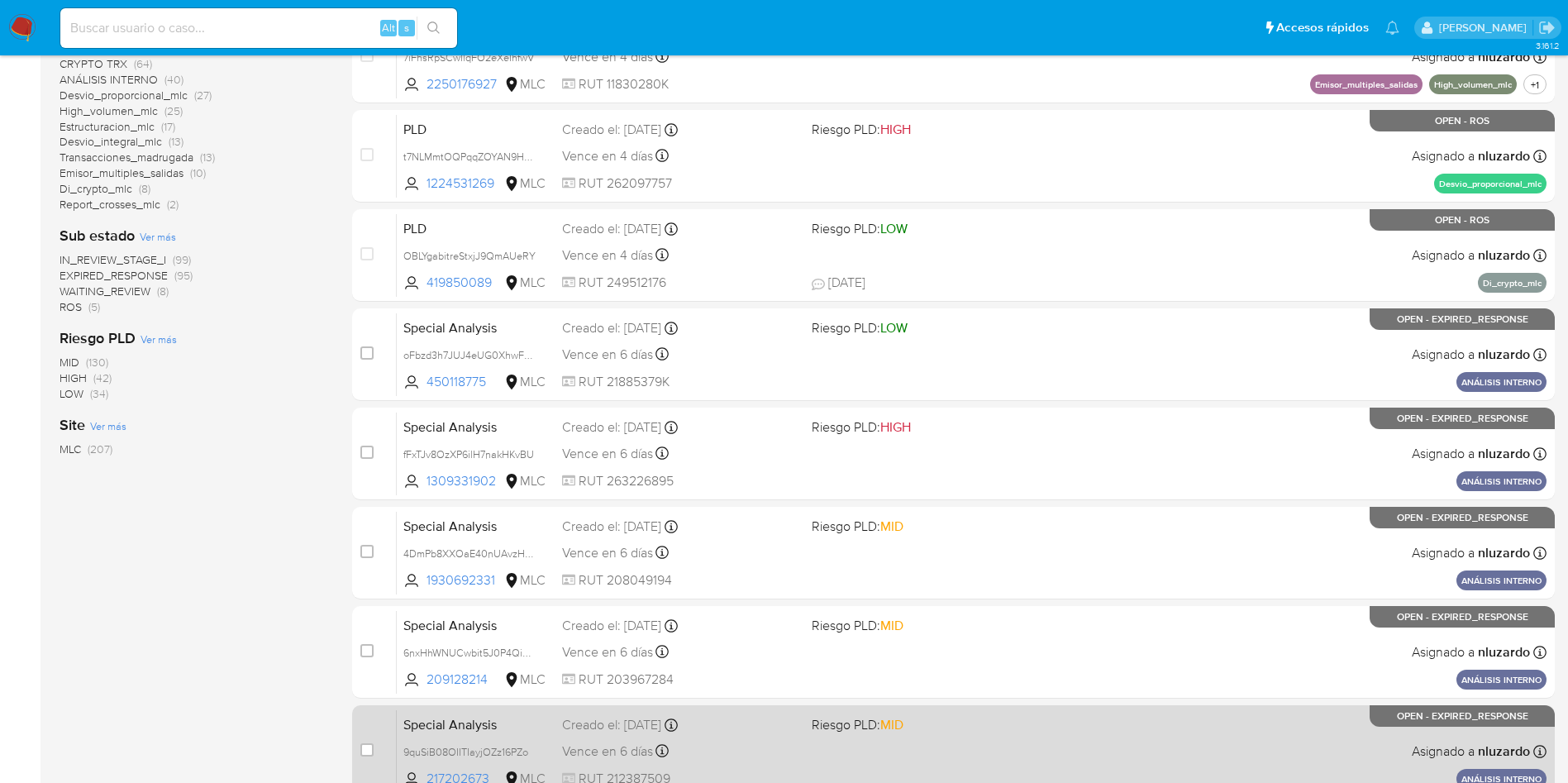
scroll to position [583, 0]
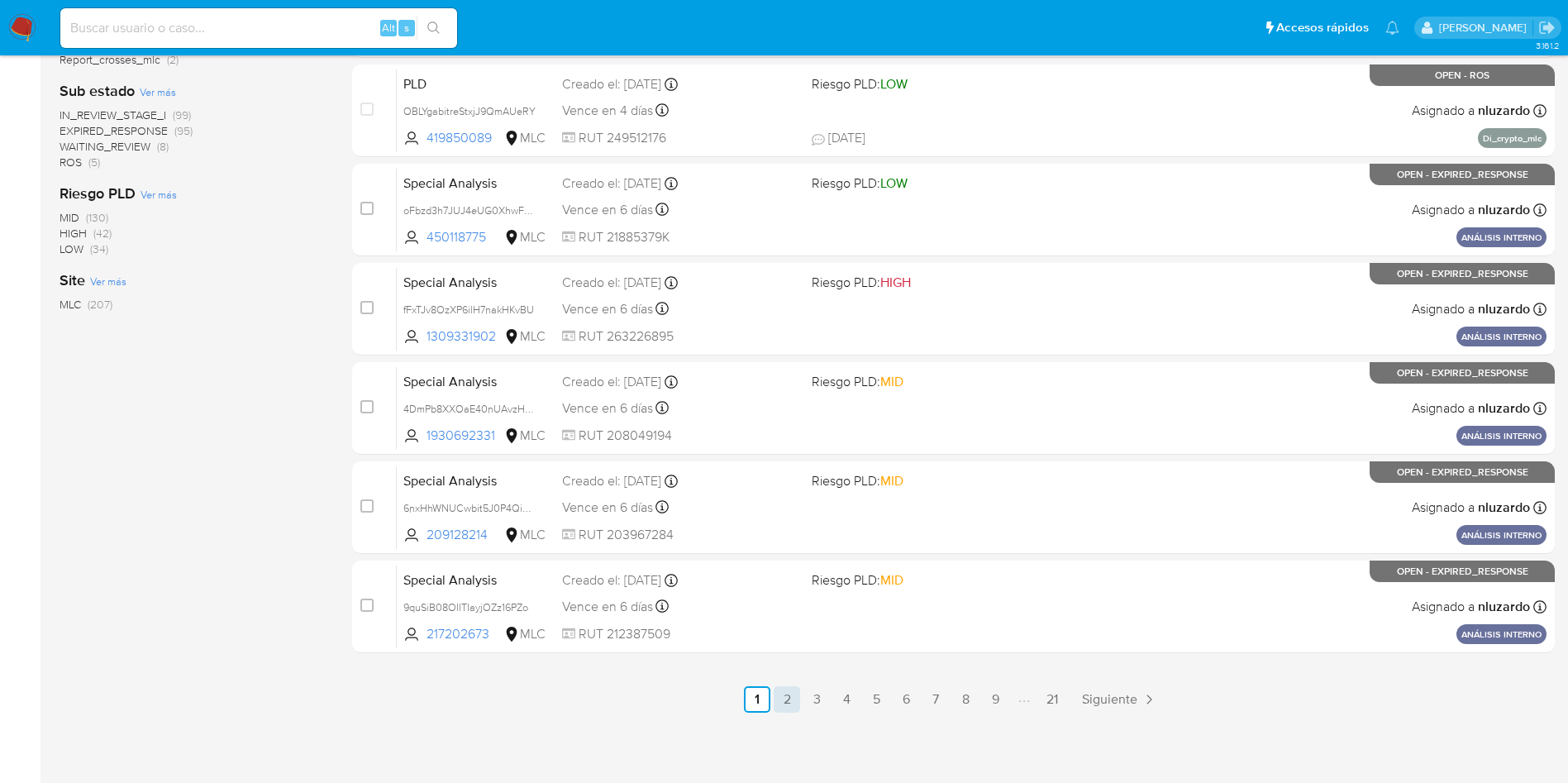
click at [777, 699] on link "2" at bounding box center [786, 699] width 26 height 26
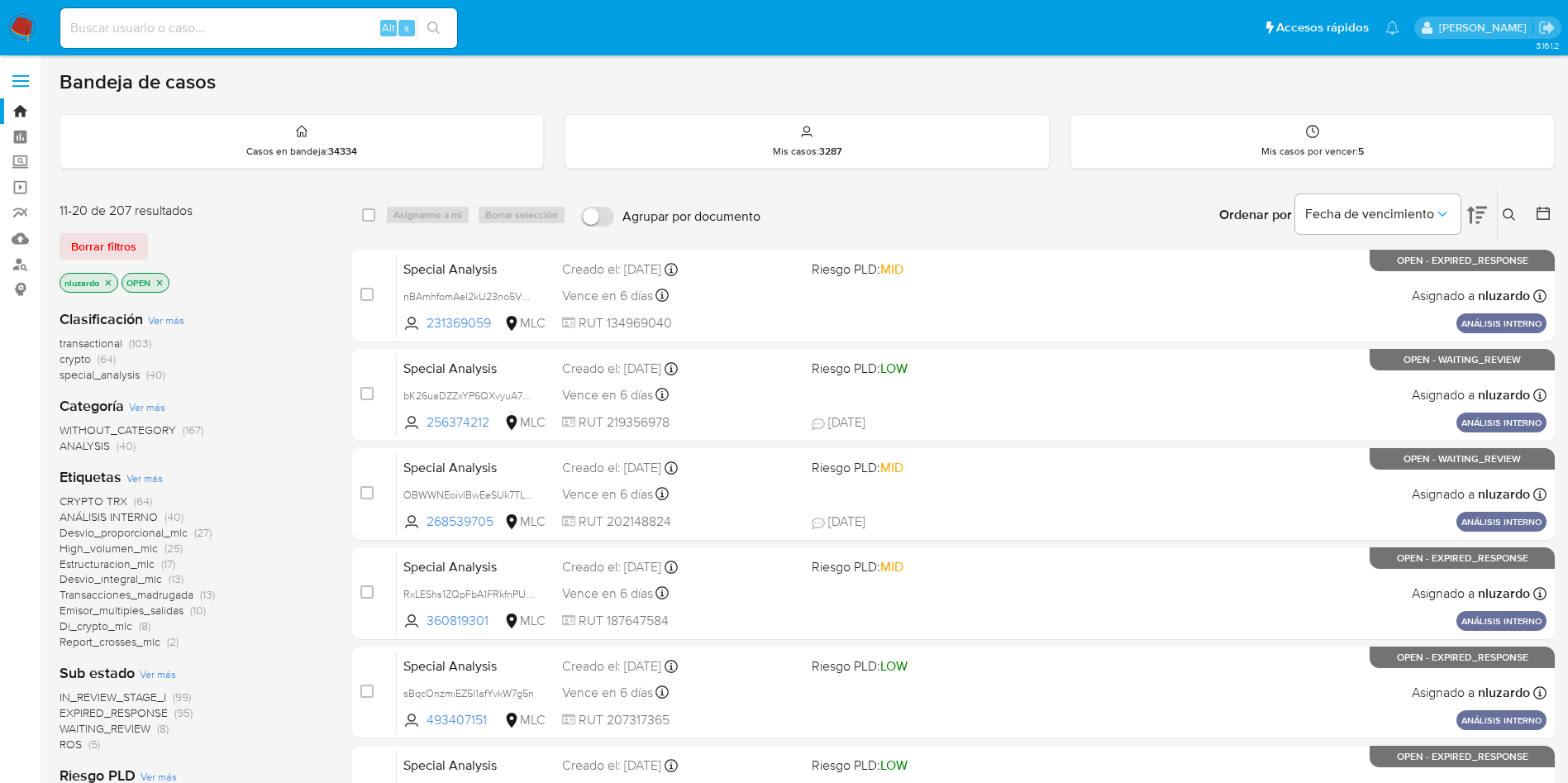
drag, startPoint x: 504, startPoint y: 331, endPoint x: 303, endPoint y: 411, distance: 216.3
click at [308, 409] on div "11-20 de 207 resultados Borrar filtros nluzardo OPEN Clasificación Ver más tran…" at bounding box center [808, 742] width 1496 height 1107
click at [302, 412] on div "Categoría Ver más WITHOUT_CATEGORY (167) ANALYSIS (40)" at bounding box center [193, 425] width 267 height 58
click at [367, 214] on input "checkbox" at bounding box center [369, 215] width 13 height 13
checkbox input "true"
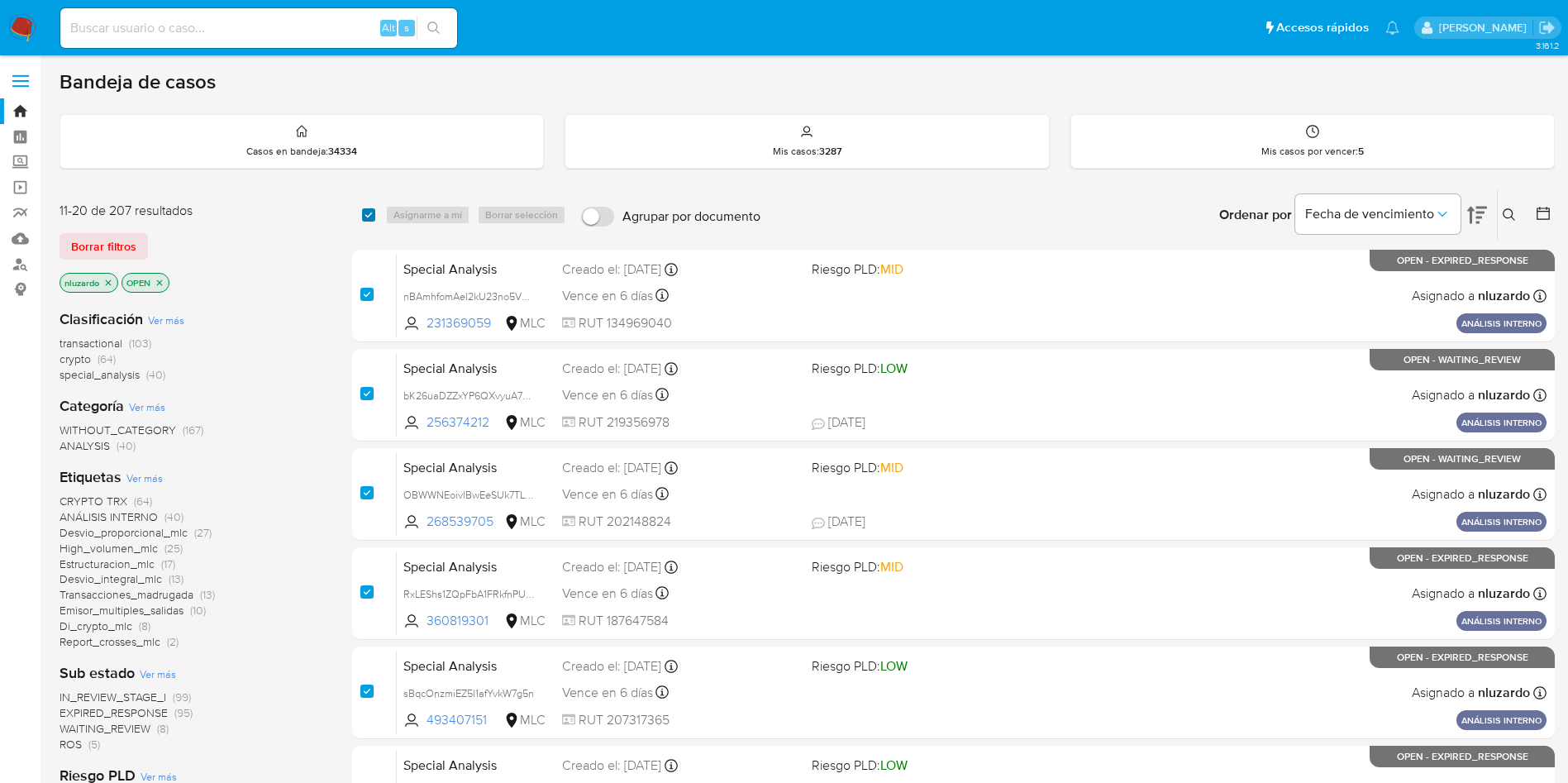
checkbox input "true"
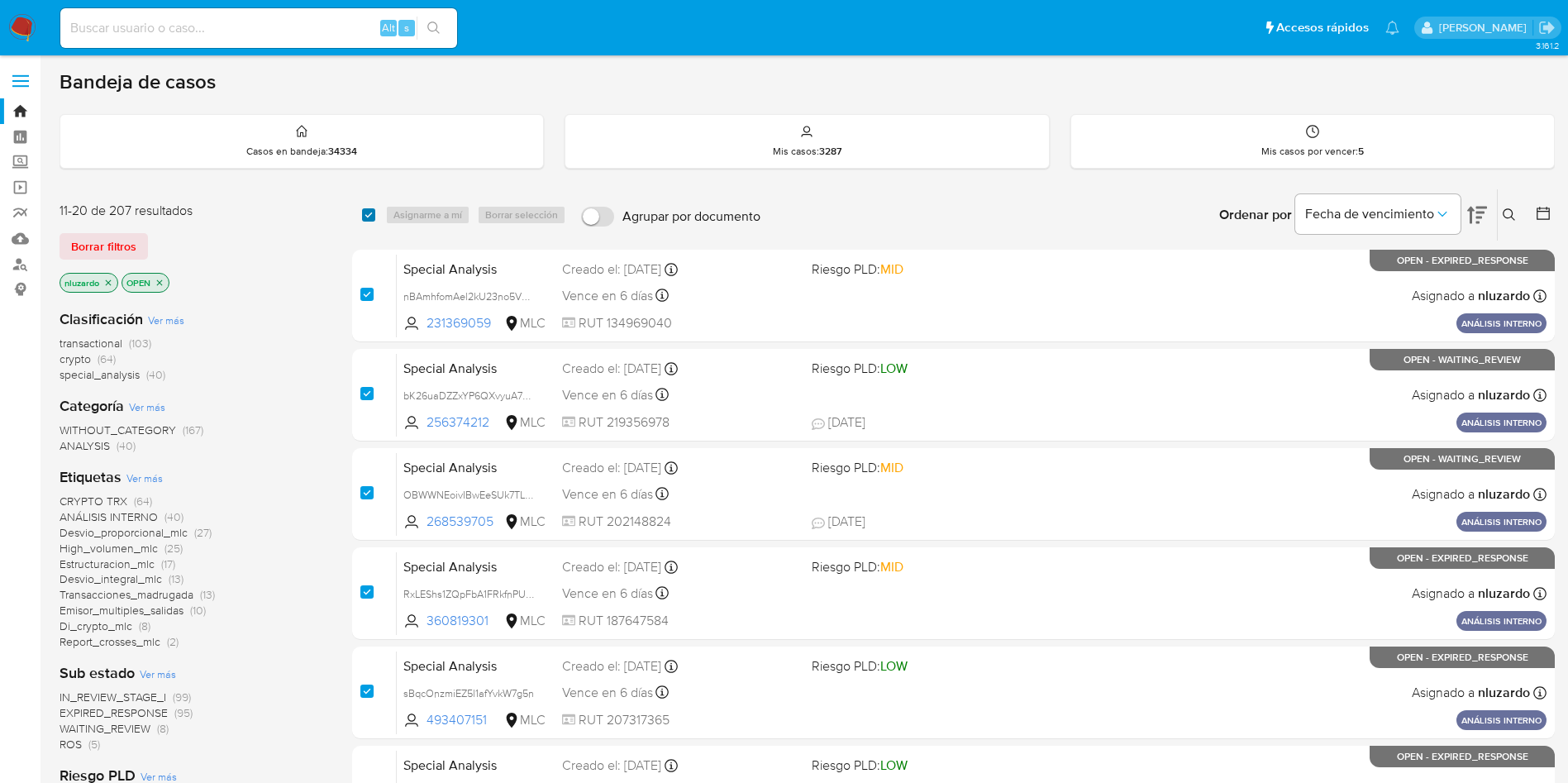
checkbox input "true"
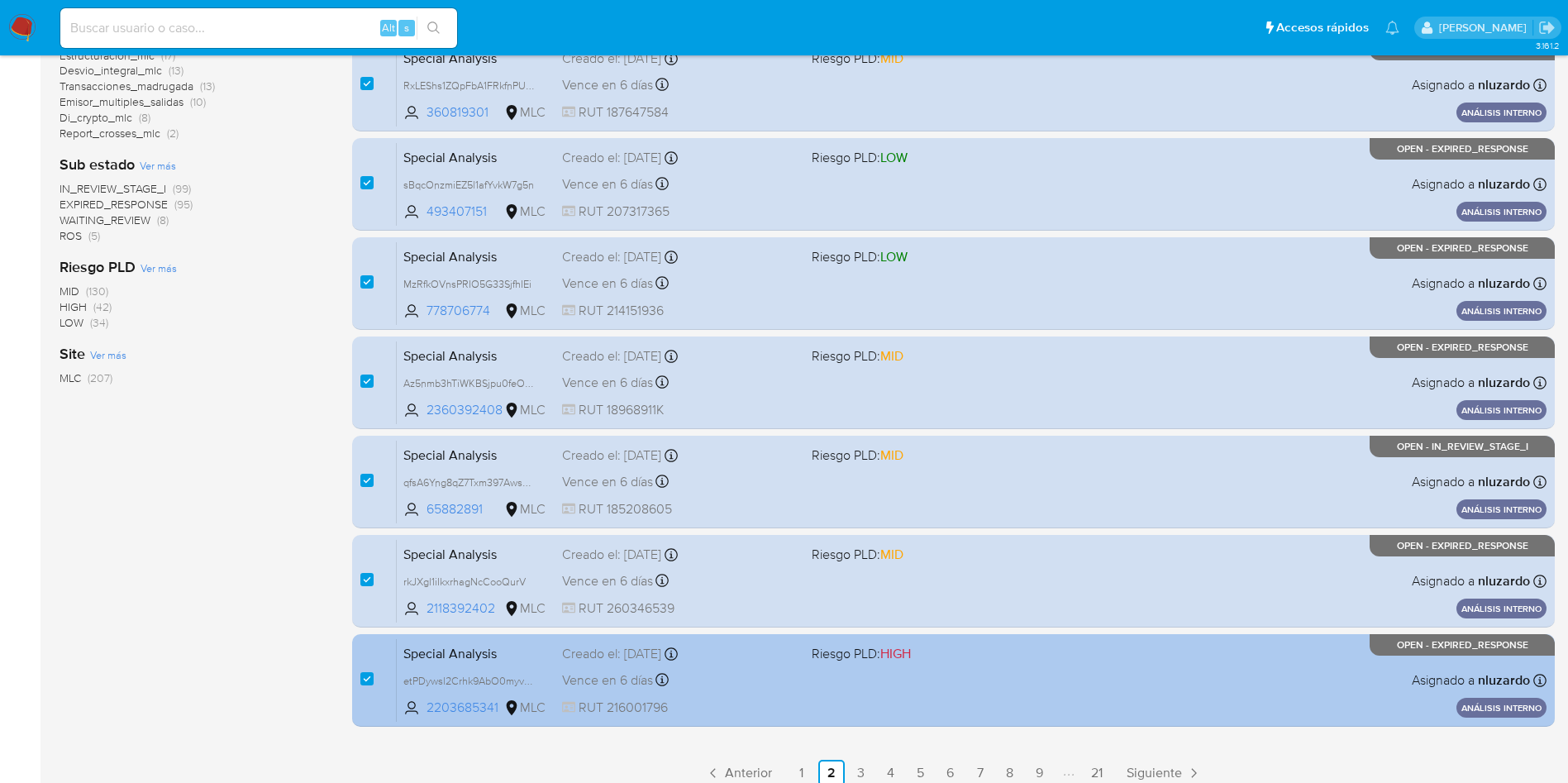
scroll to position [583, 0]
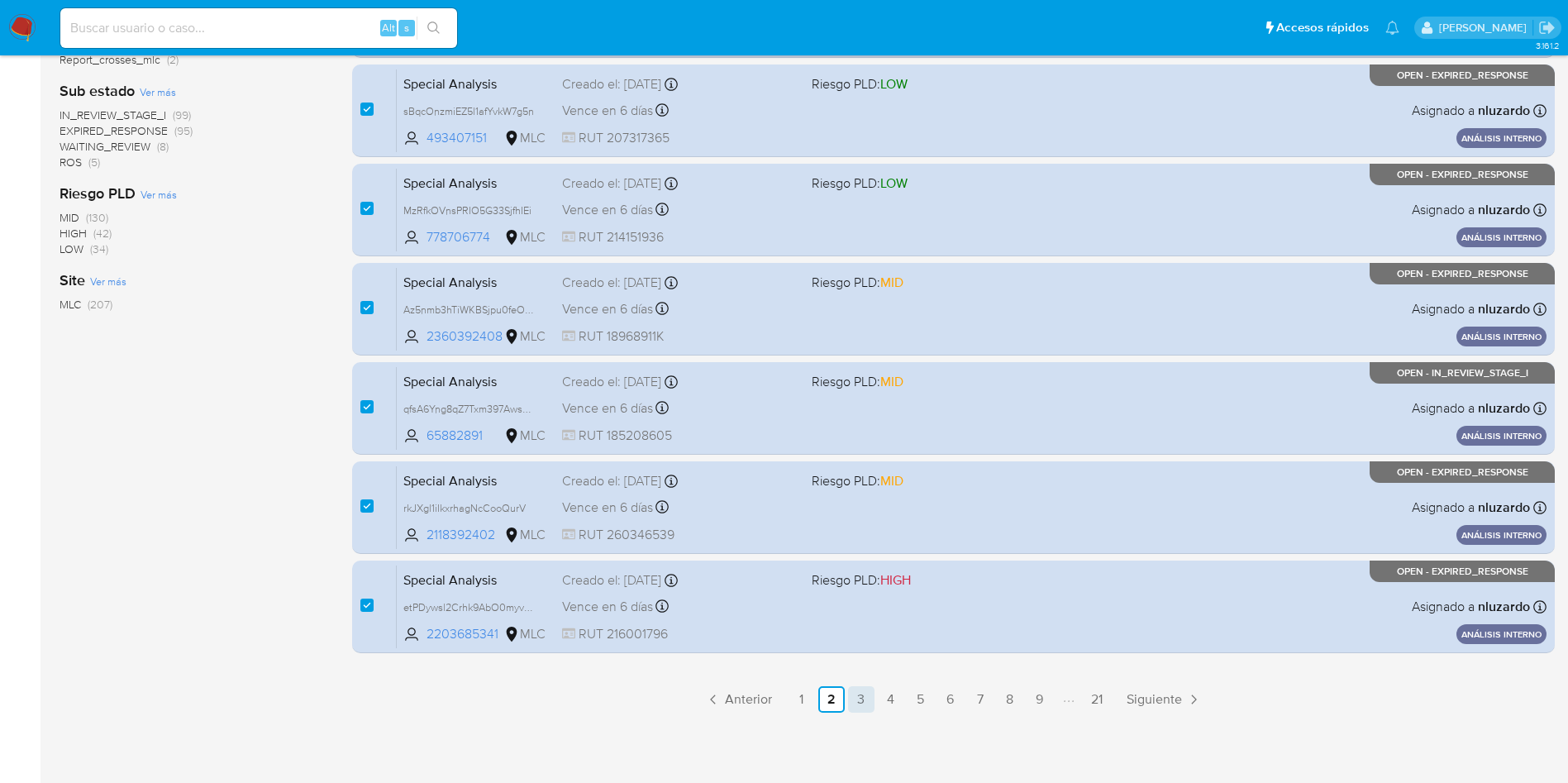
click at [867, 694] on link "3" at bounding box center [861, 699] width 26 height 26
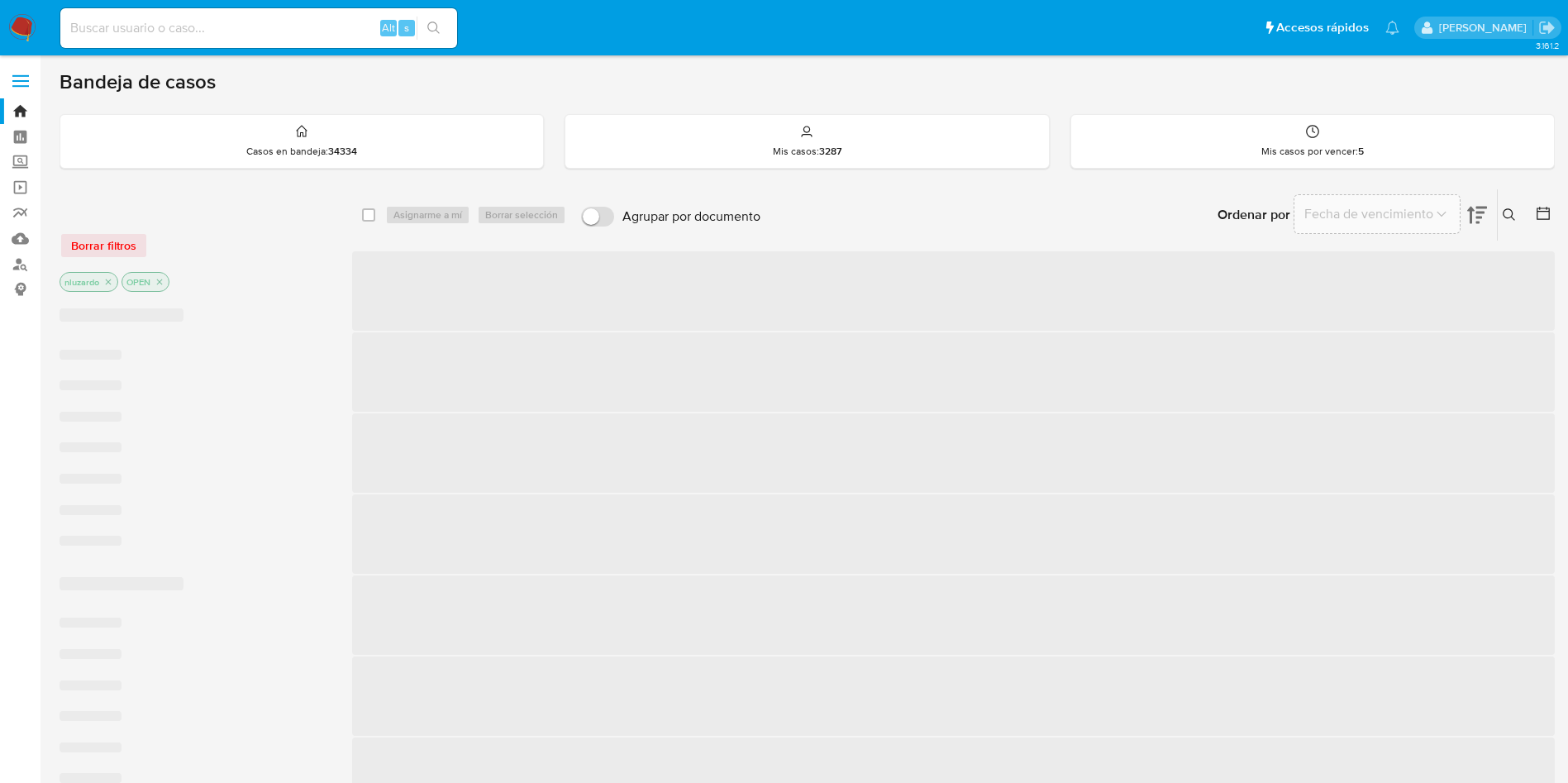
checkbox input "false"
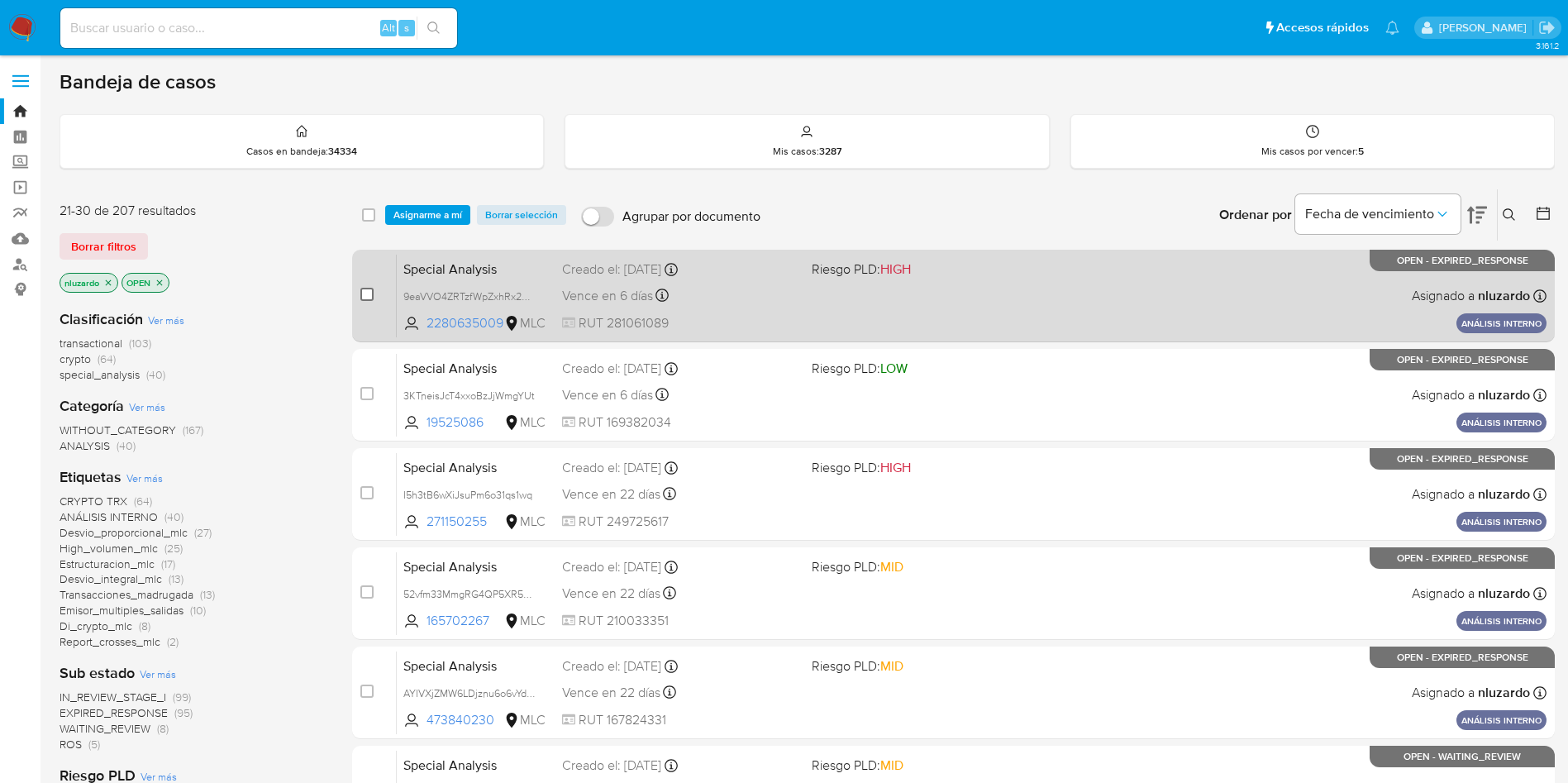
click at [373, 299] on input "checkbox" at bounding box center [367, 295] width 13 height 13
checkbox input "true"
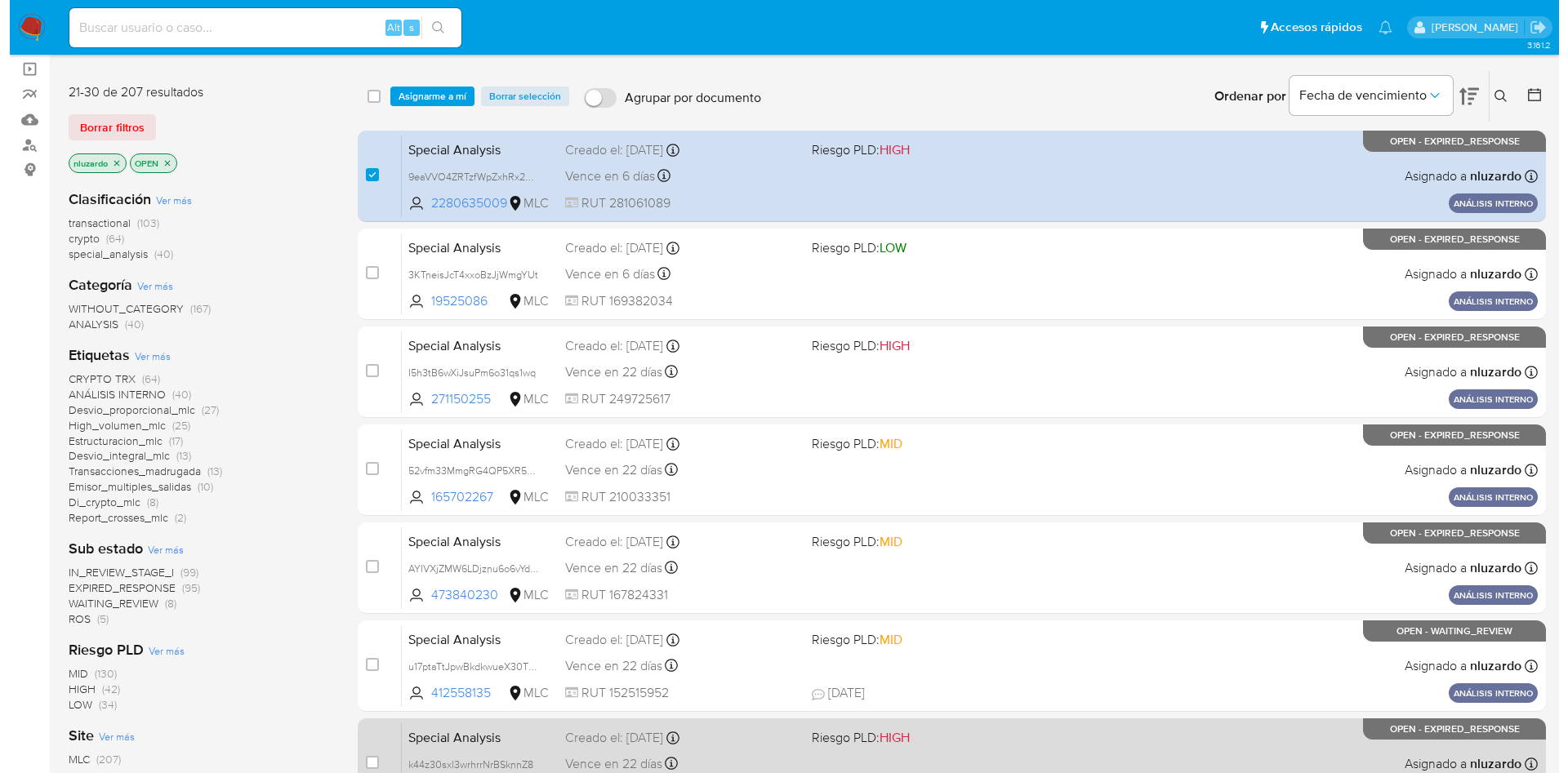
scroll to position [123, 0]
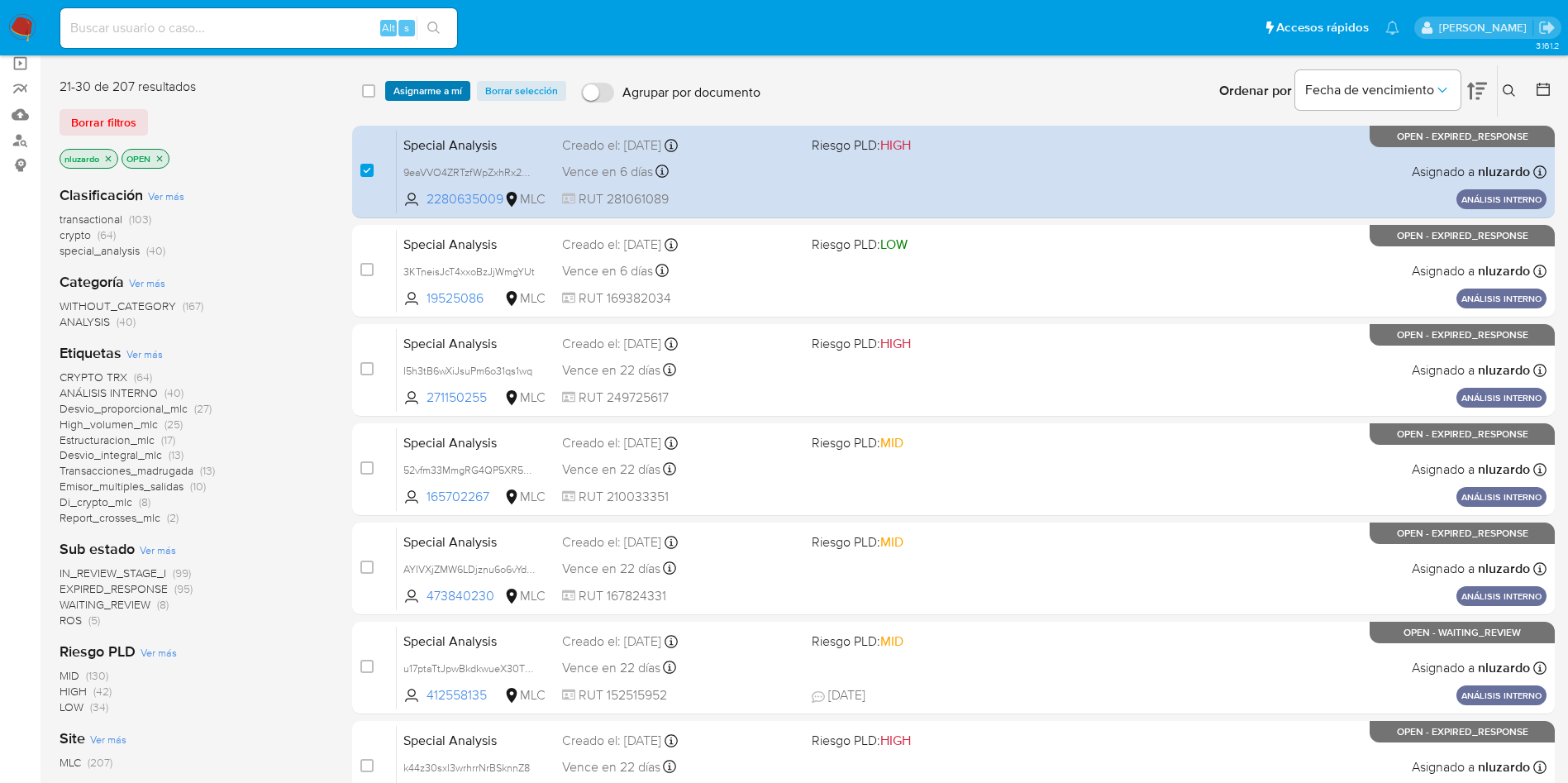
click at [457, 92] on span "Asignarme a mí" at bounding box center [427, 91] width 68 height 16
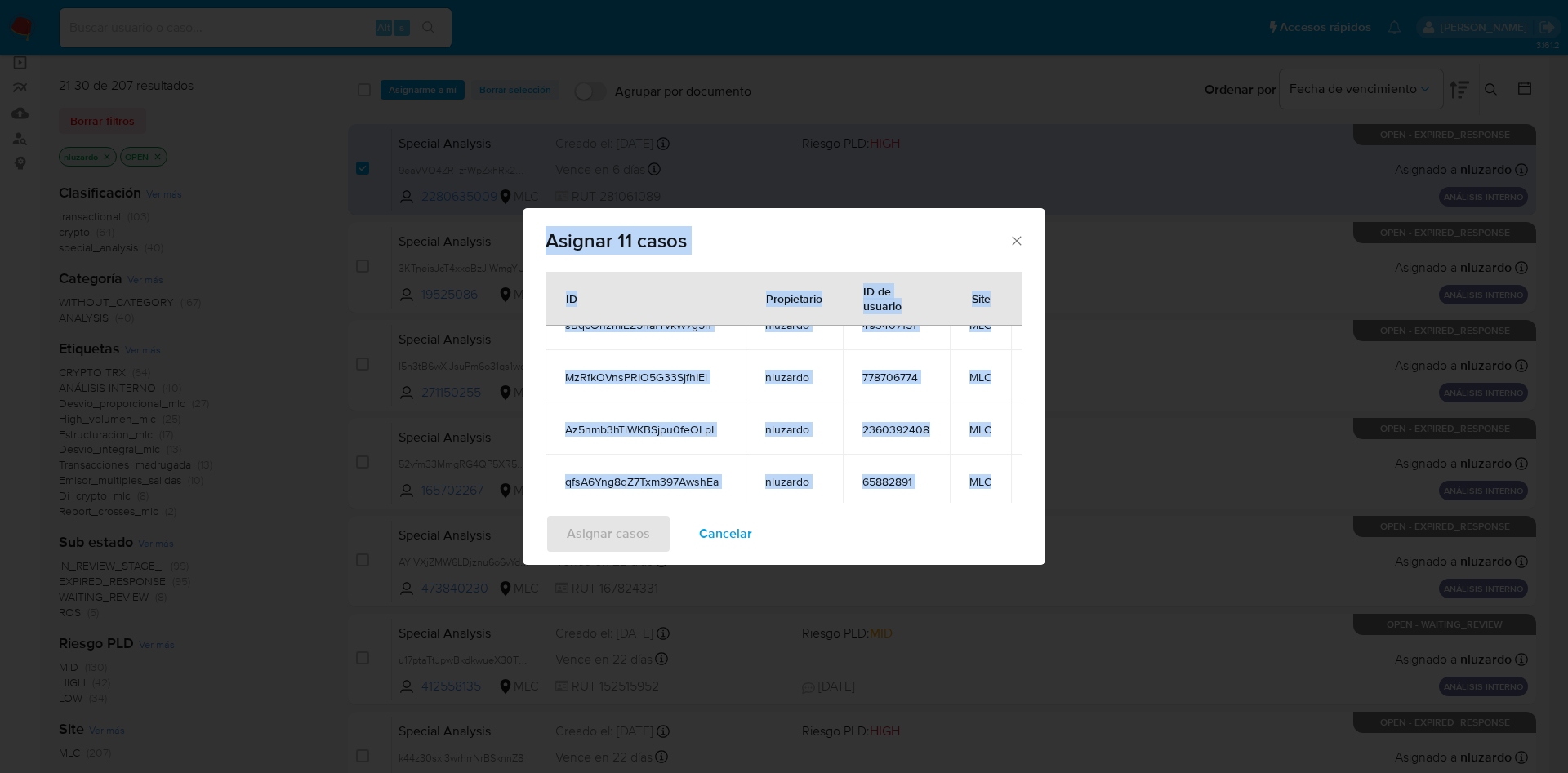
scroll to position [0, 0]
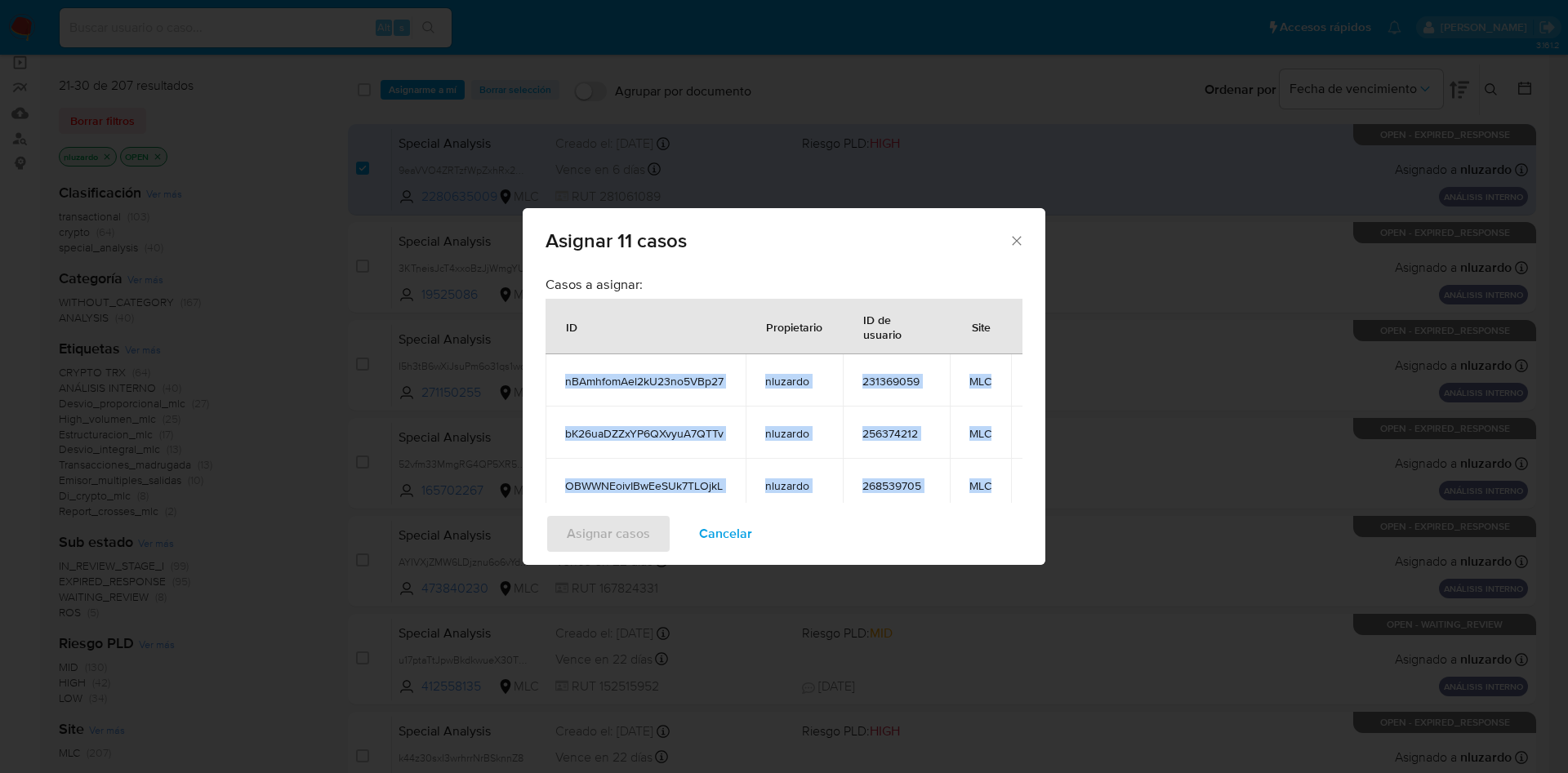
drag, startPoint x: 936, startPoint y: 334, endPoint x: 556, endPoint y: 378, distance: 382.5
click at [556, 378] on tbody "nBAmhfomAel2kU23no5VBp27 nluzardo 231369059 MLC bK26uaDZZxYP6QXvyuA7QTTv nluzar…" at bounding box center [807, 642] width 524 height 575
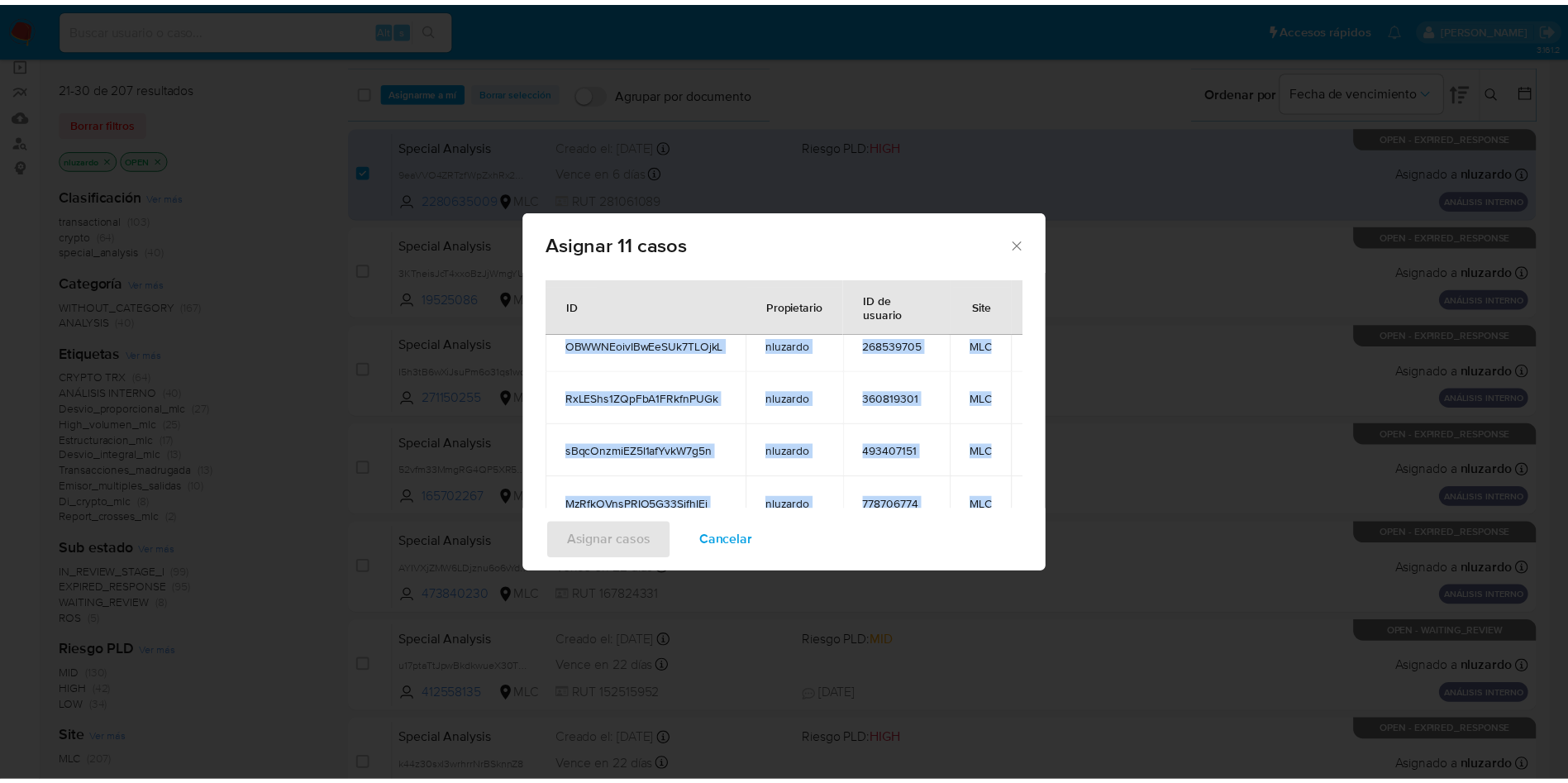
scroll to position [284, 0]
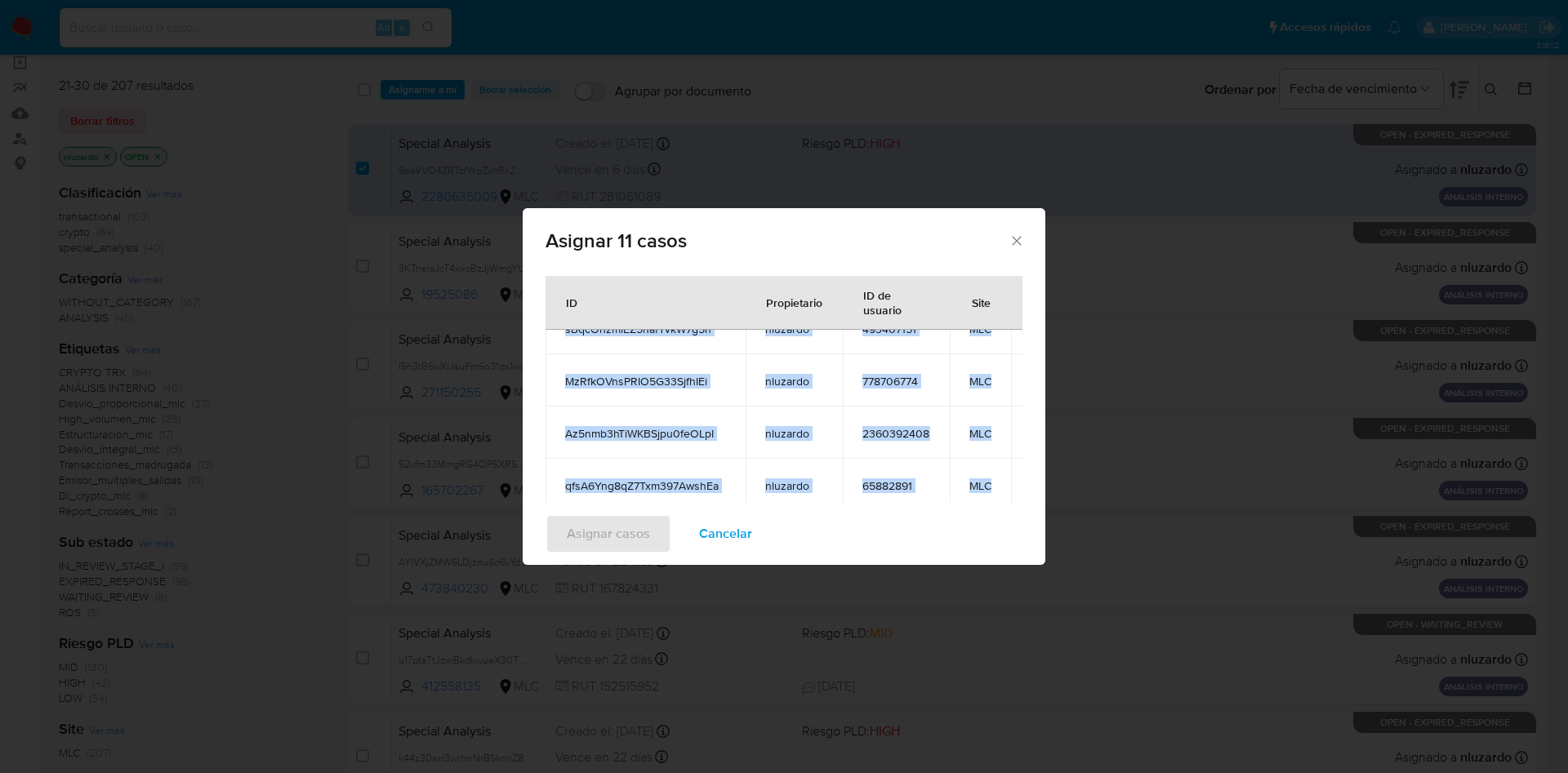
copy tbody "nBAmhfomAel2kU23no5VBp27 nluzardo 231369059 MLC bK26uaDZZxYP6QXvyuA7QTTv nluzar…"
click at [890, 355] on td "778706774" at bounding box center [896, 380] width 107 height 52
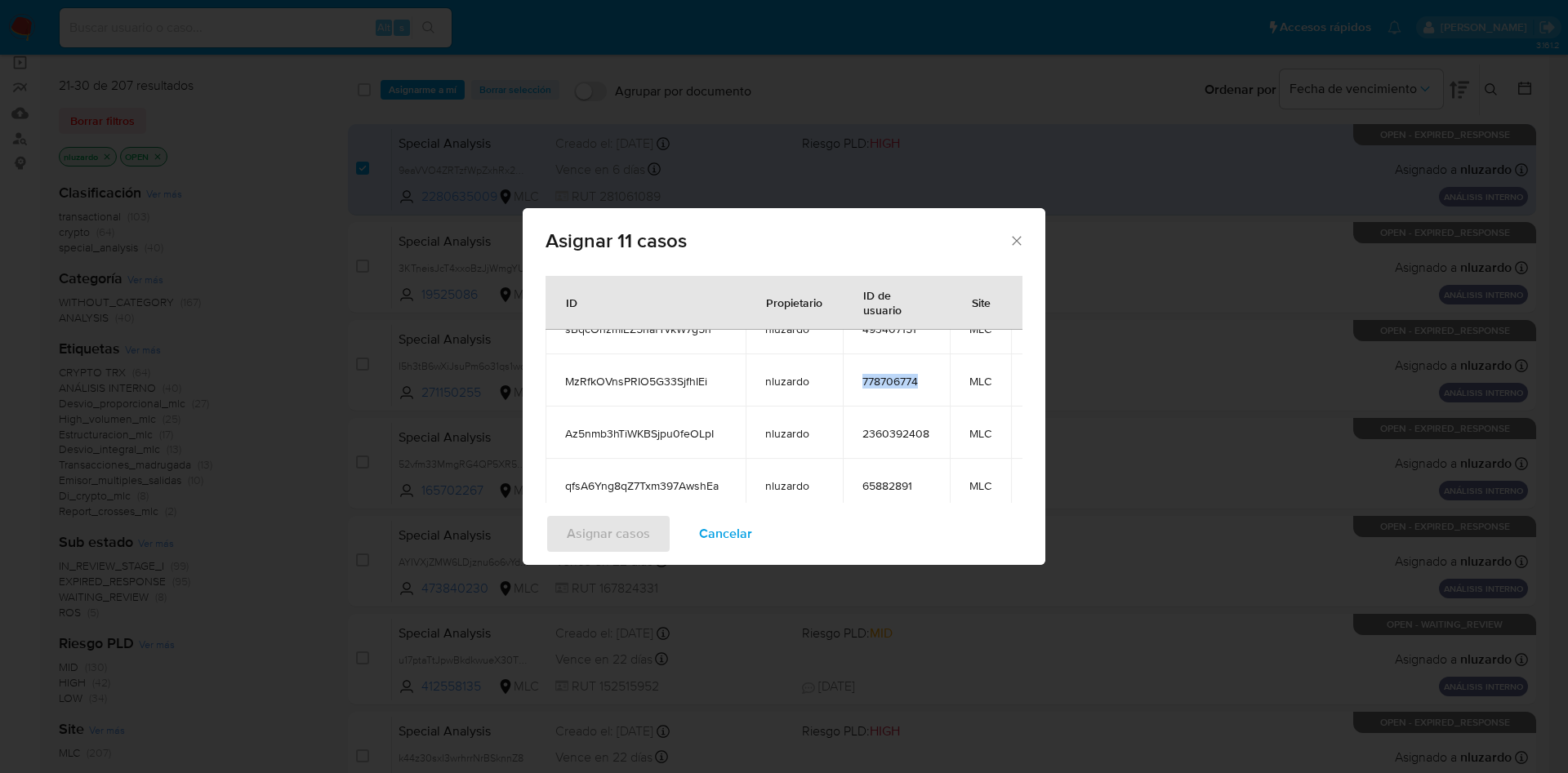
click at [890, 355] on td "778706774" at bounding box center [896, 380] width 107 height 52
click at [723, 537] on span "Cancelar" at bounding box center [726, 534] width 53 height 36
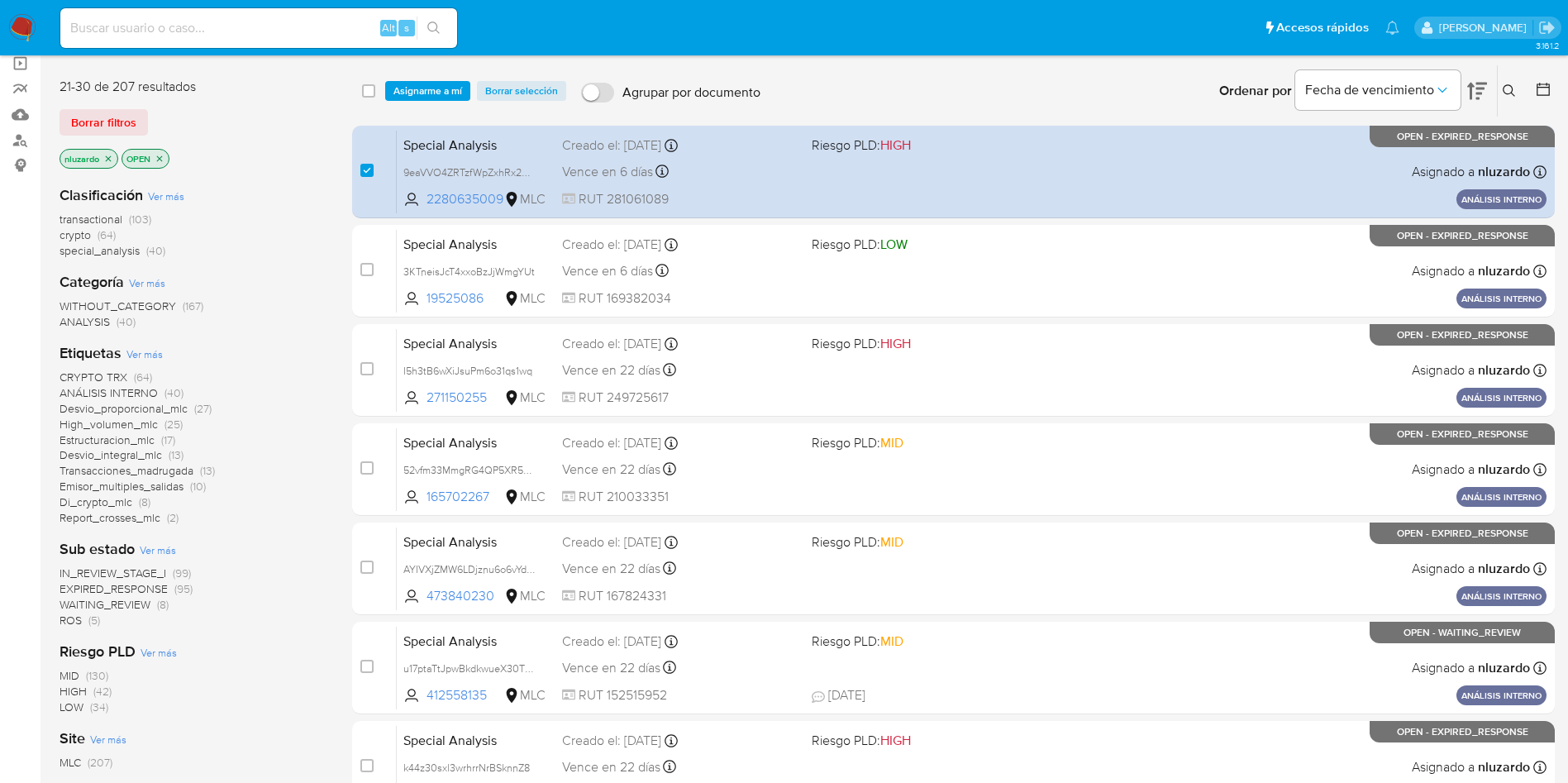
click at [300, 331] on div "Clasificación Ver más transactional (103) crypto (64) special_analysis (40) Cat…" at bounding box center [193, 472] width 267 height 599
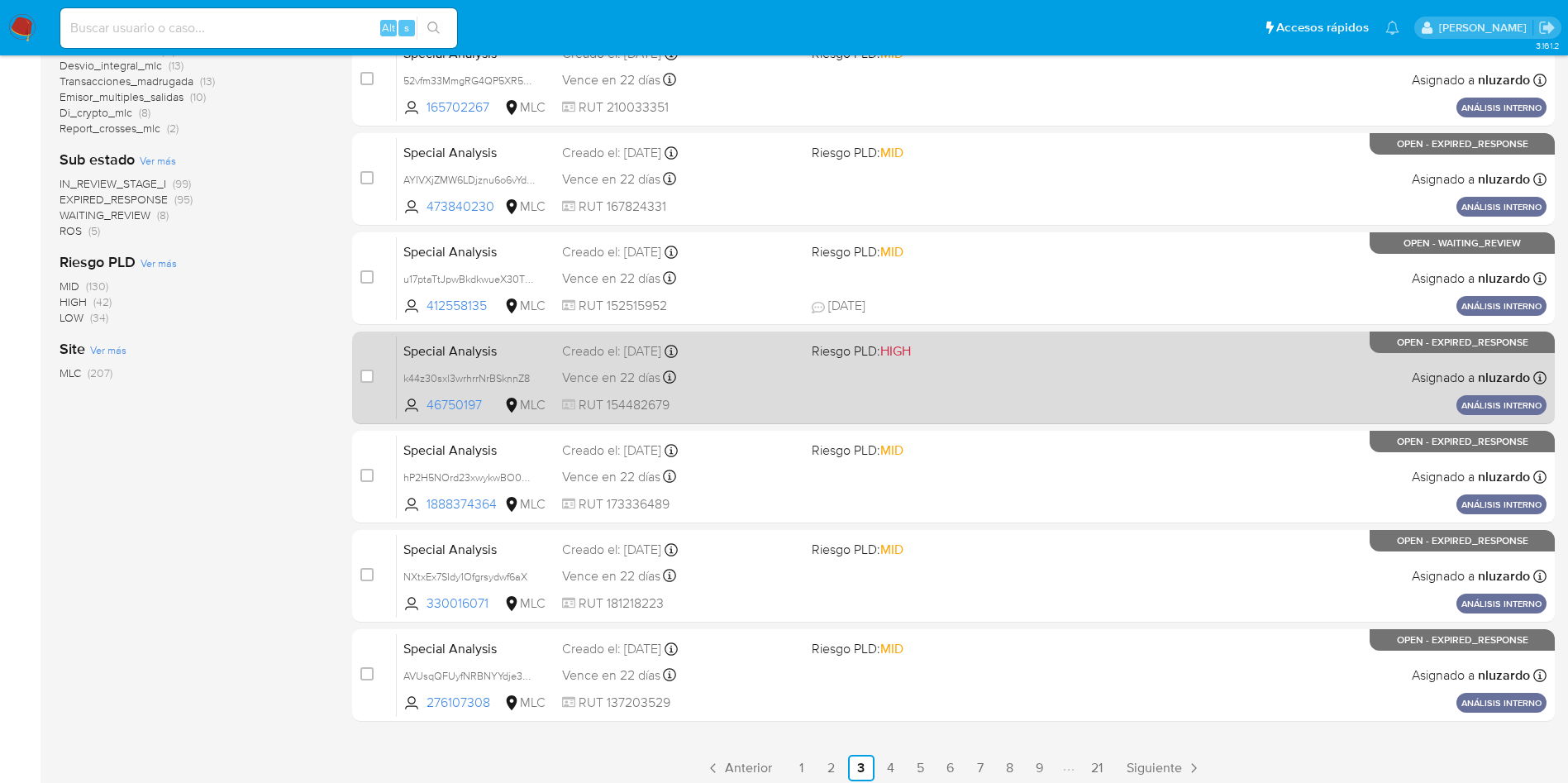
scroll to position [583, 0]
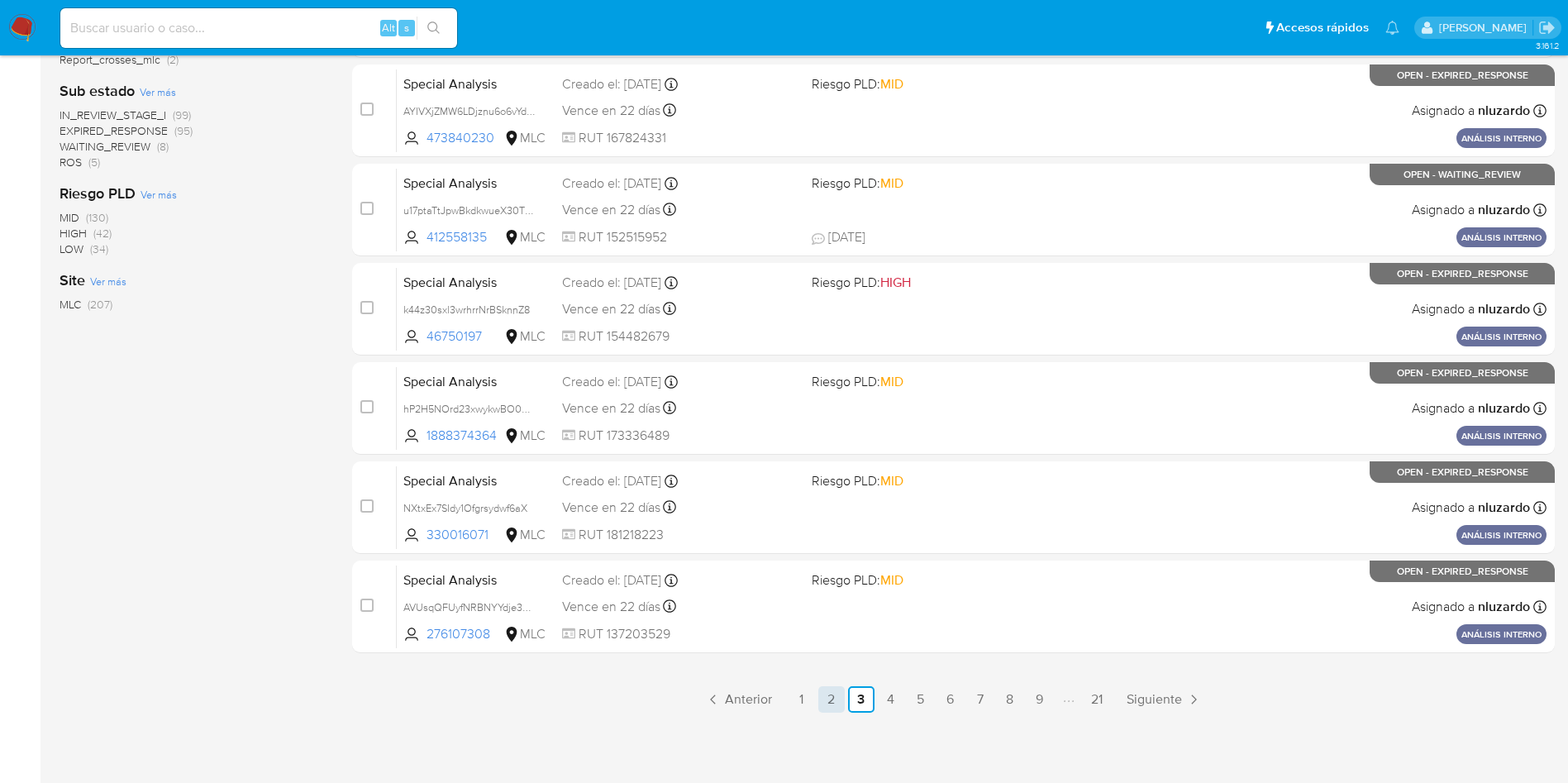
click at [840, 707] on link "2" at bounding box center [831, 699] width 26 height 26
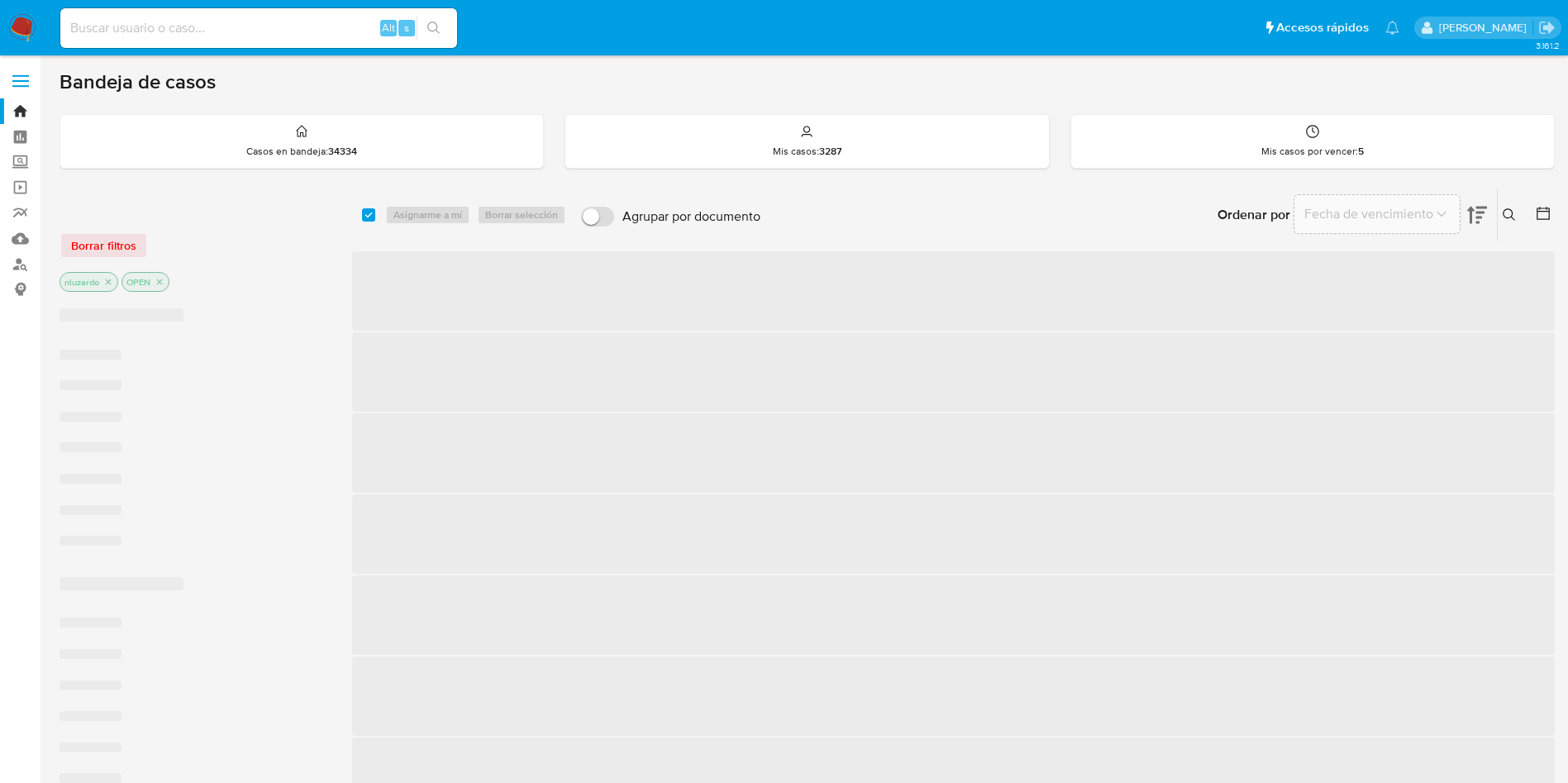
checkbox input "true"
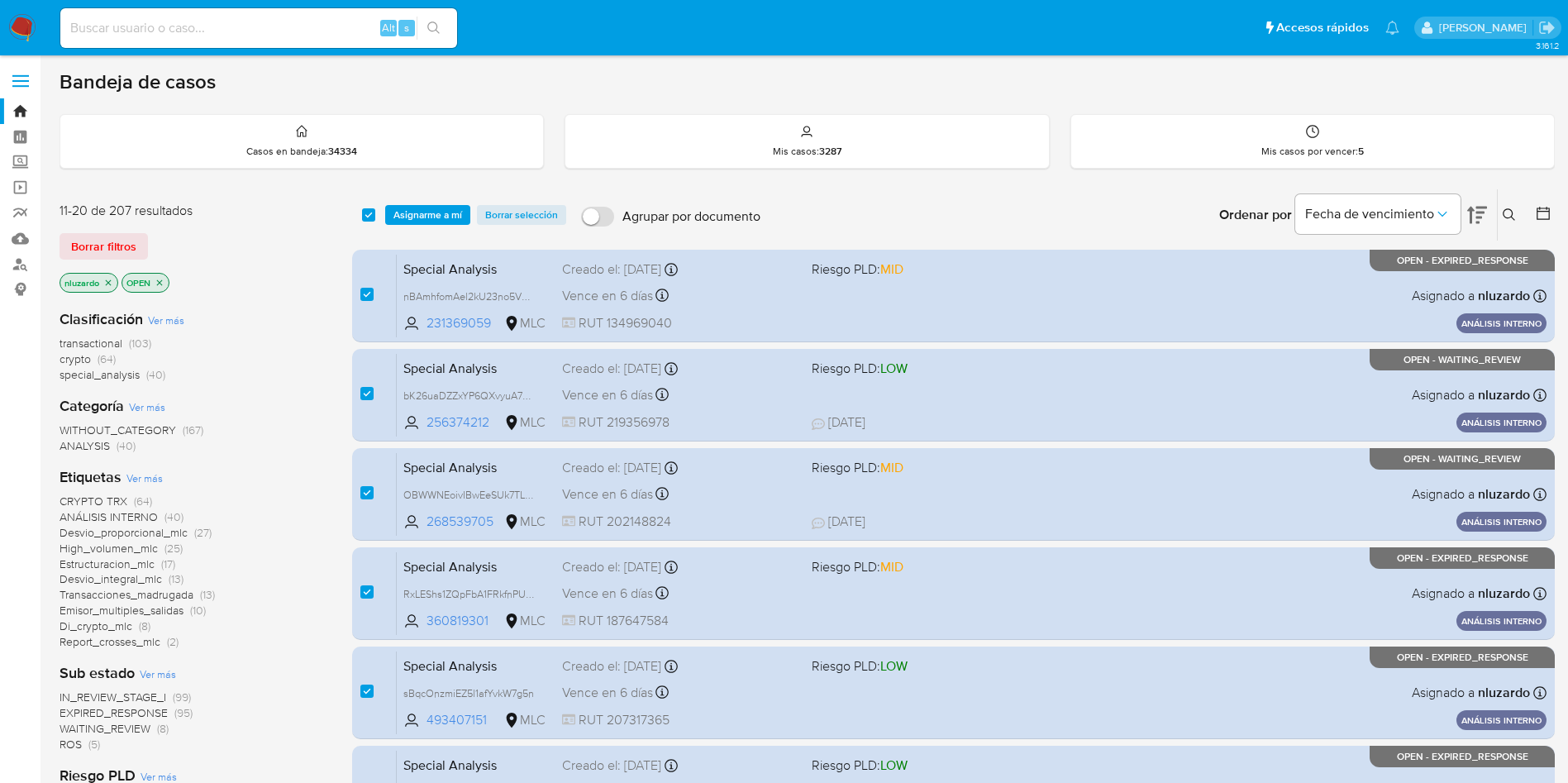
scroll to position [401, 0]
